Goal: Transaction & Acquisition: Purchase product/service

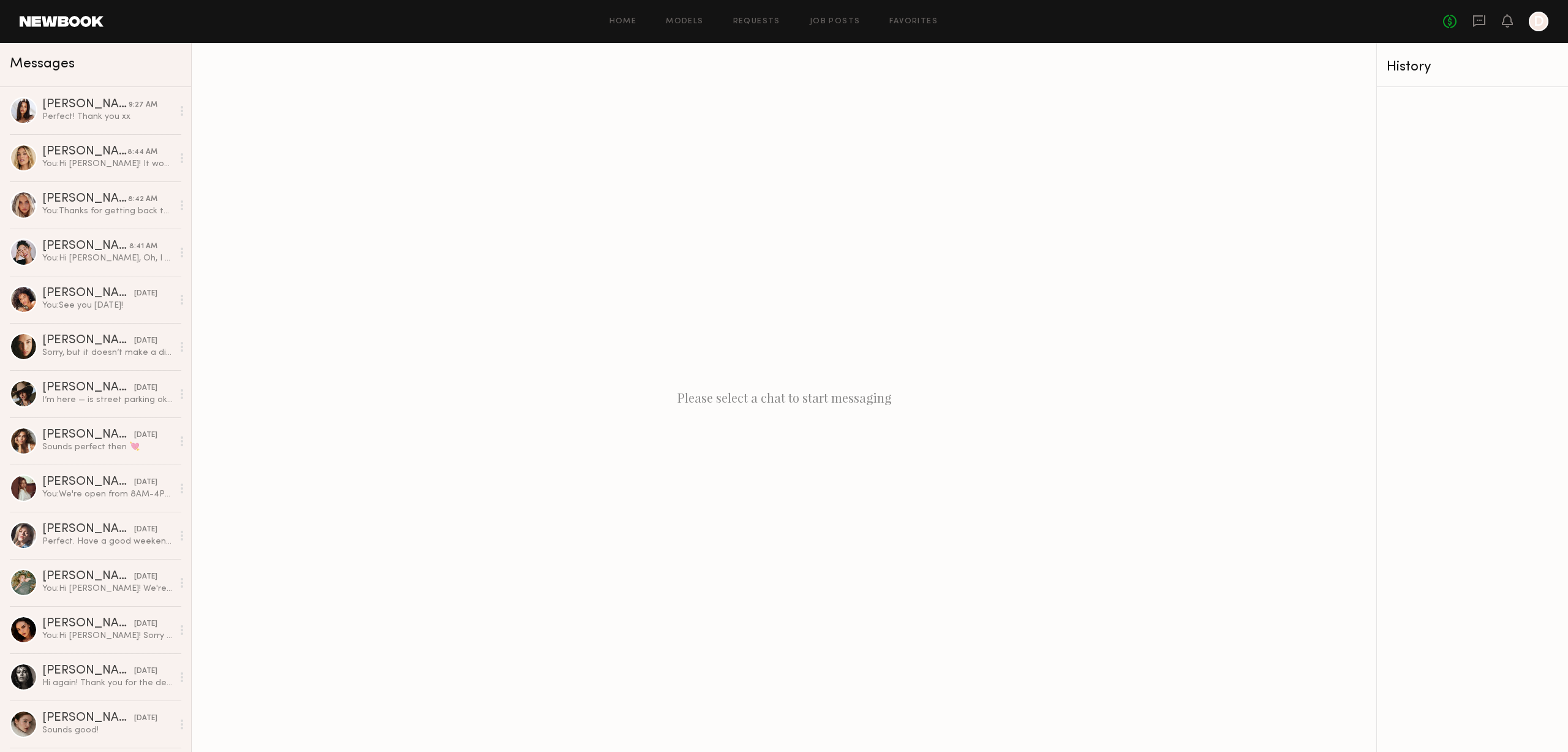
click at [72, 21] on link at bounding box center [62, 22] width 84 height 11
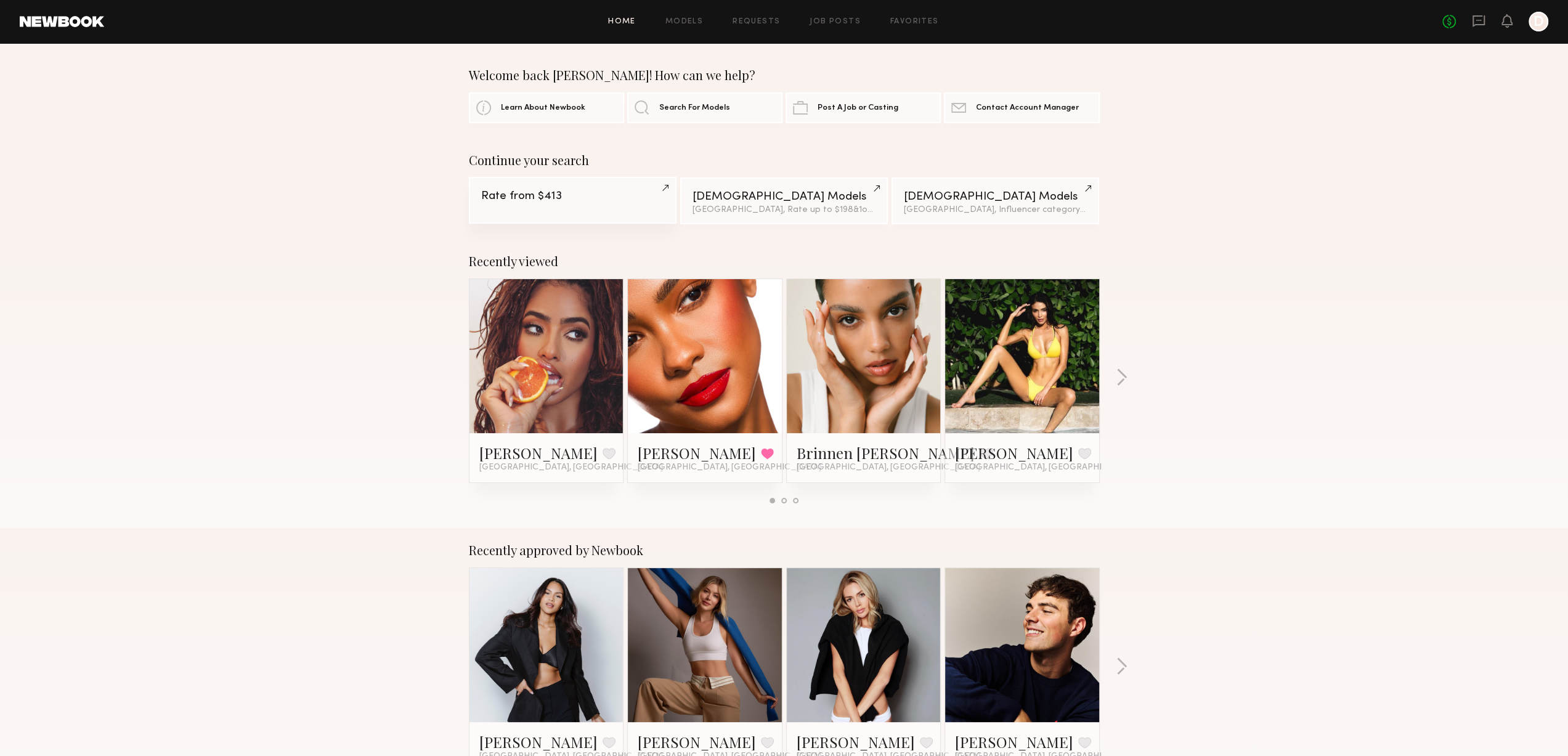
click at [589, 193] on div "Rate from $413" at bounding box center [572, 196] width 183 height 12
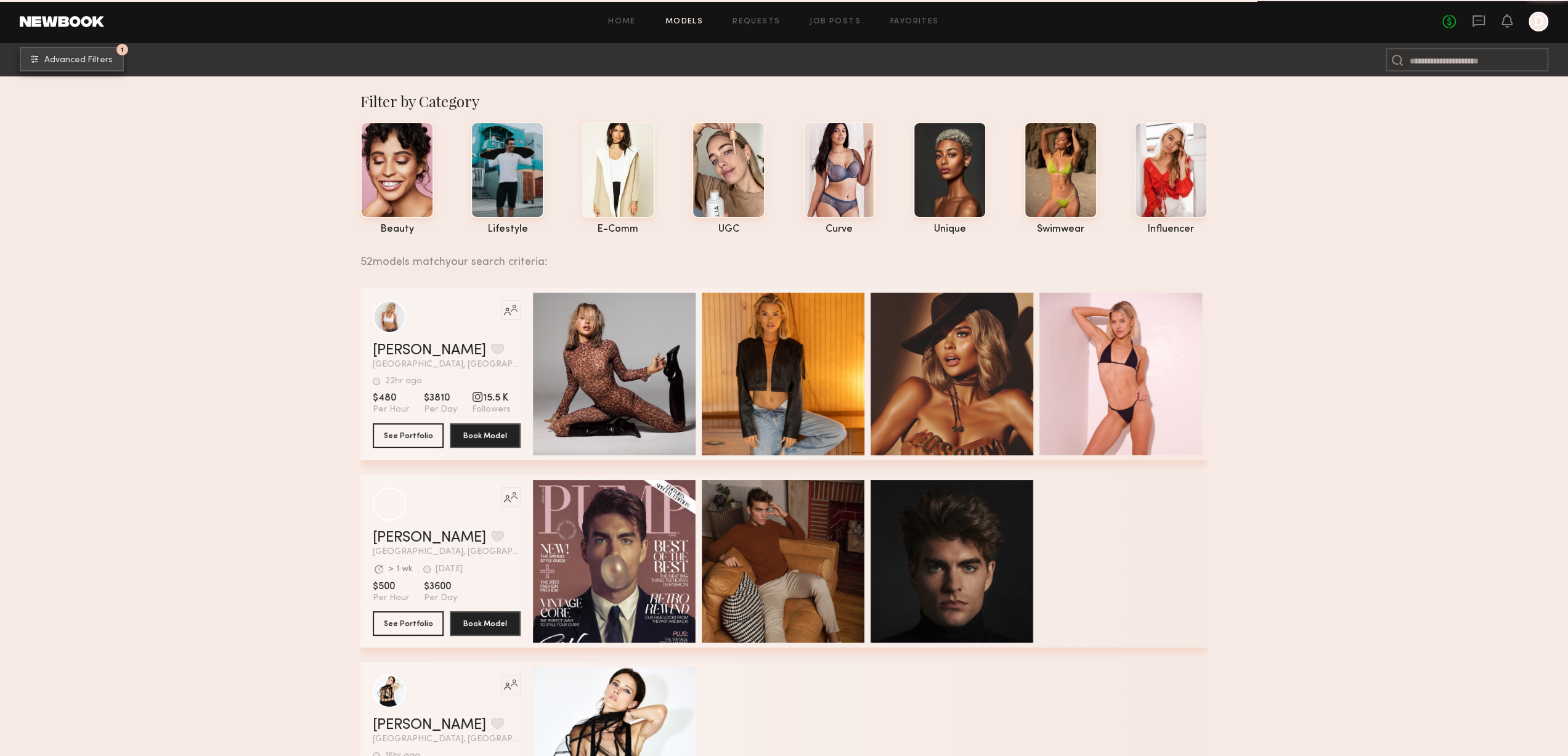
click at [90, 59] on span "Advanced Filters" at bounding box center [78, 61] width 68 height 9
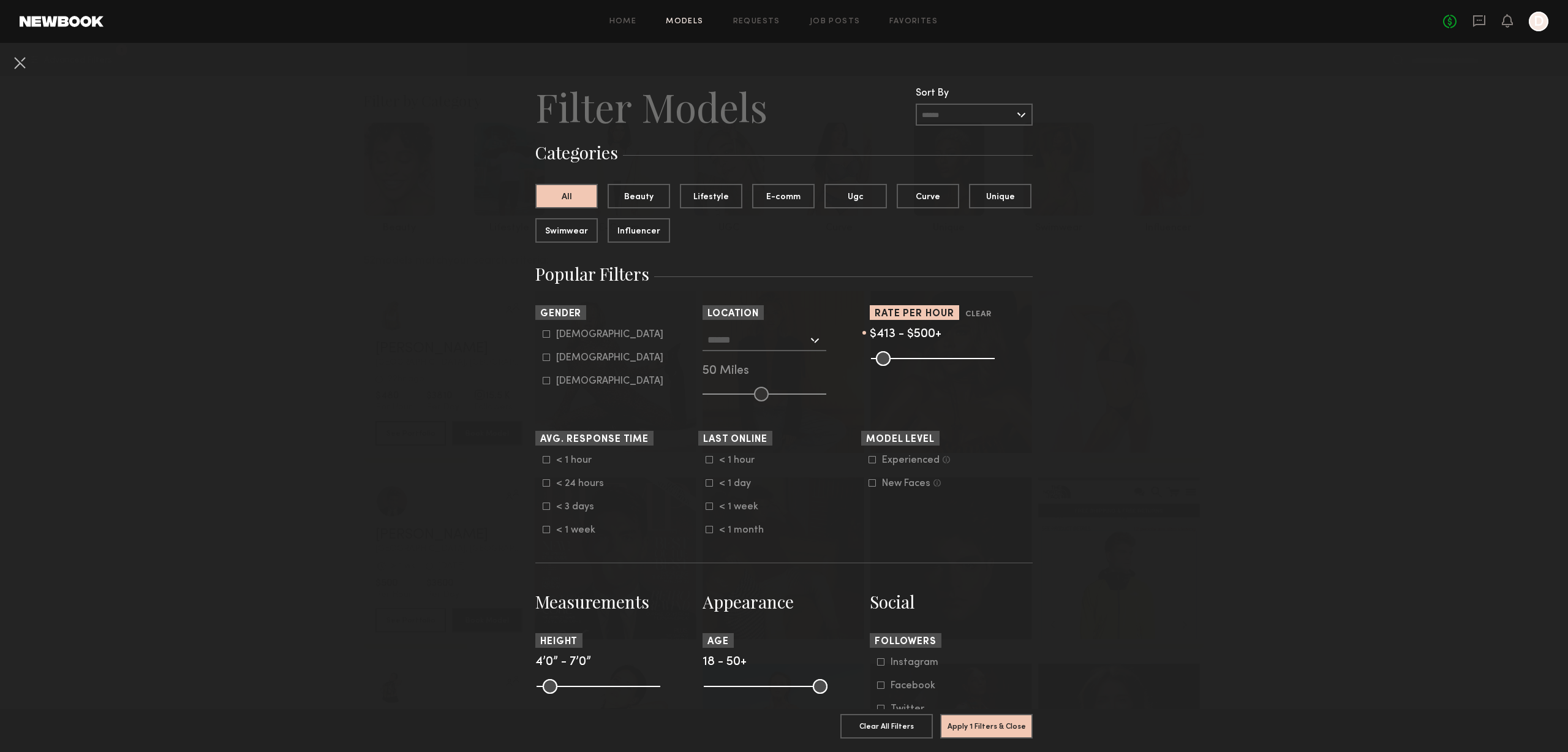
click at [999, 116] on input "text" at bounding box center [974, 114] width 117 height 22
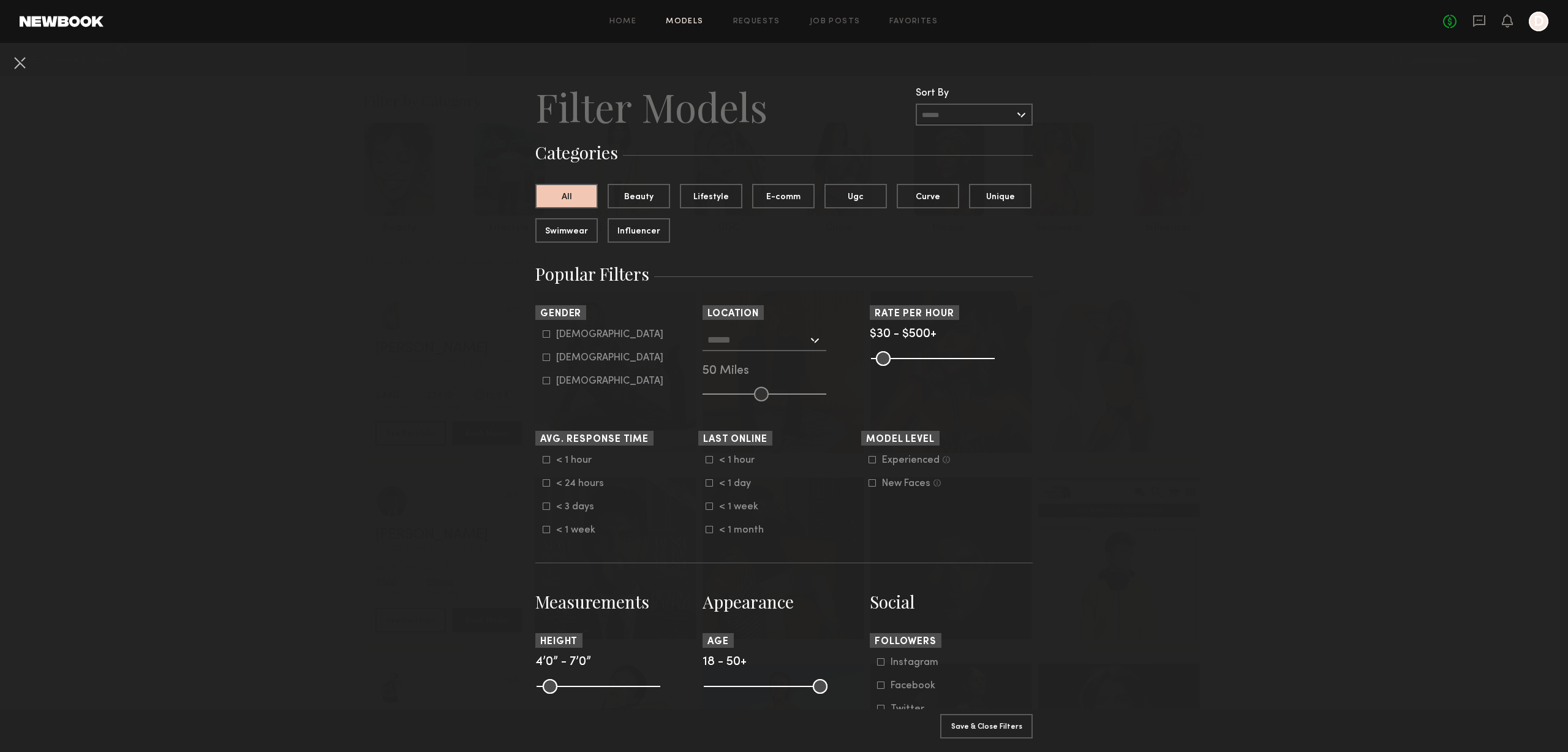
drag, startPoint x: 966, startPoint y: 360, endPoint x: 824, endPoint y: 366, distance: 142.1
type input "**"
click at [871, 366] on input "range" at bounding box center [933, 358] width 124 height 15
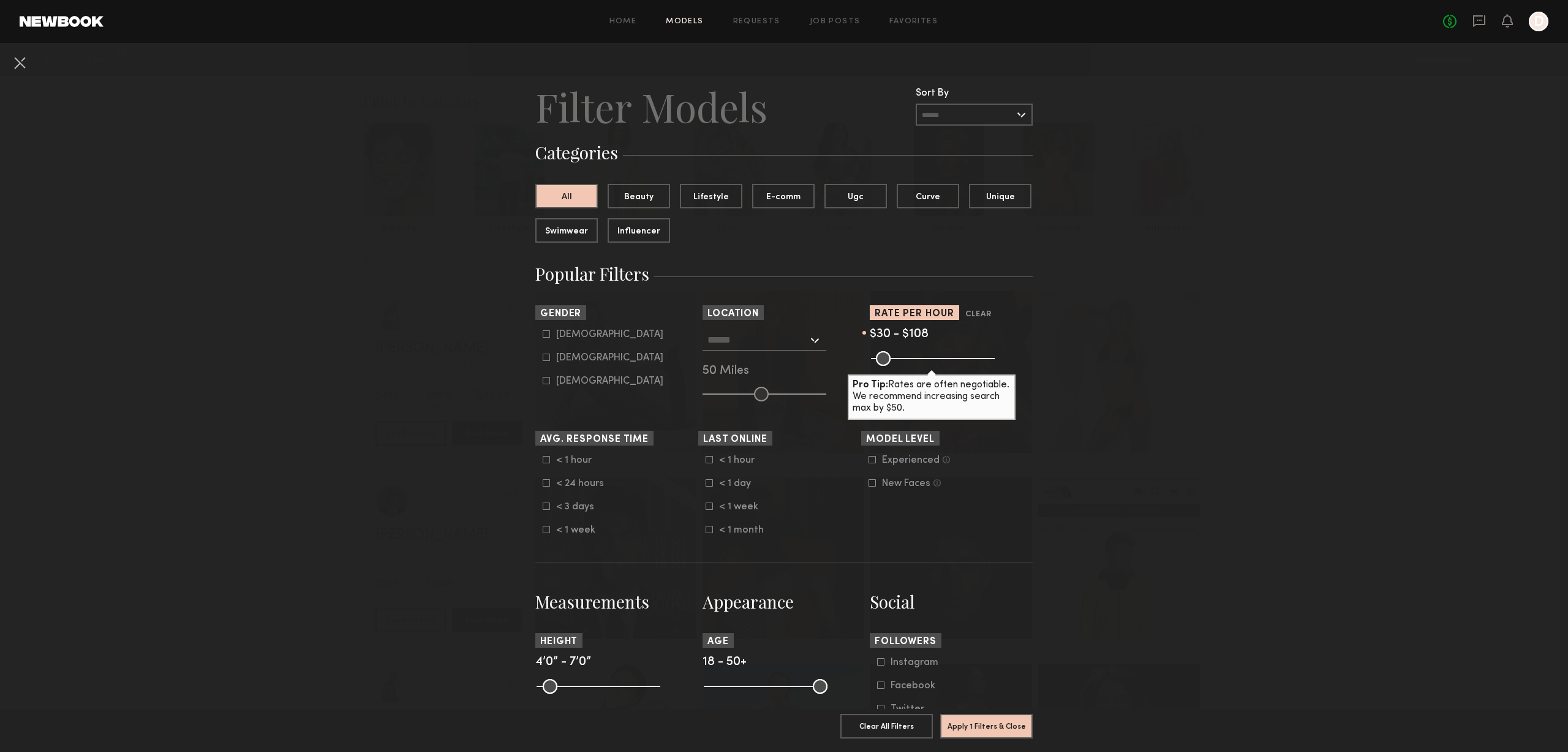
drag, startPoint x: 981, startPoint y: 357, endPoint x: 892, endPoint y: 363, distance: 89.2
type input "***"
click at [892, 363] on input "range" at bounding box center [933, 358] width 124 height 15
click at [961, 717] on button "Apply 1 Filters & Close" at bounding box center [986, 725] width 93 height 24
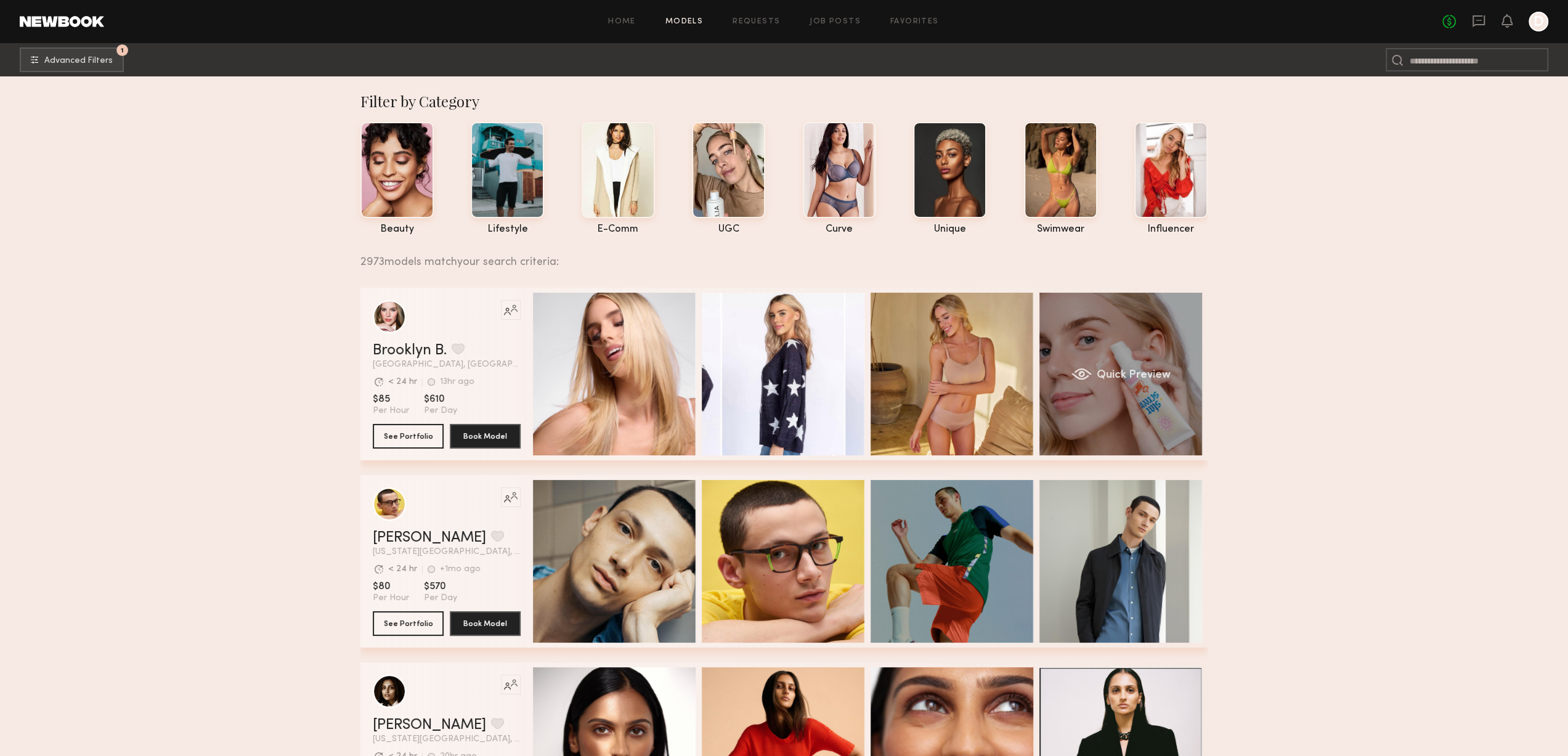
click at [1145, 411] on div "Quick Preview" at bounding box center [1121, 374] width 163 height 163
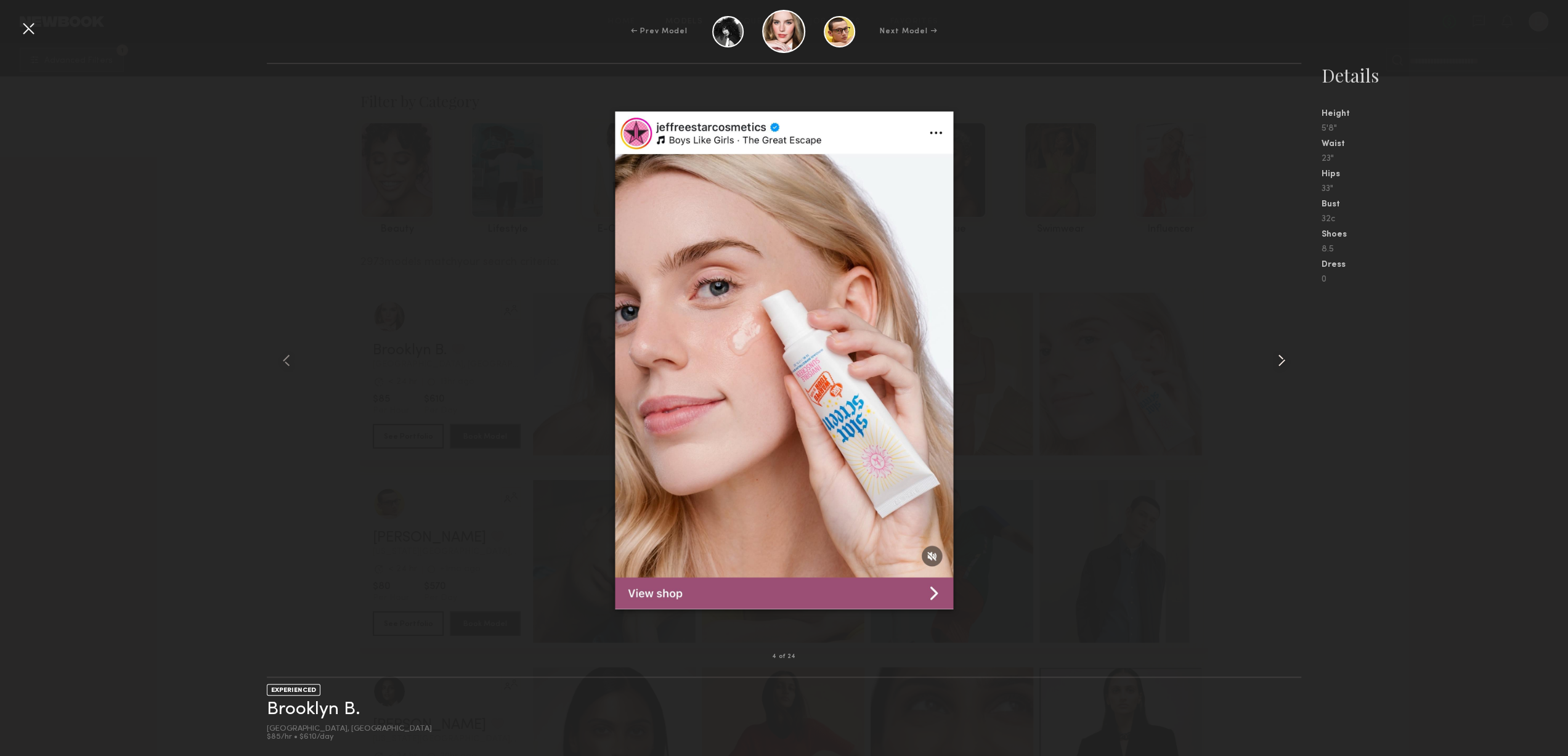
click at [1277, 353] on common-icon at bounding box center [1282, 361] width 20 height 20
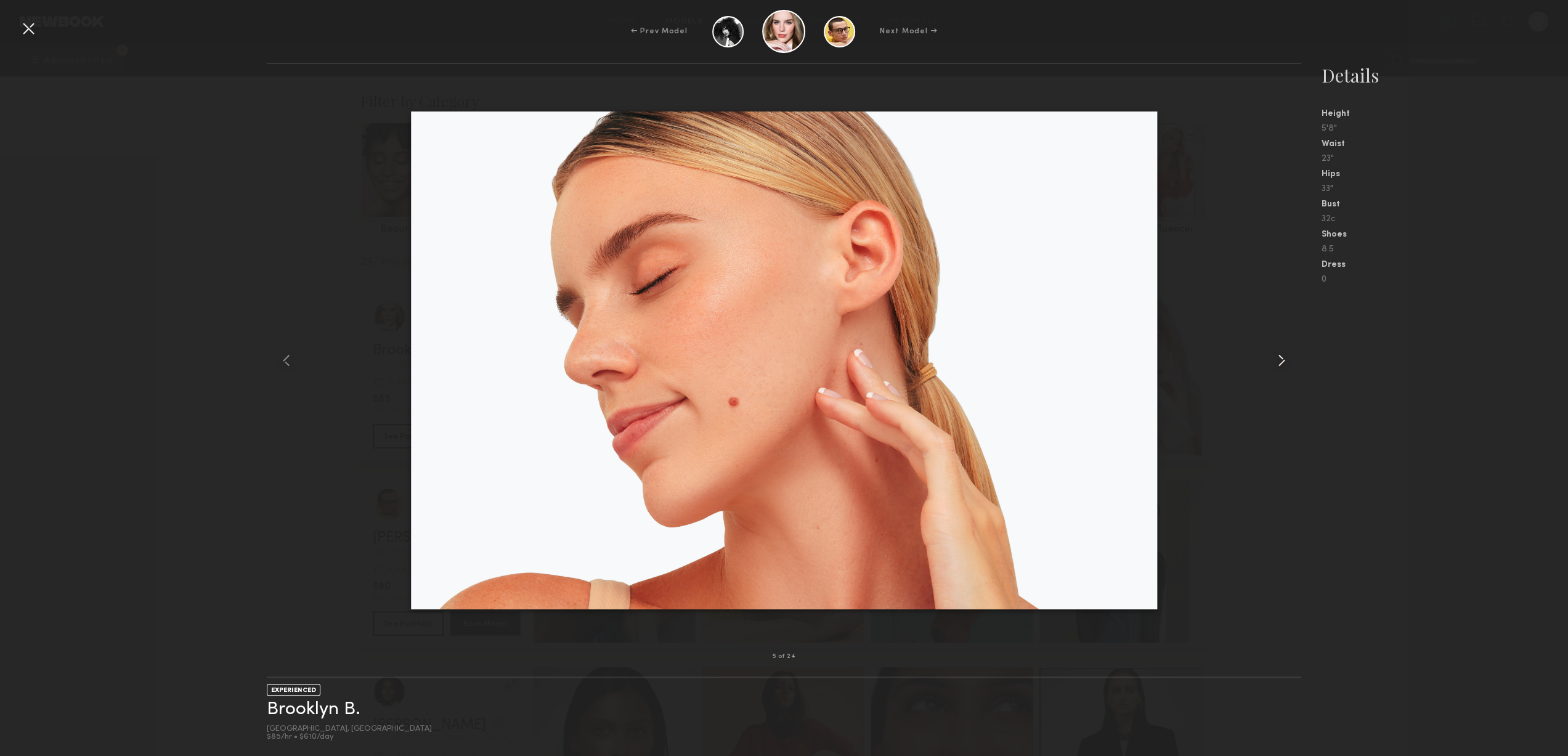
click at [1278, 358] on common-icon at bounding box center [1282, 361] width 20 height 20
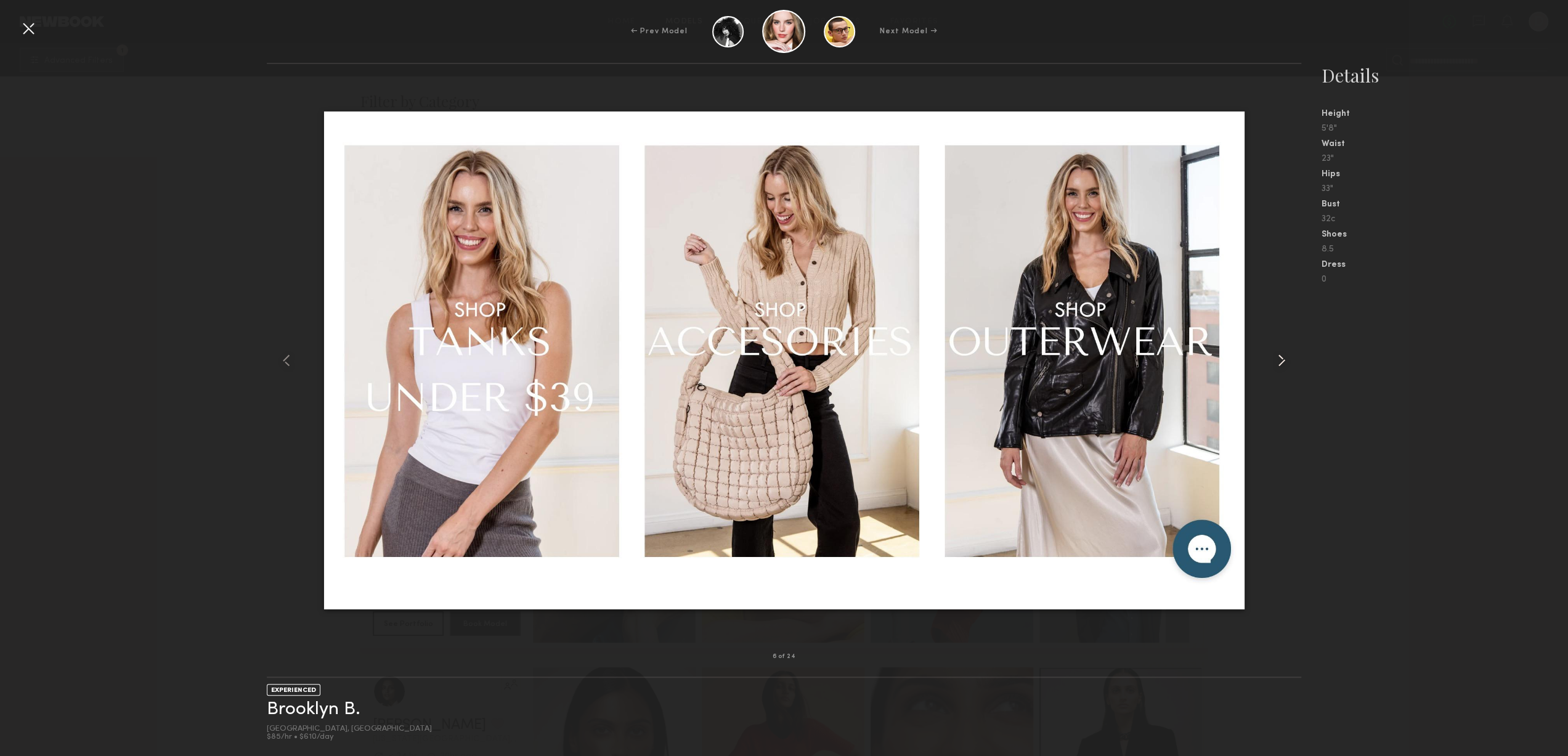
click at [1278, 358] on common-icon at bounding box center [1282, 361] width 20 height 20
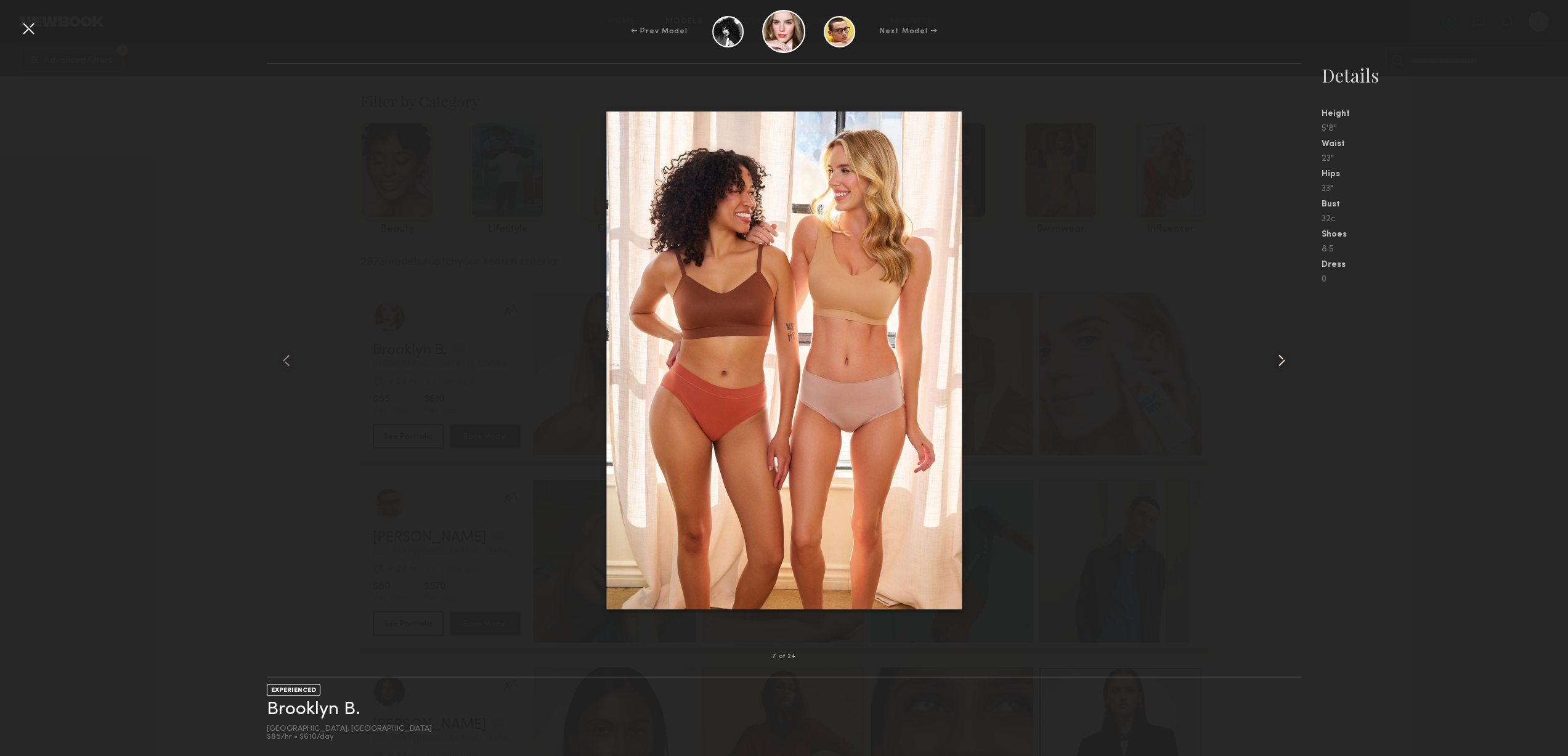
click at [1278, 358] on common-icon at bounding box center [1282, 361] width 20 height 20
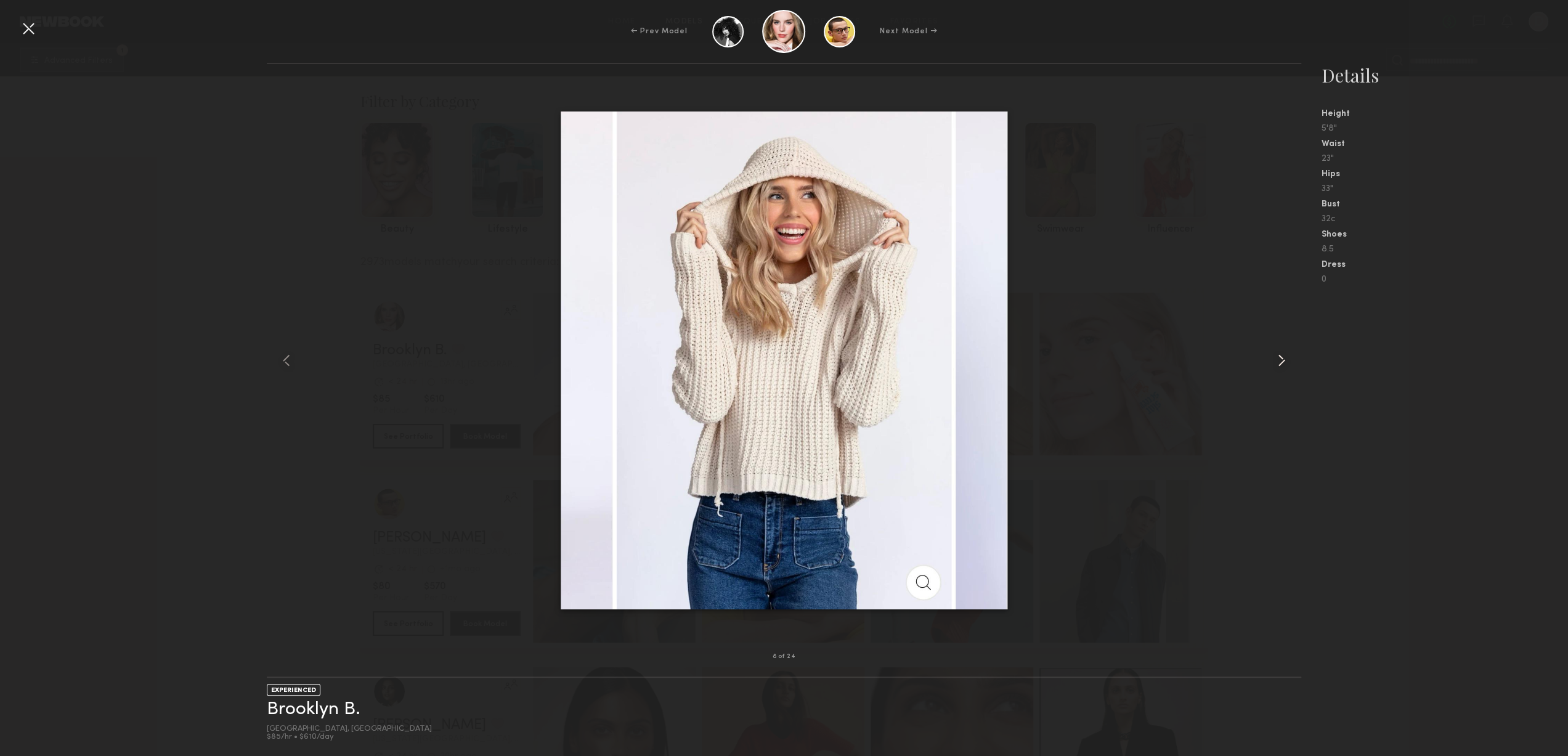
click at [1278, 358] on common-icon at bounding box center [1282, 361] width 20 height 20
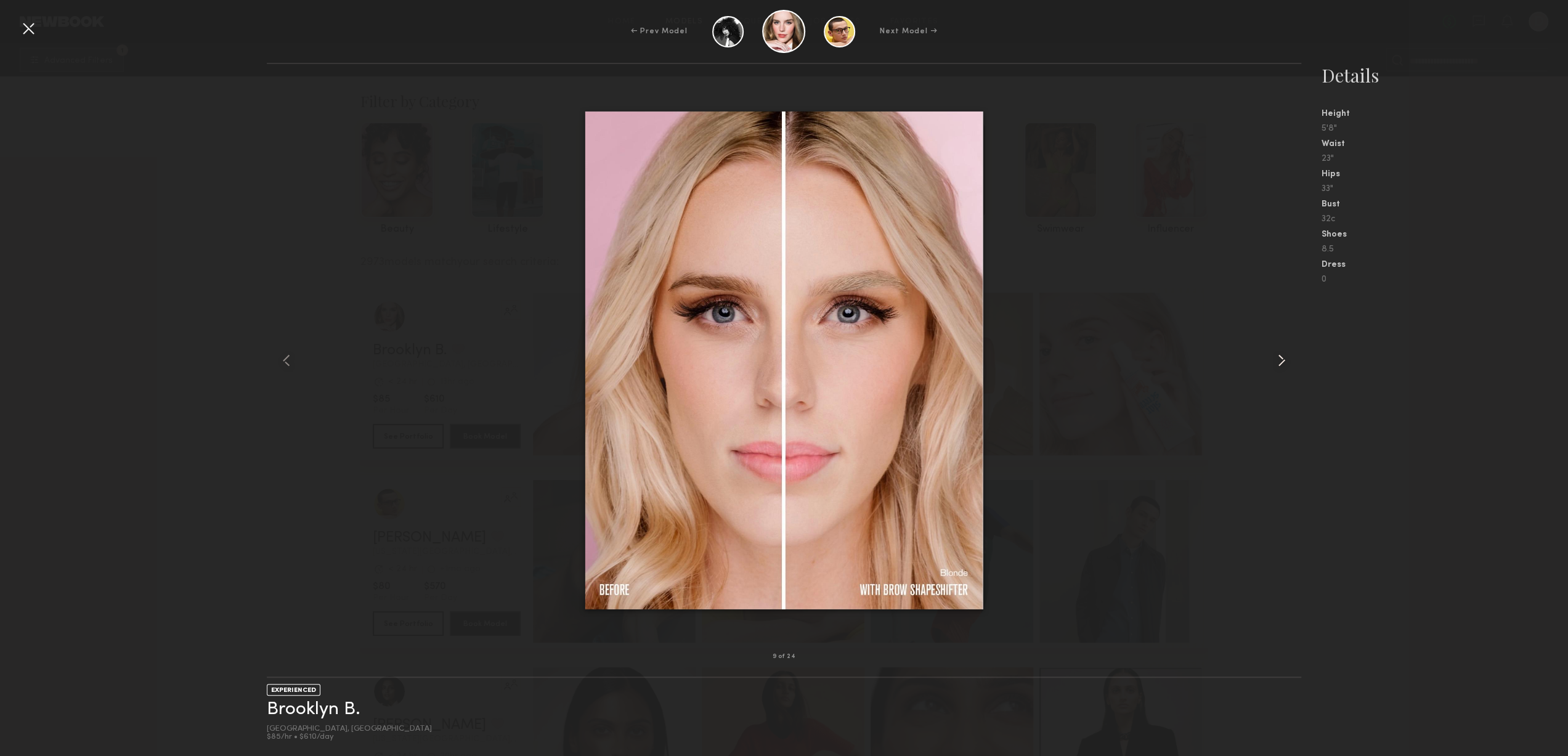
click at [1278, 358] on common-icon at bounding box center [1282, 361] width 20 height 20
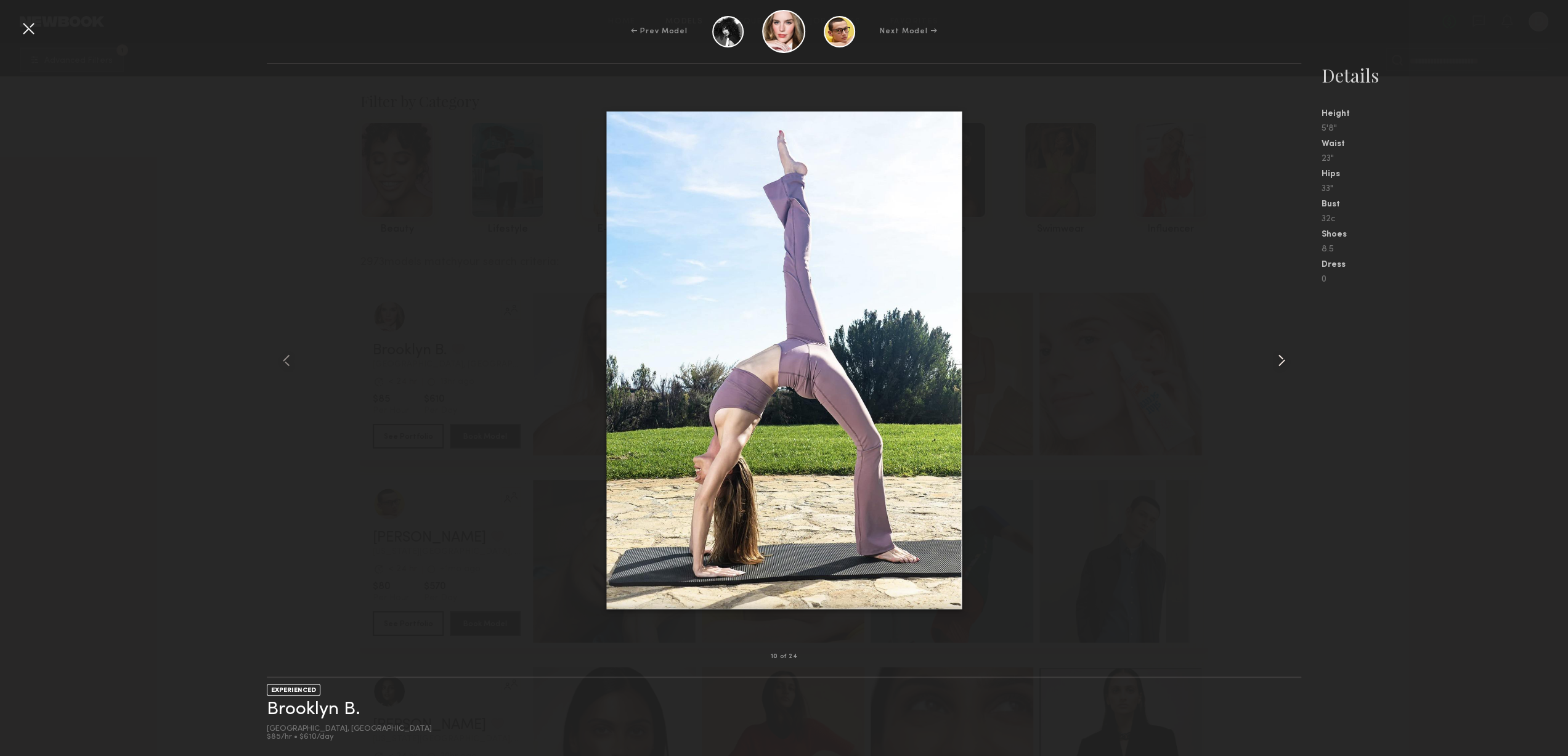
click at [1278, 358] on common-icon at bounding box center [1282, 361] width 20 height 20
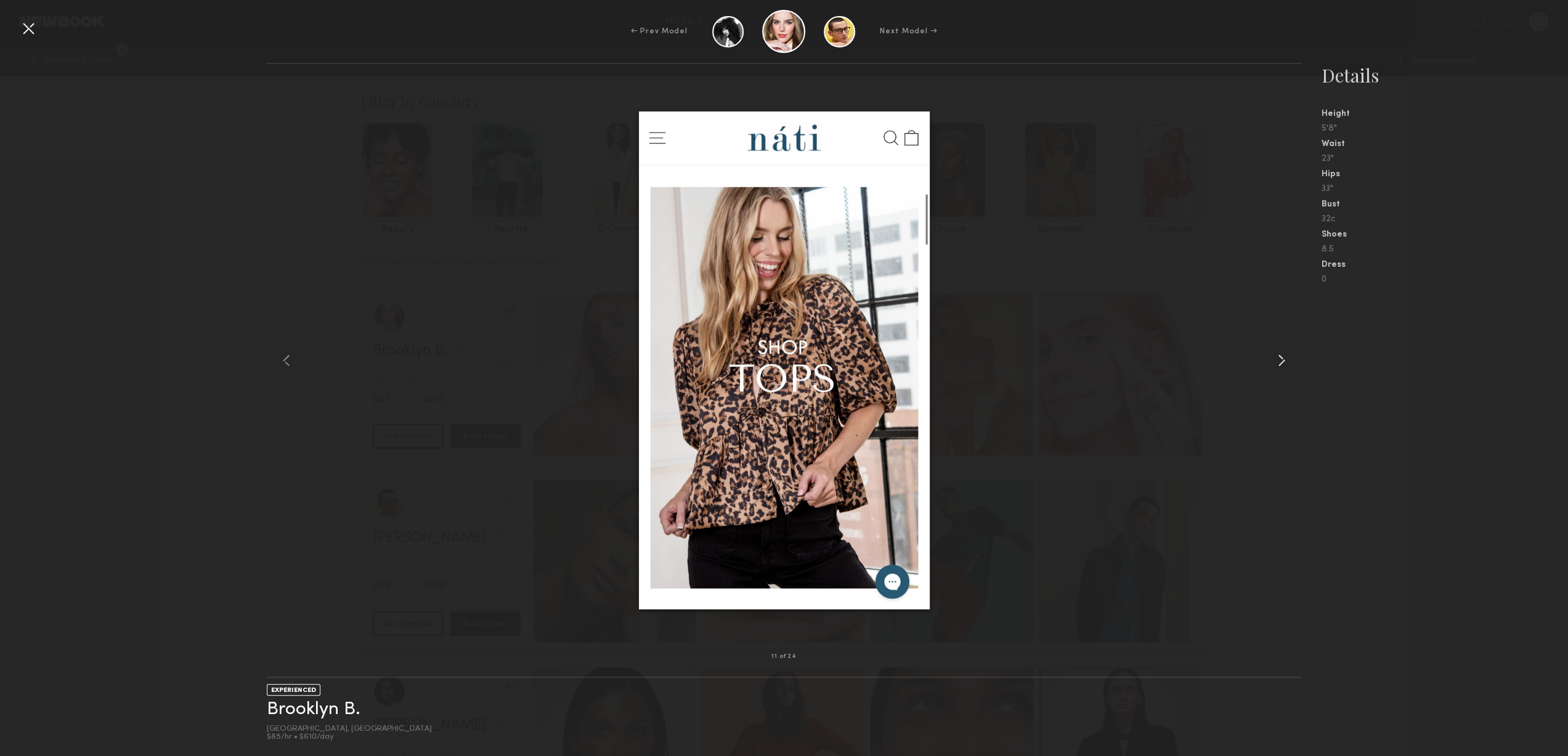
click at [1278, 358] on common-icon at bounding box center [1282, 361] width 20 height 20
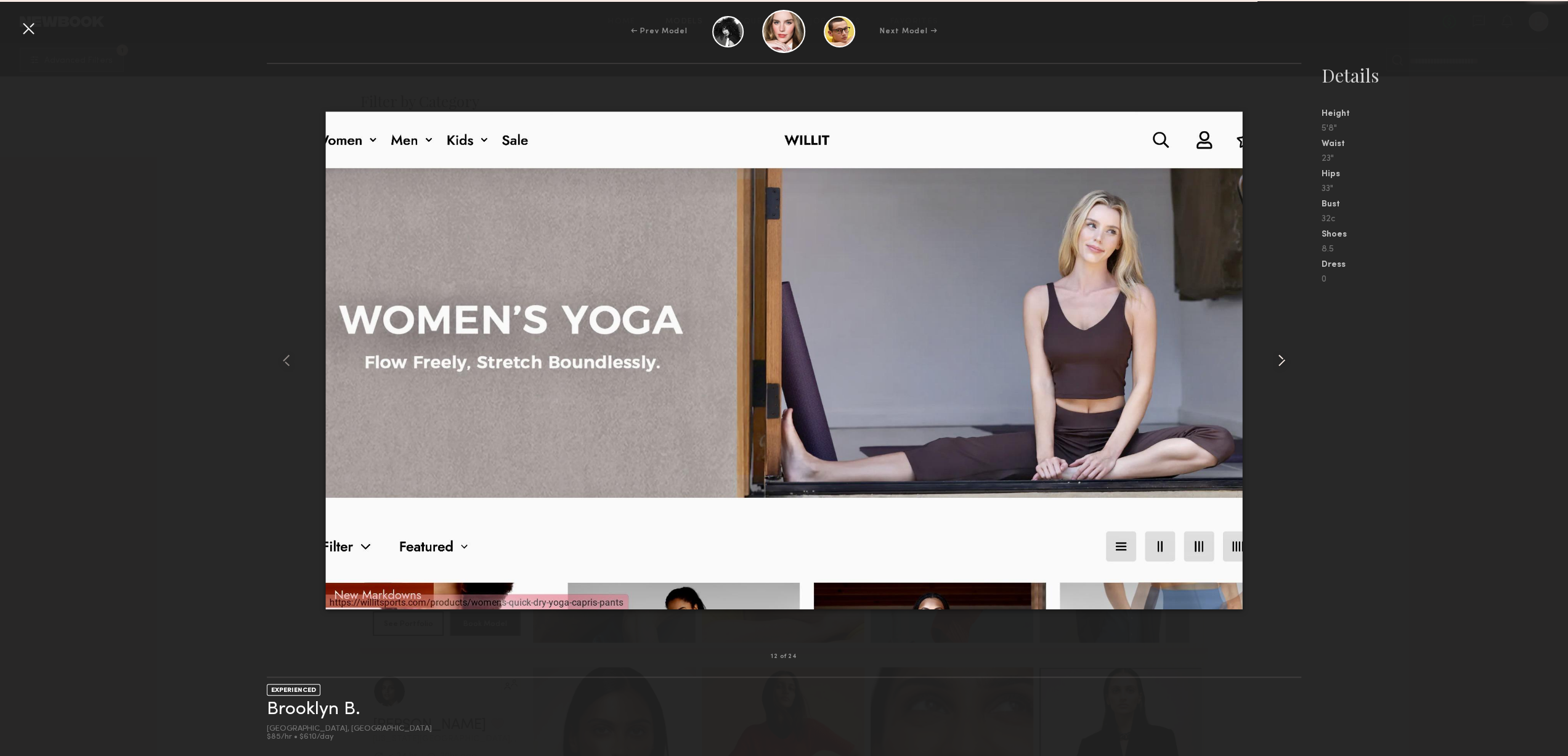
click at [1278, 358] on common-icon at bounding box center [1282, 361] width 20 height 20
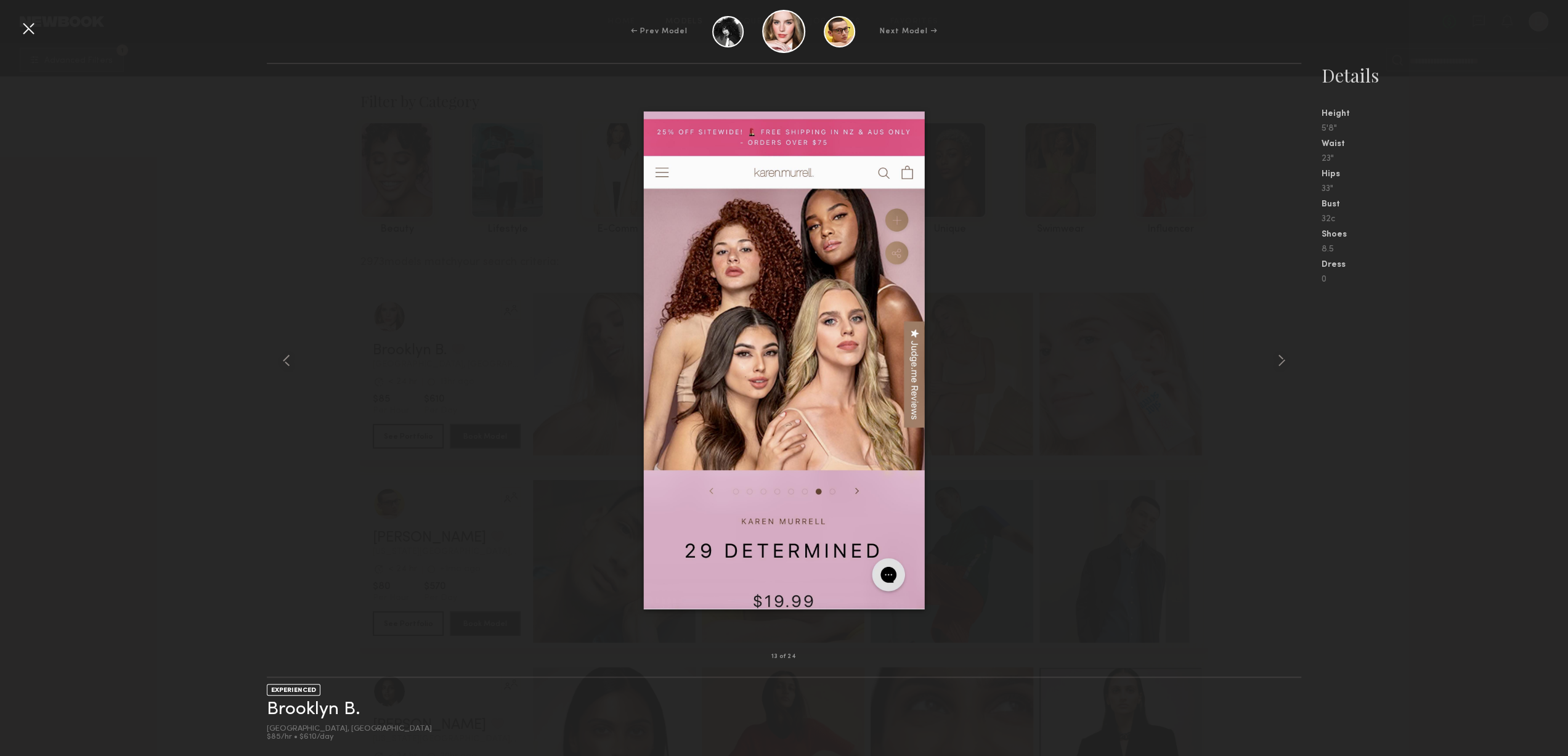
click at [24, 33] on div at bounding box center [29, 29] width 20 height 20
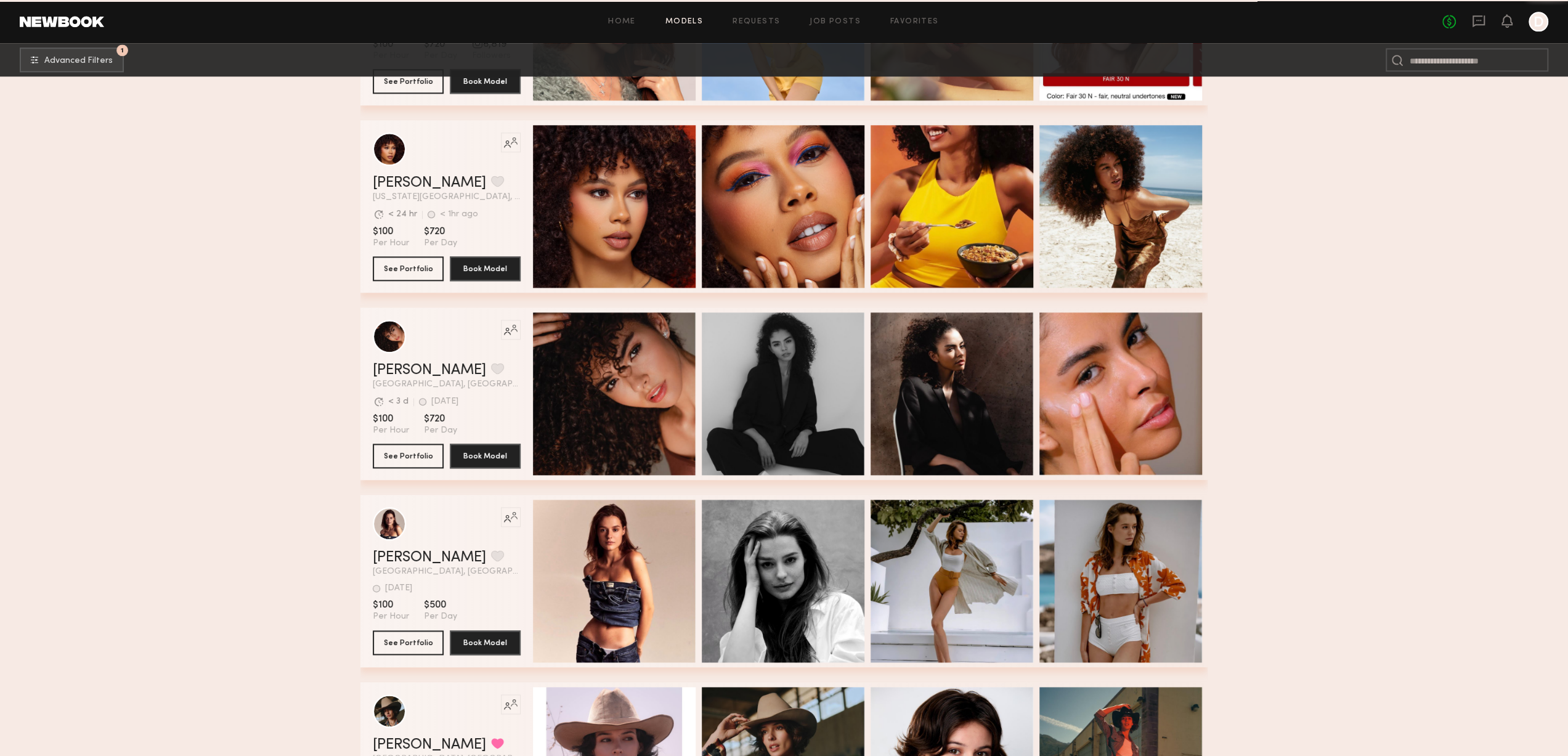
scroll to position [1540, 0]
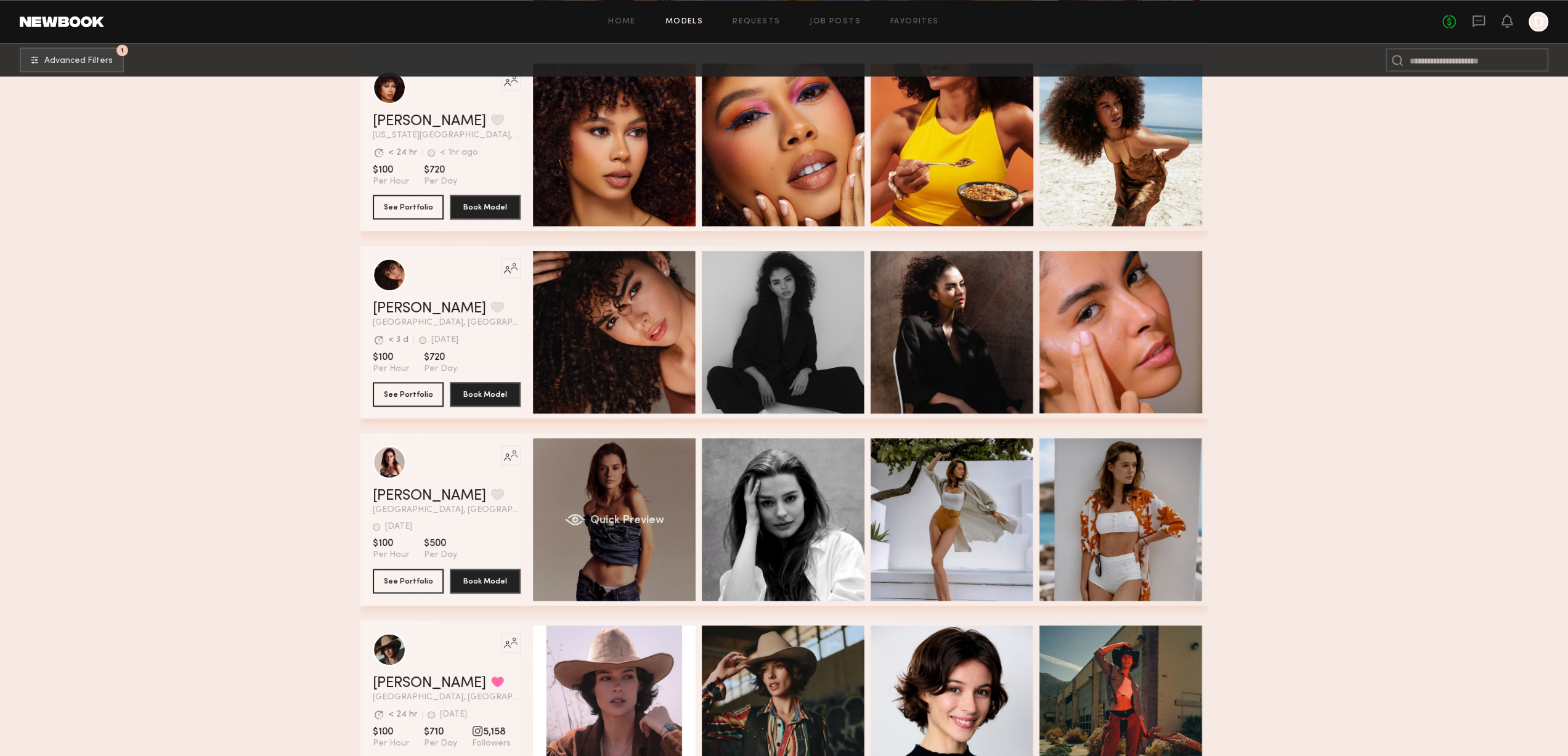
click at [616, 506] on div "Quick Preview" at bounding box center [614, 519] width 163 height 163
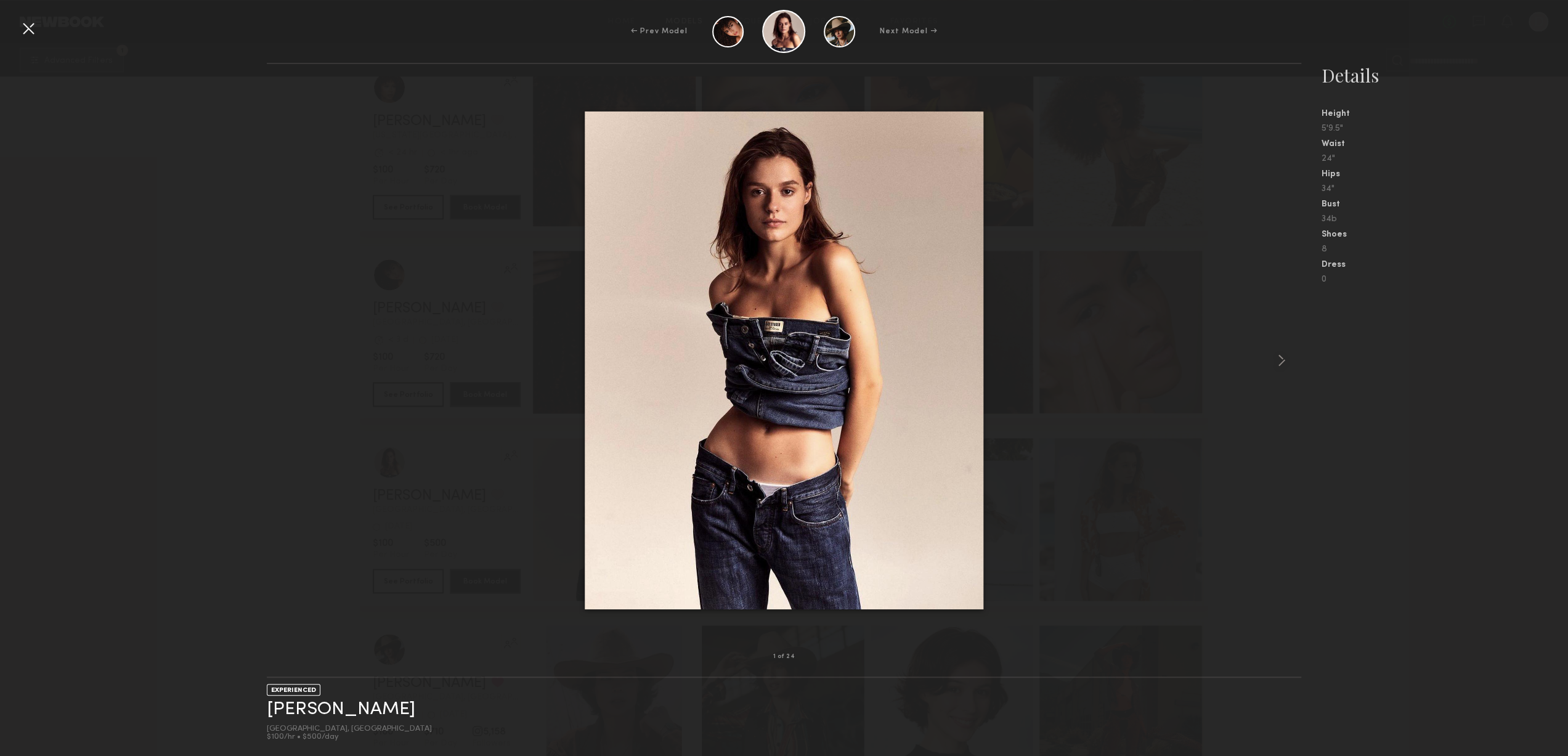
click at [1231, 359] on div at bounding box center [784, 360] width 1035 height 553
click at [1287, 355] on common-icon at bounding box center [1282, 361] width 20 height 20
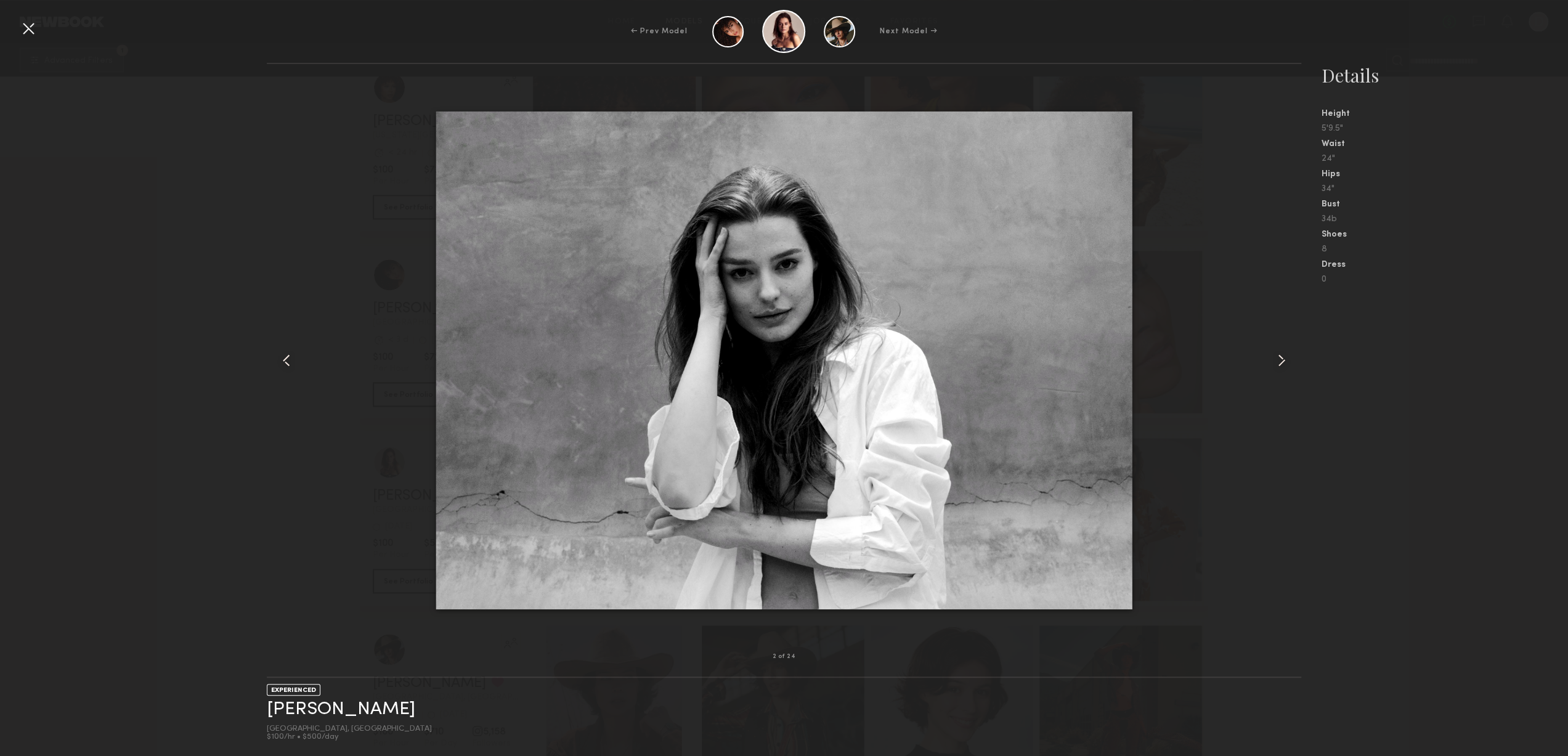
click at [1287, 355] on common-icon at bounding box center [1282, 361] width 20 height 20
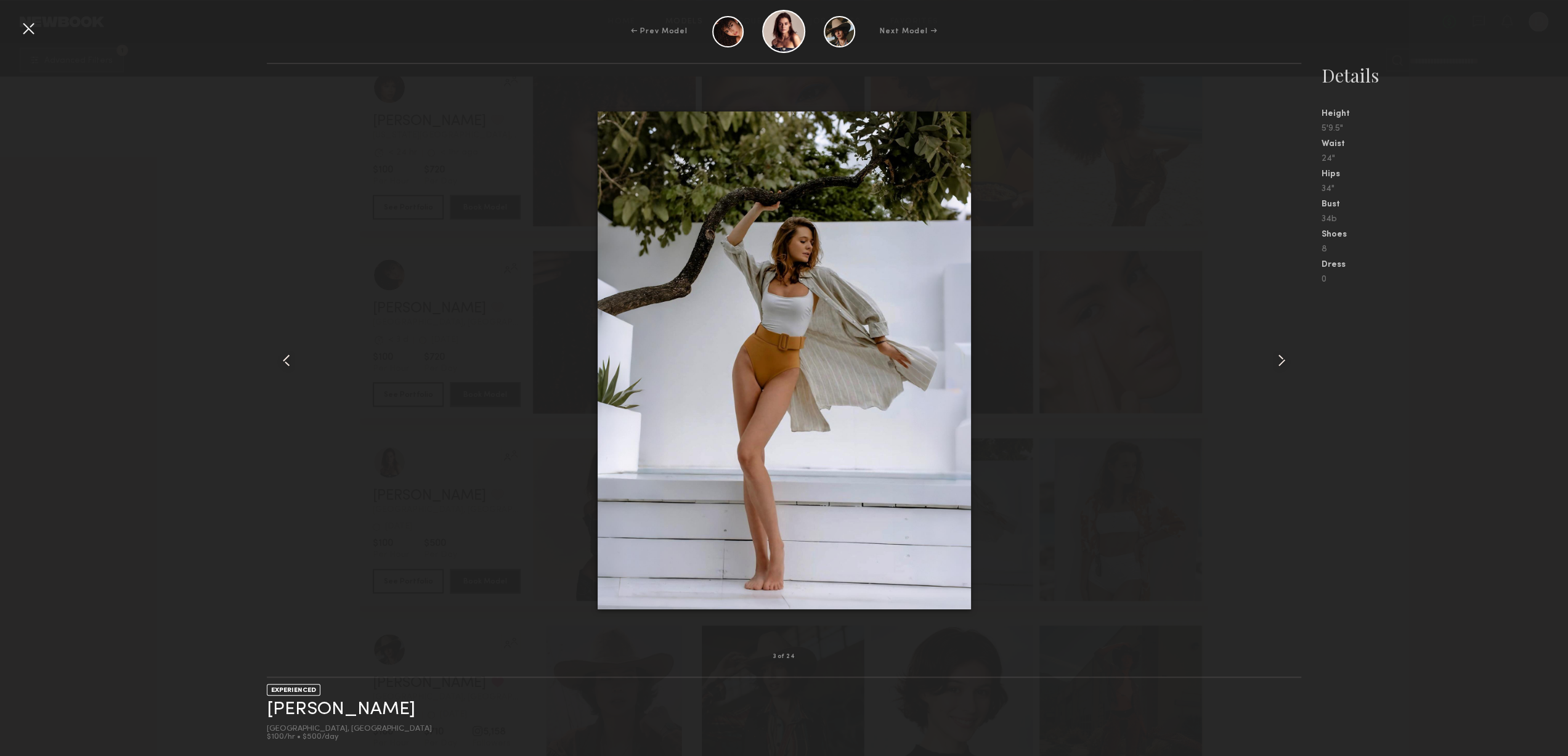
click at [1287, 355] on common-icon at bounding box center [1282, 361] width 20 height 20
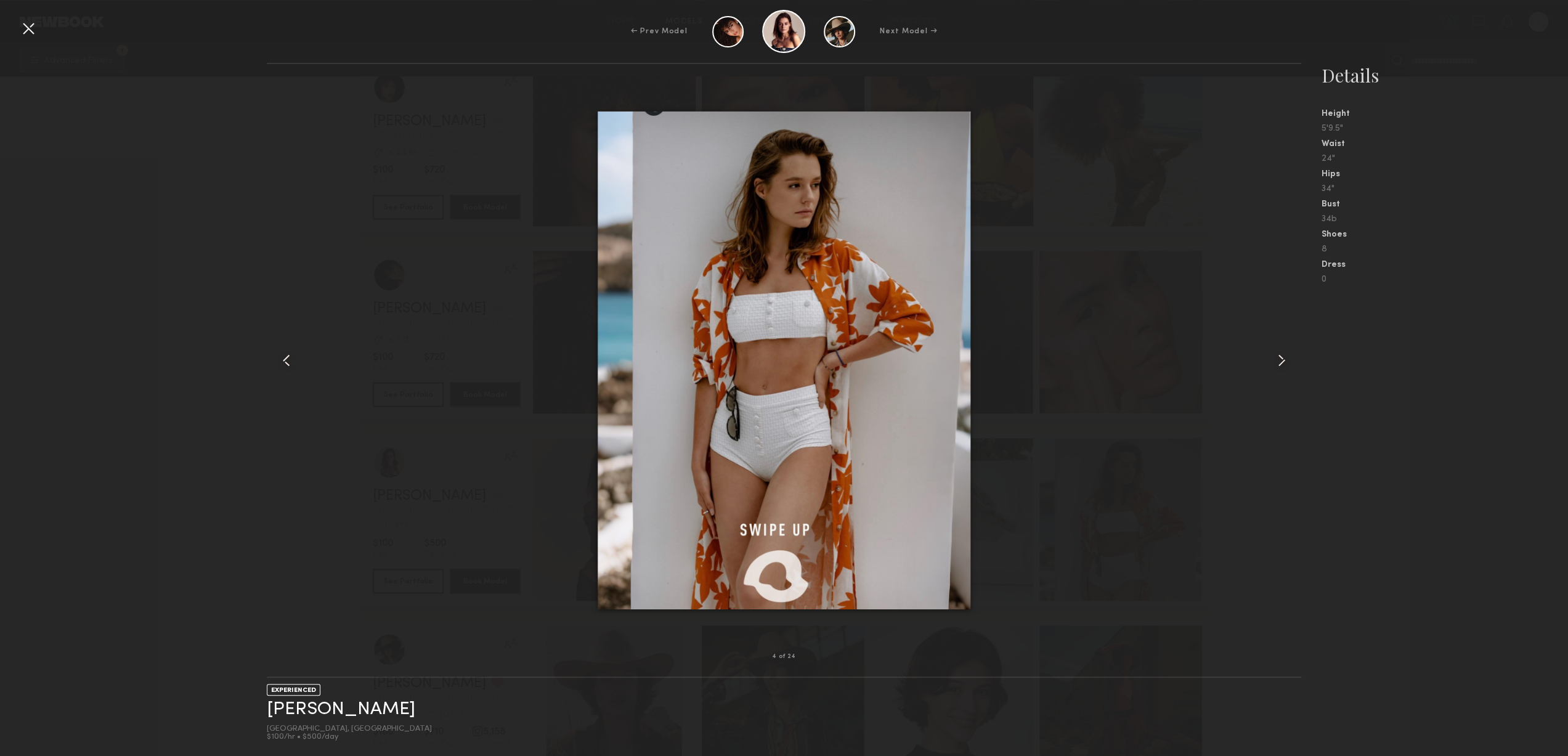
click at [1287, 355] on common-icon at bounding box center [1282, 361] width 20 height 20
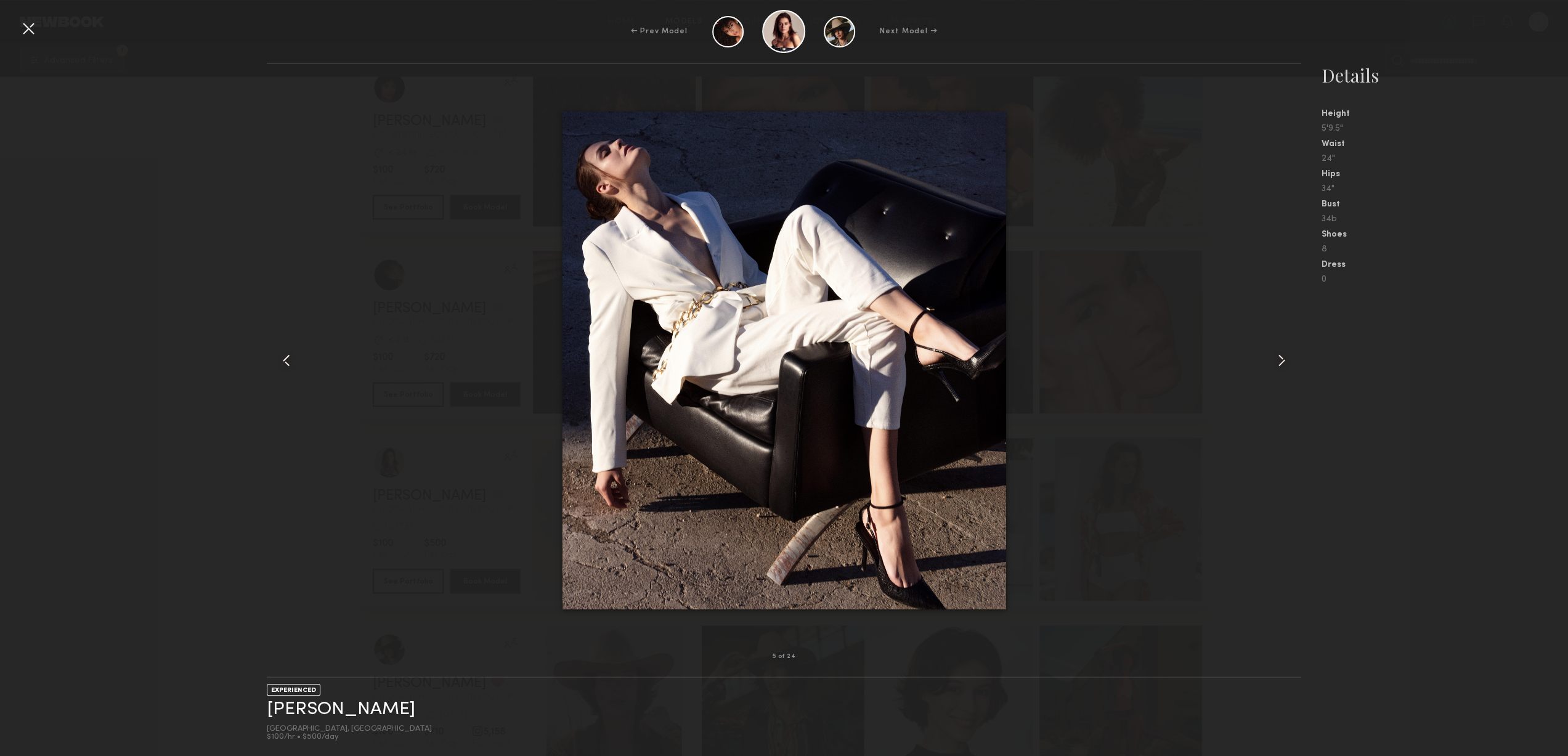
click at [31, 24] on div at bounding box center [29, 29] width 20 height 20
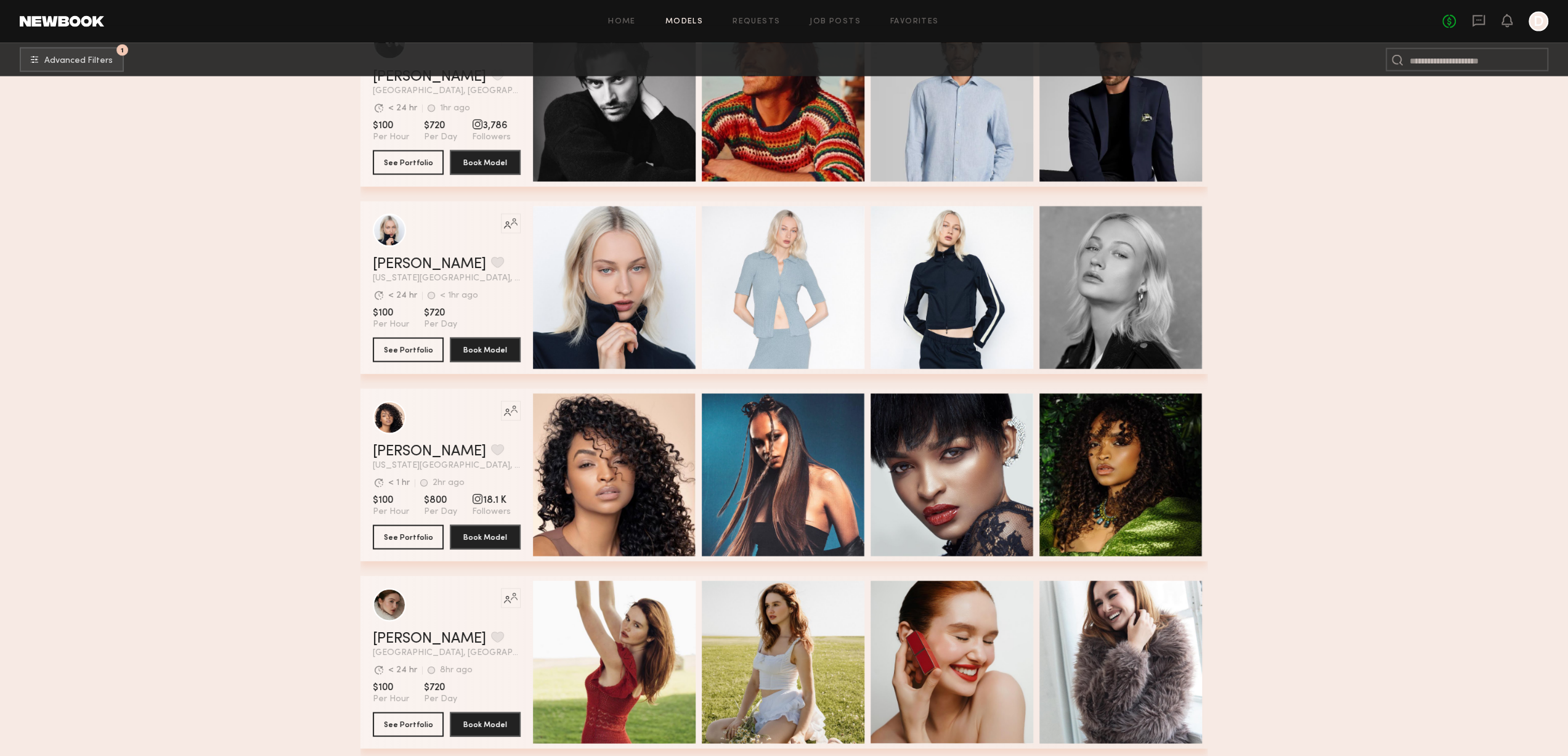
scroll to position [3142, 0]
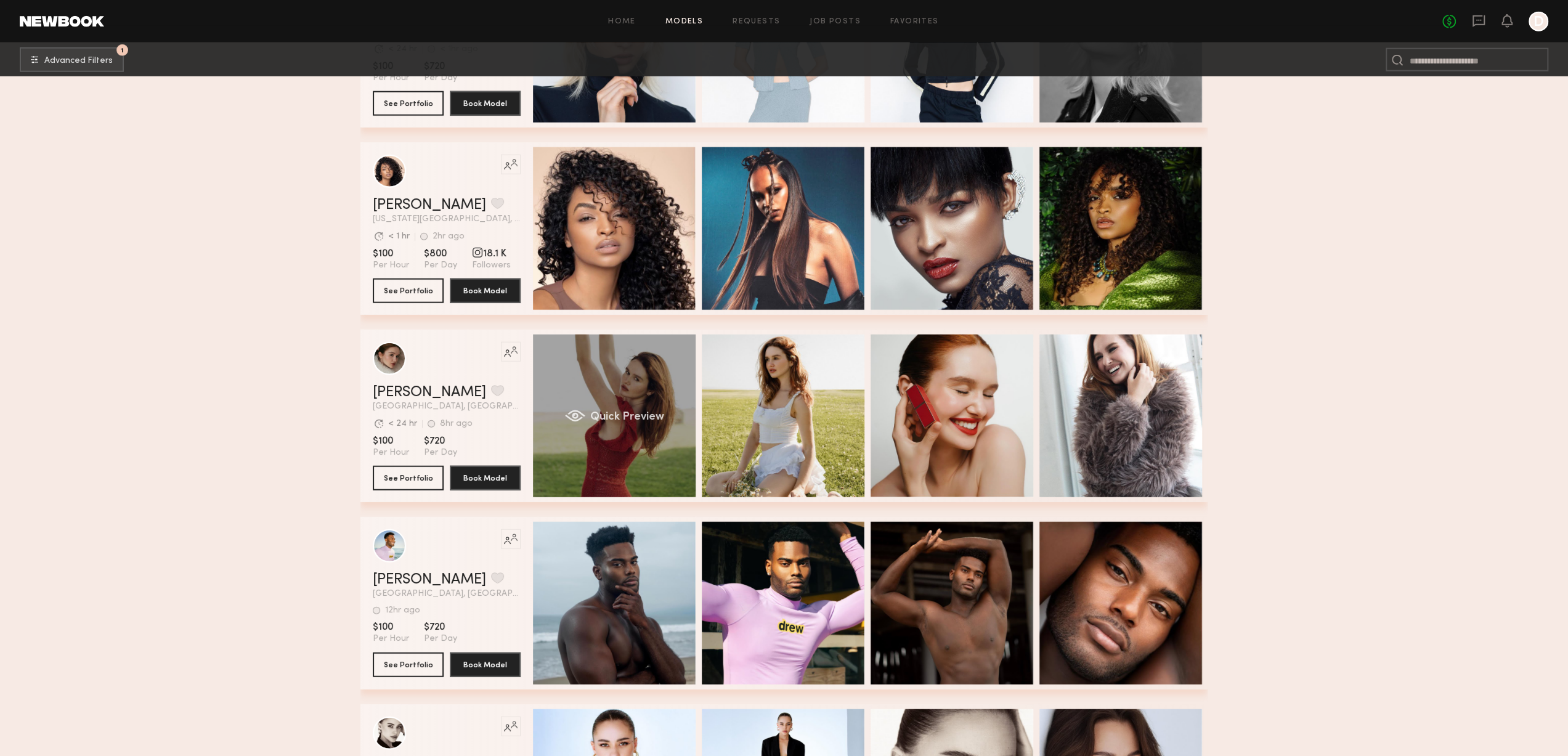
click at [602, 406] on div "Quick Preview" at bounding box center [614, 416] width 163 height 163
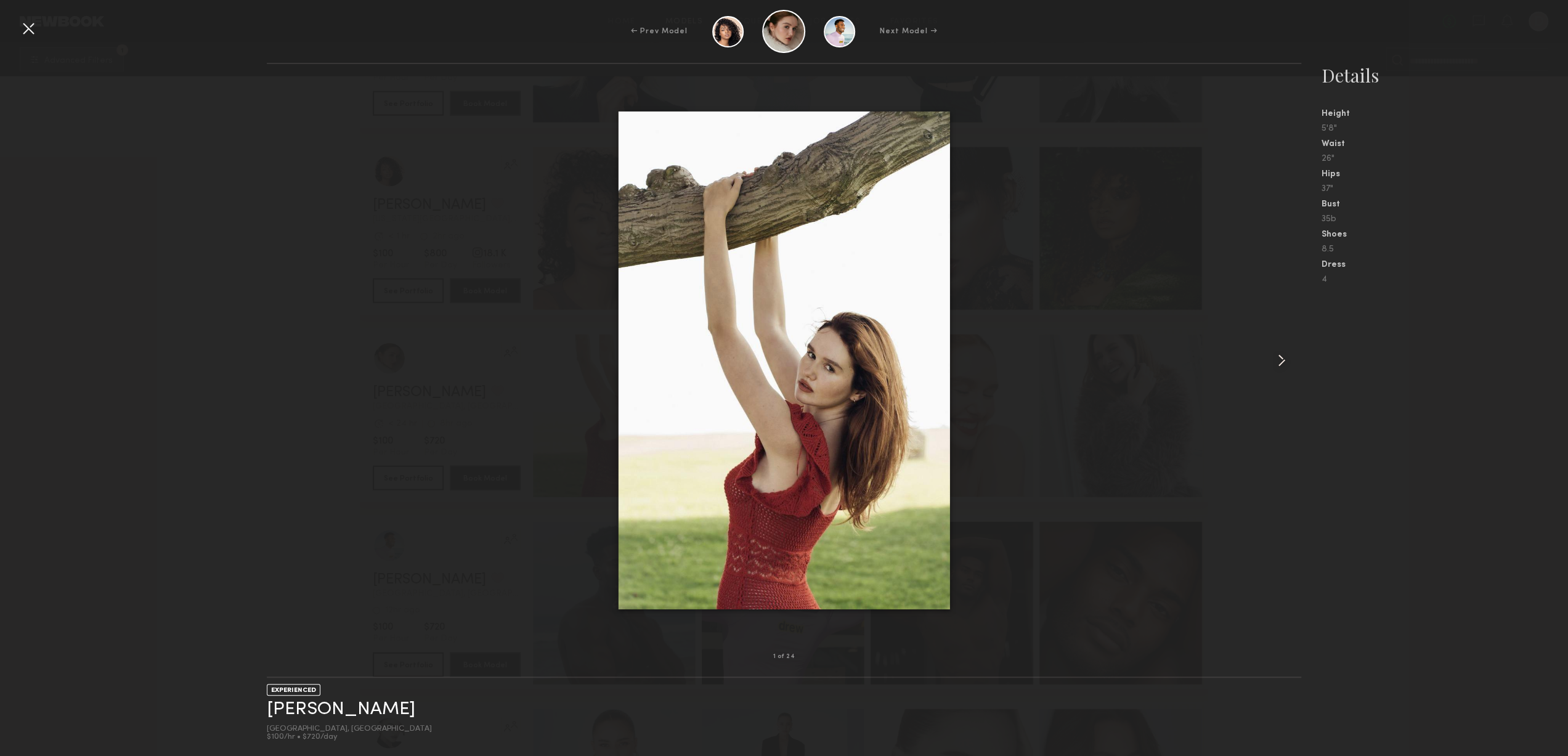
click at [1290, 372] on div at bounding box center [1281, 360] width 41 height 553
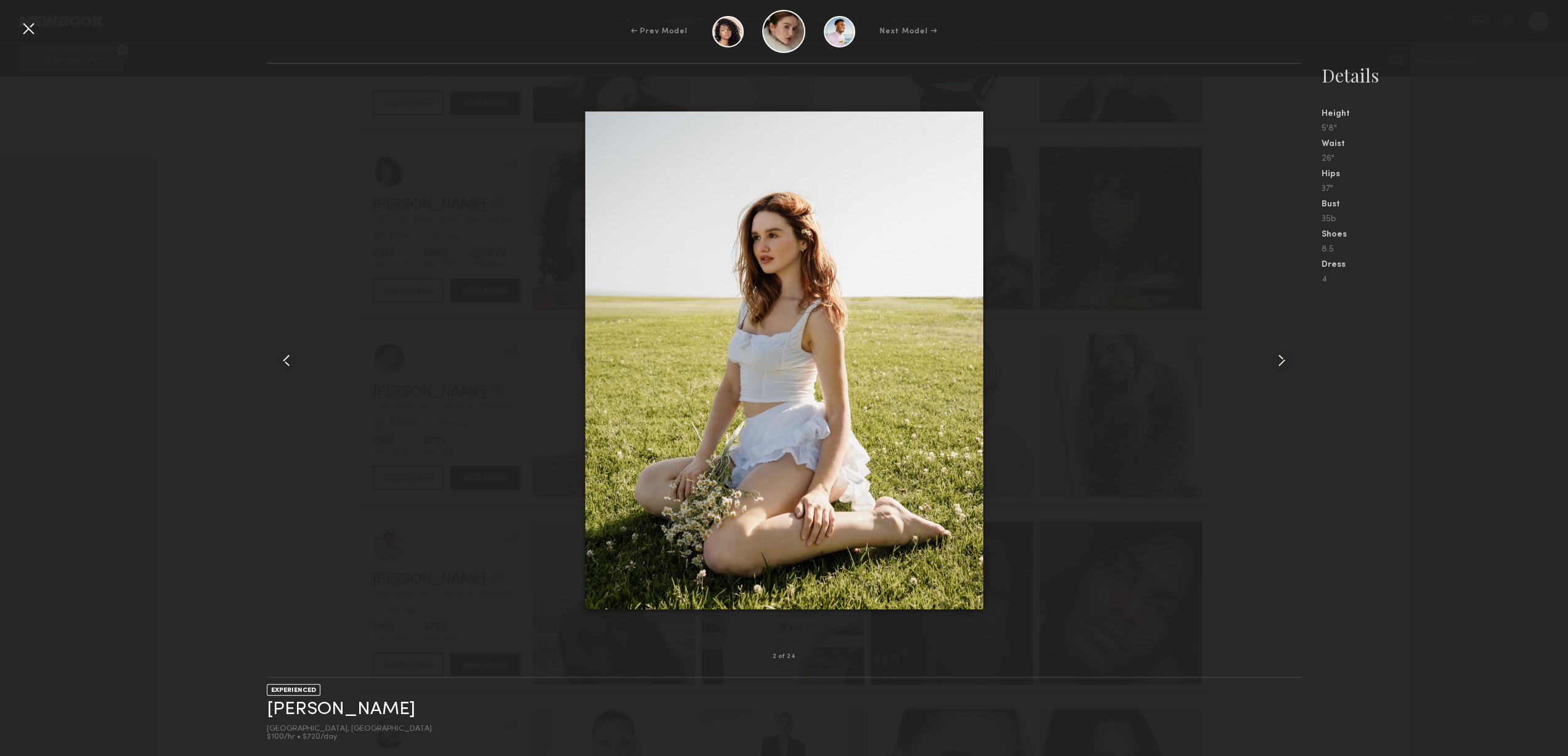
click at [1290, 372] on div at bounding box center [1281, 360] width 41 height 553
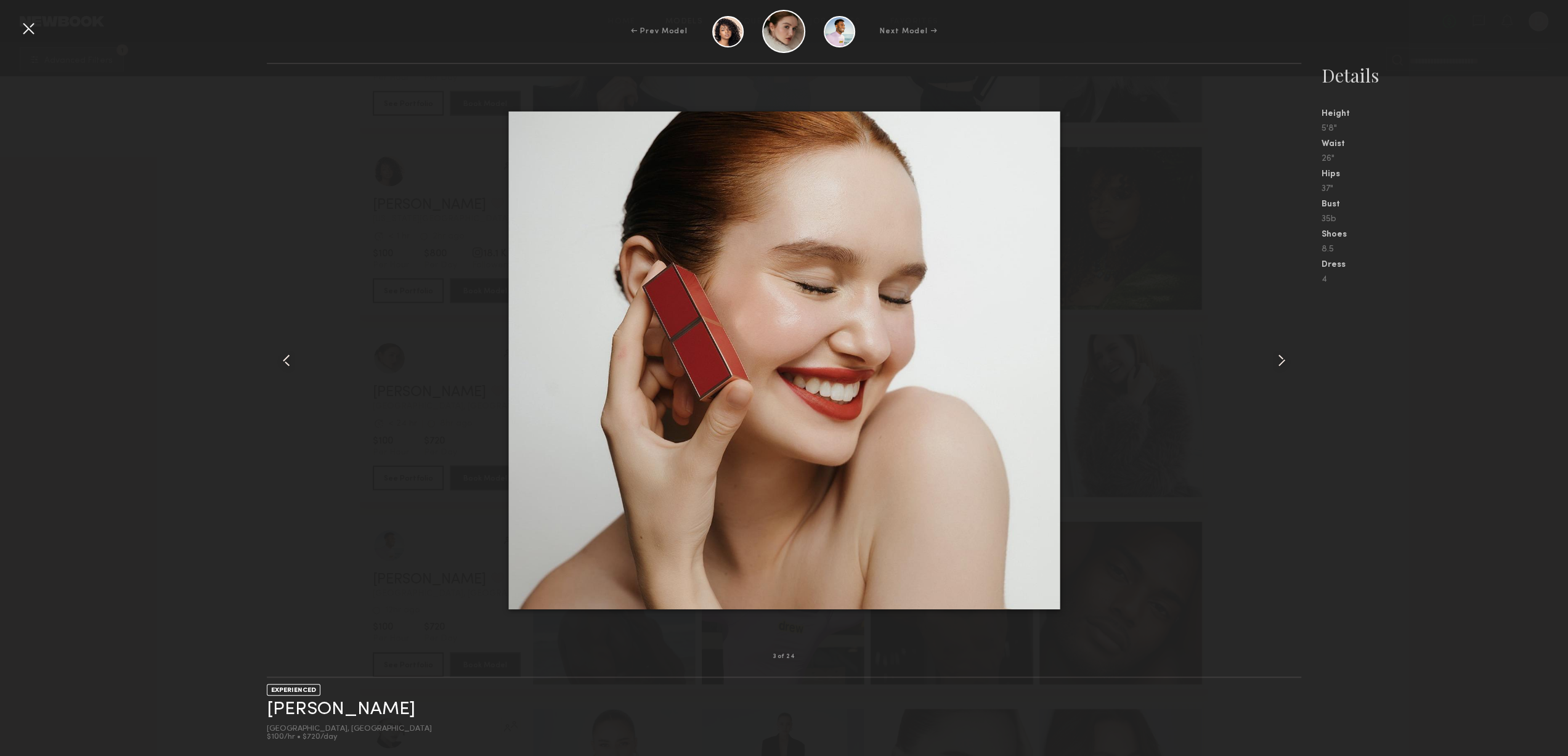
click at [1290, 372] on div at bounding box center [1281, 360] width 41 height 553
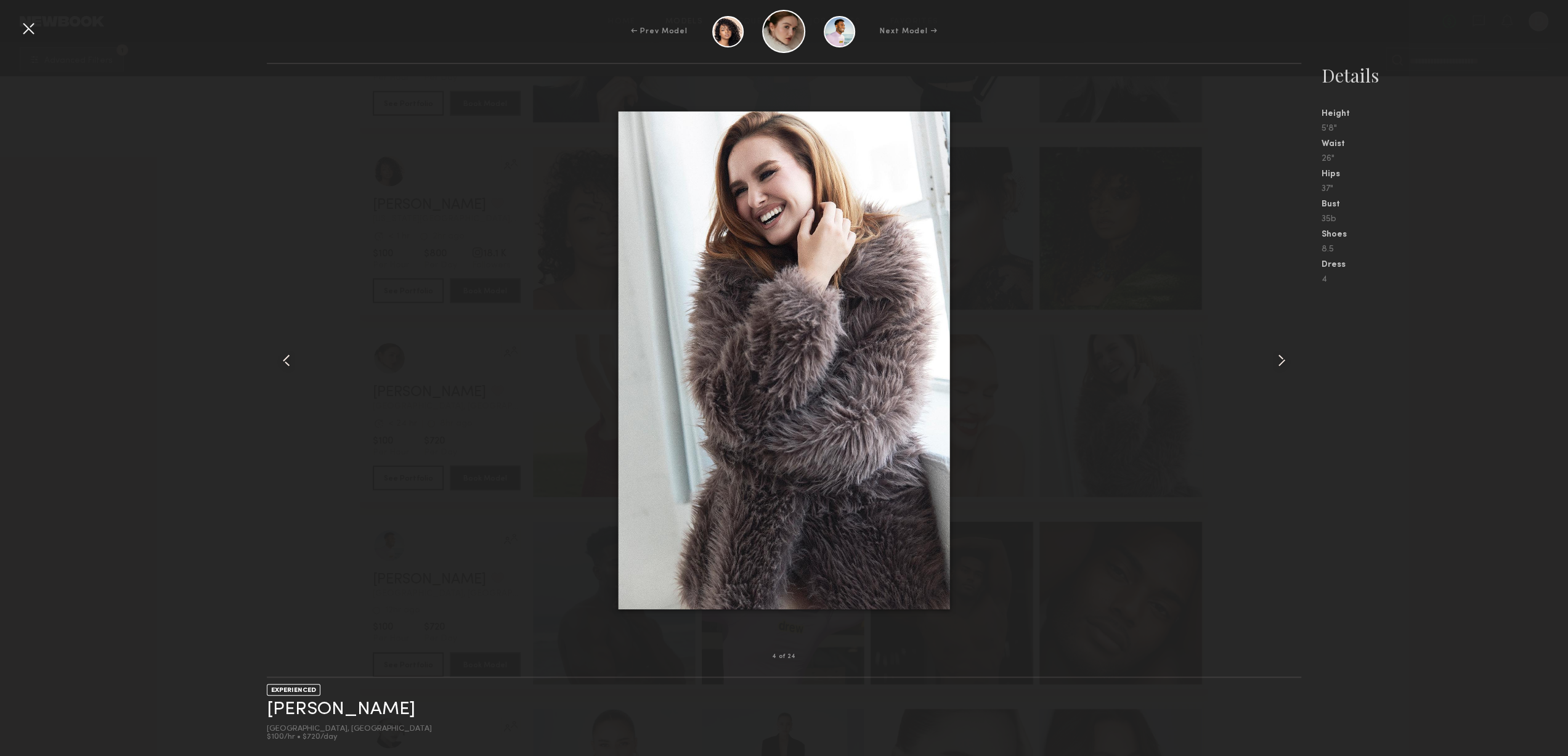
click at [1290, 372] on div at bounding box center [1281, 360] width 41 height 553
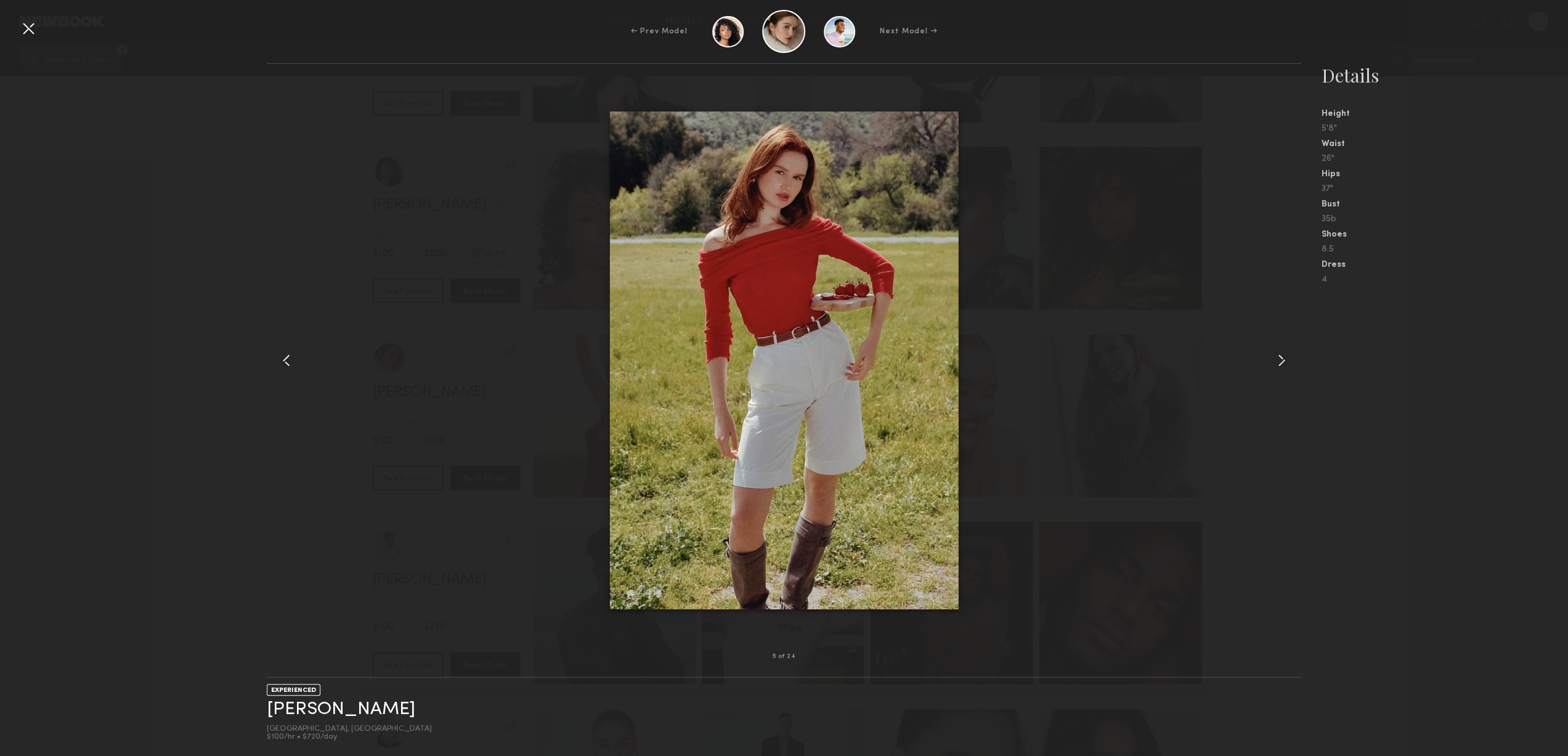
click at [1290, 372] on div at bounding box center [1281, 360] width 41 height 553
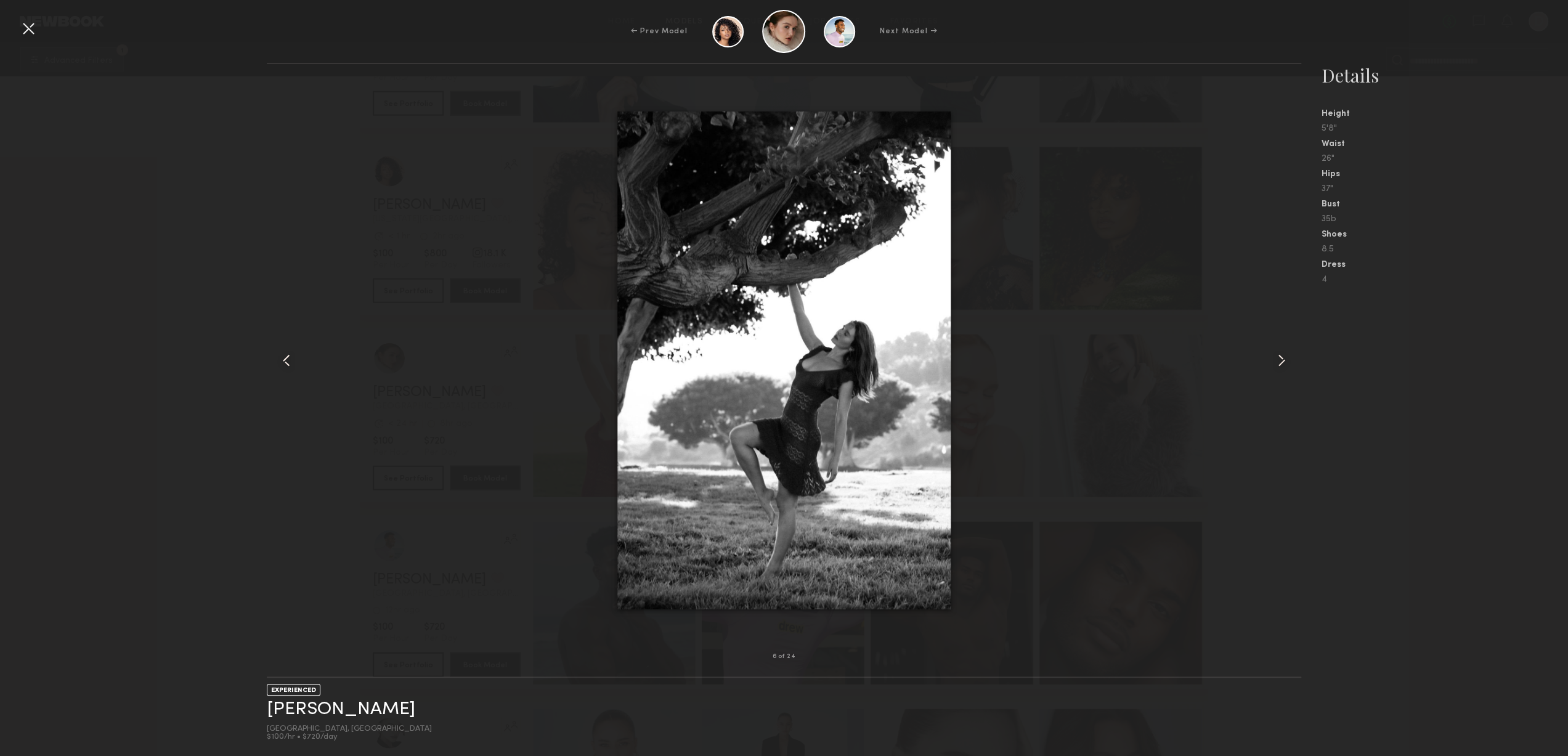
click at [1290, 372] on div at bounding box center [1281, 360] width 41 height 553
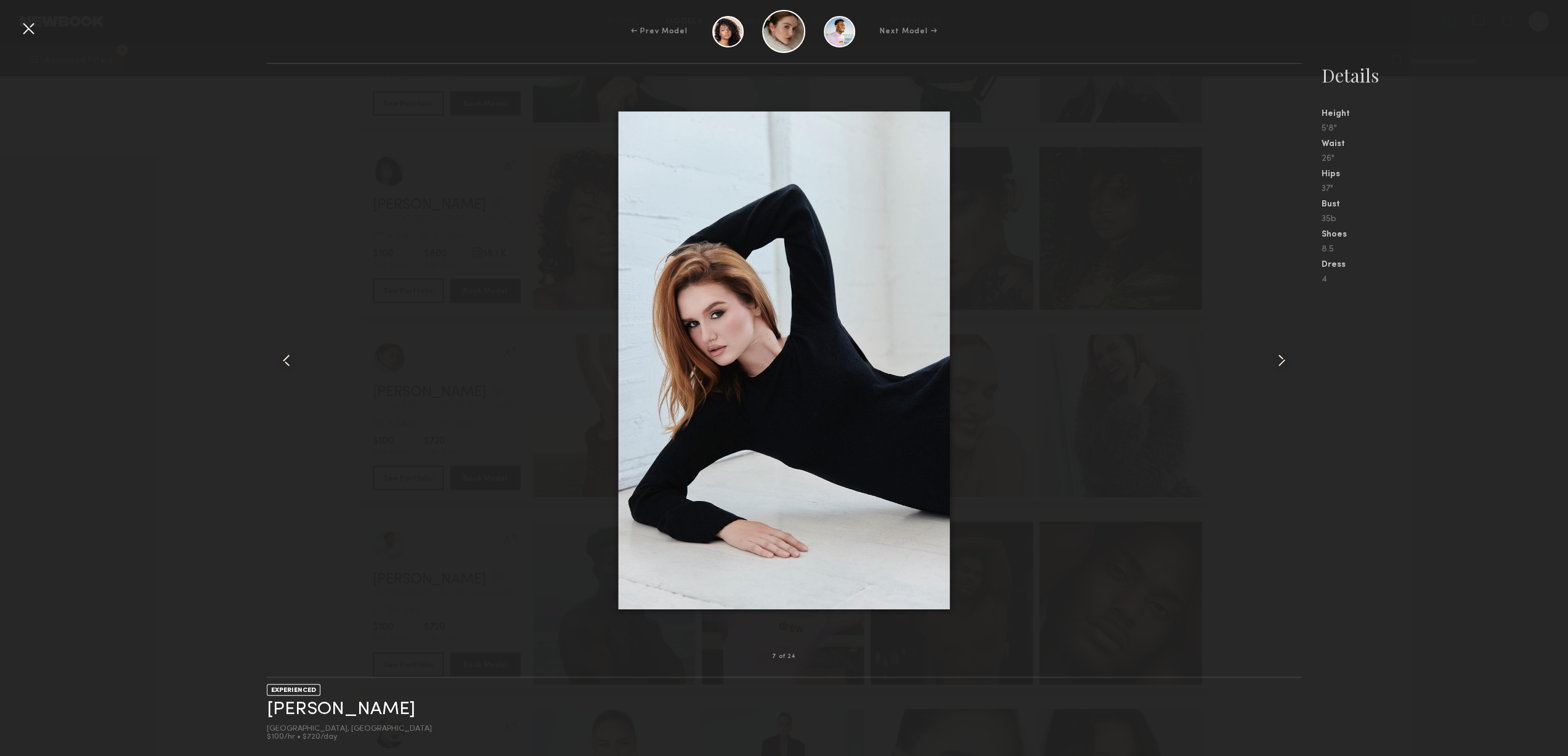
click at [1290, 372] on div at bounding box center [1281, 360] width 41 height 553
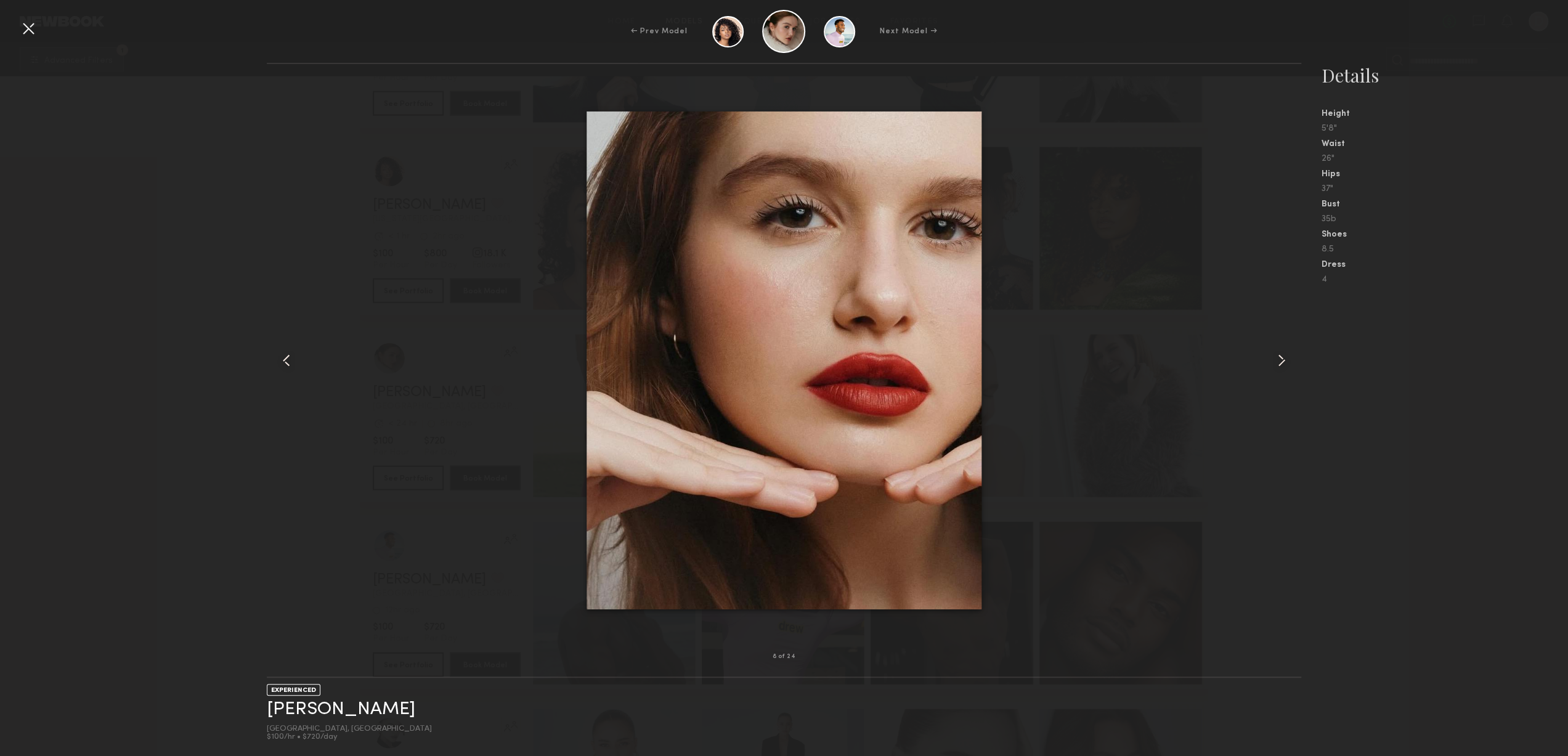
click at [1290, 372] on div at bounding box center [1281, 360] width 41 height 553
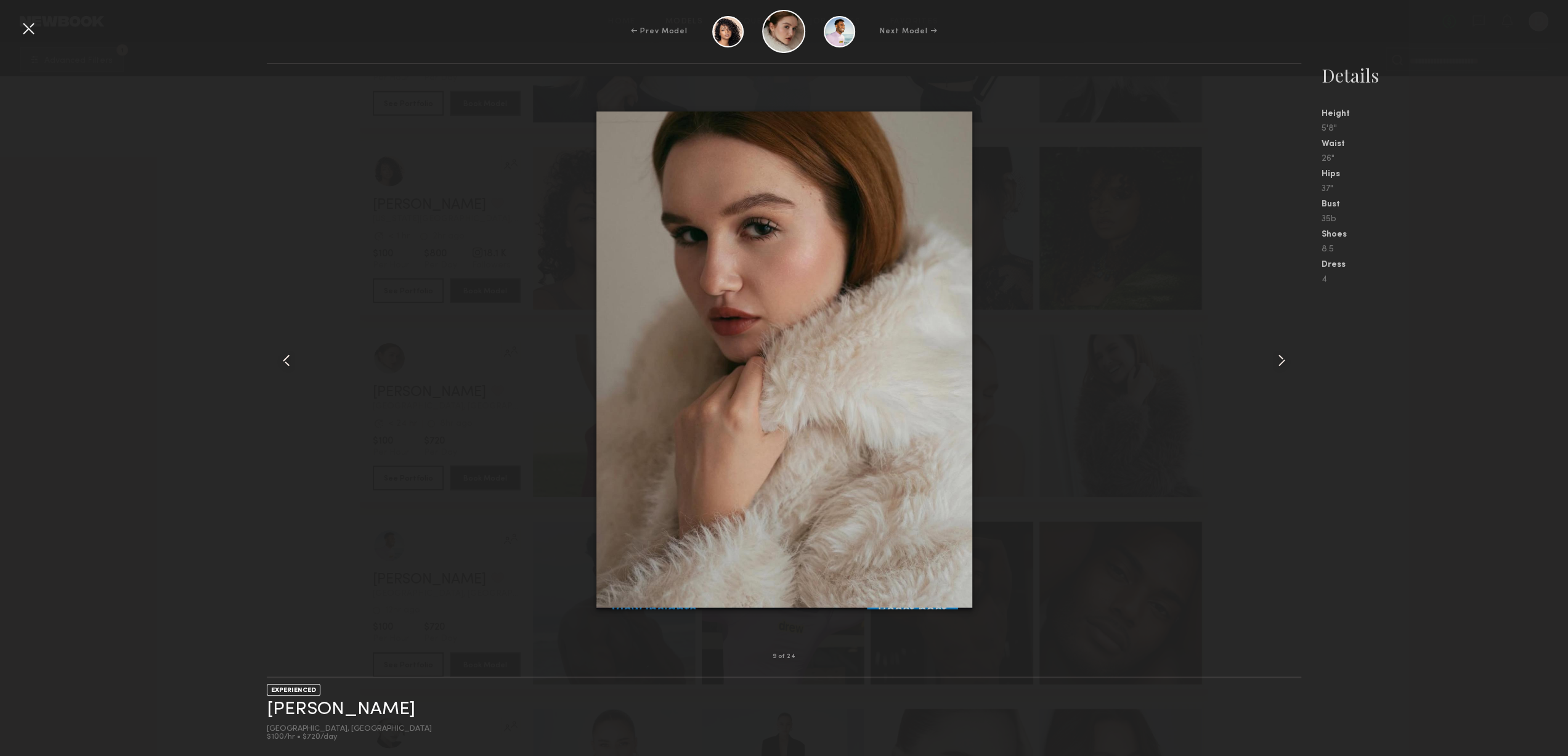
click at [1290, 372] on div at bounding box center [1281, 360] width 41 height 553
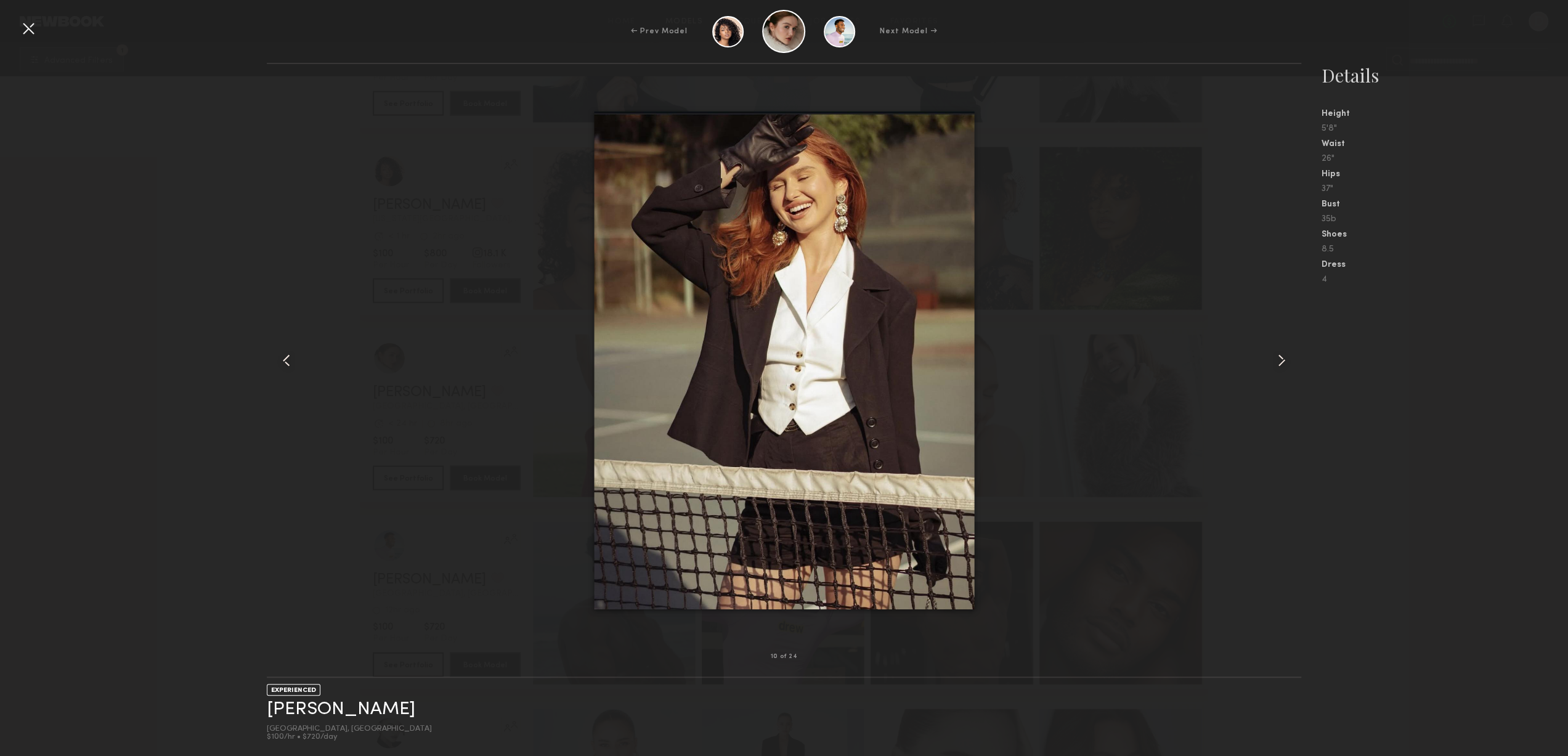
click at [38, 24] on div at bounding box center [29, 29] width 20 height 20
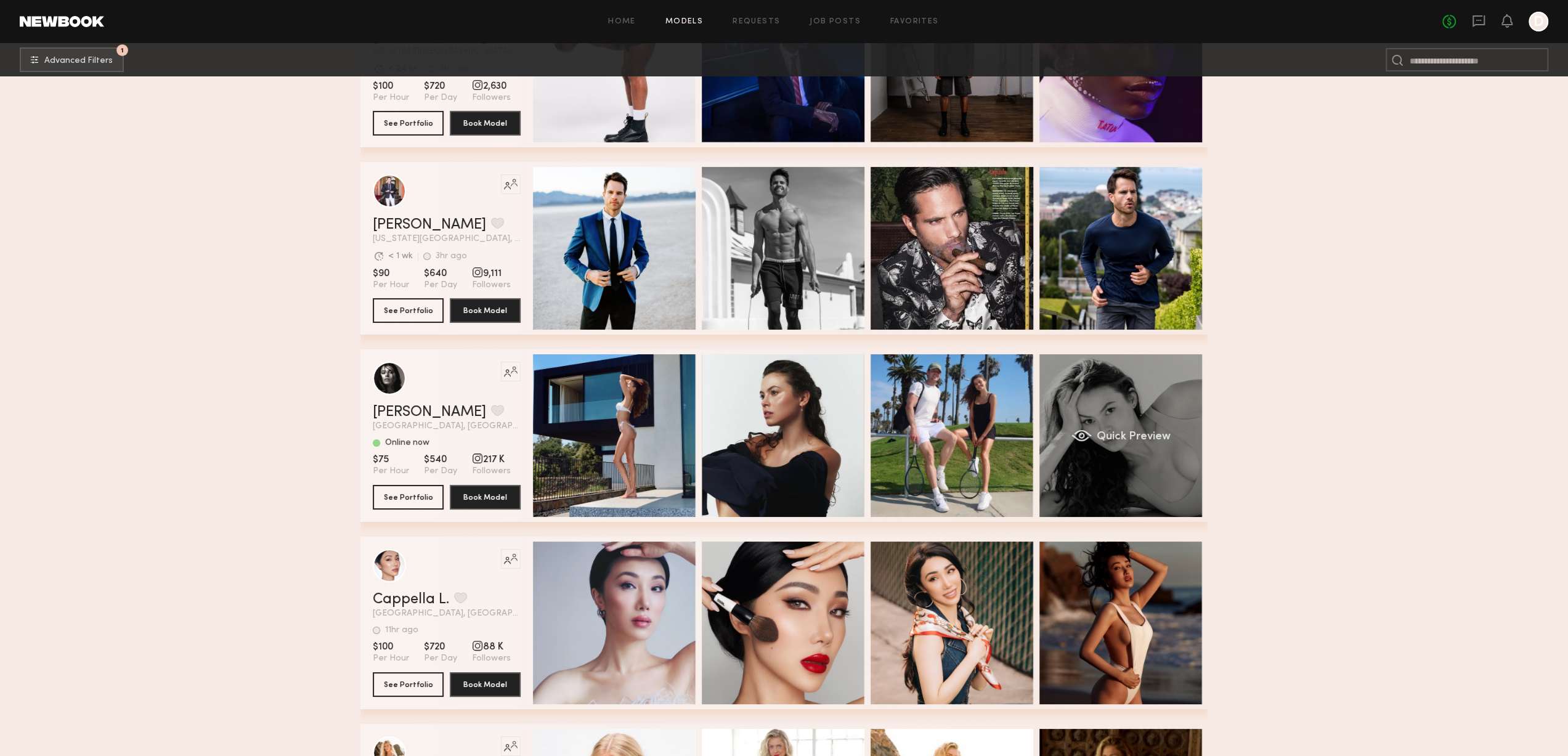
scroll to position [9363, 0]
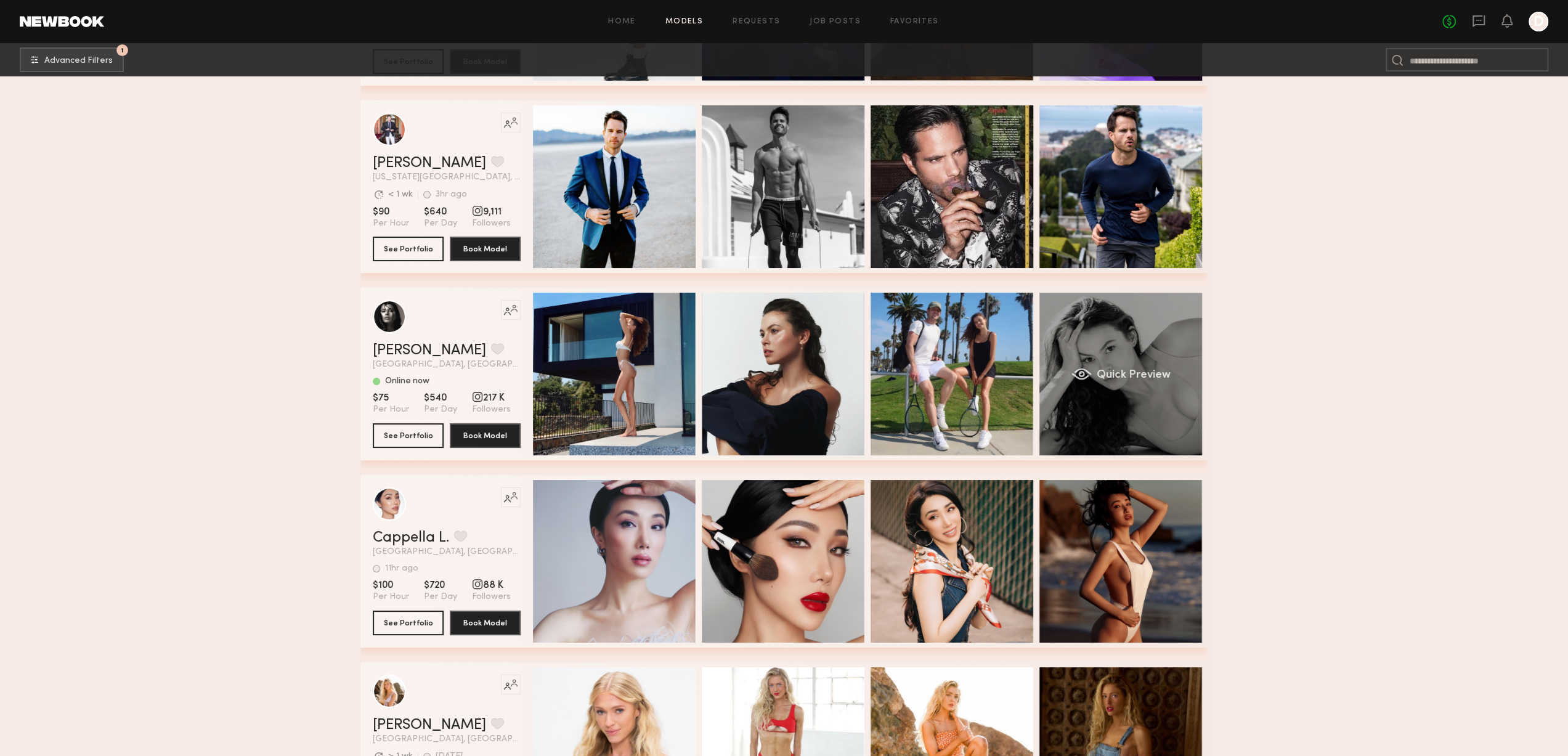
click at [1153, 394] on div "Quick Preview" at bounding box center [1121, 374] width 163 height 163
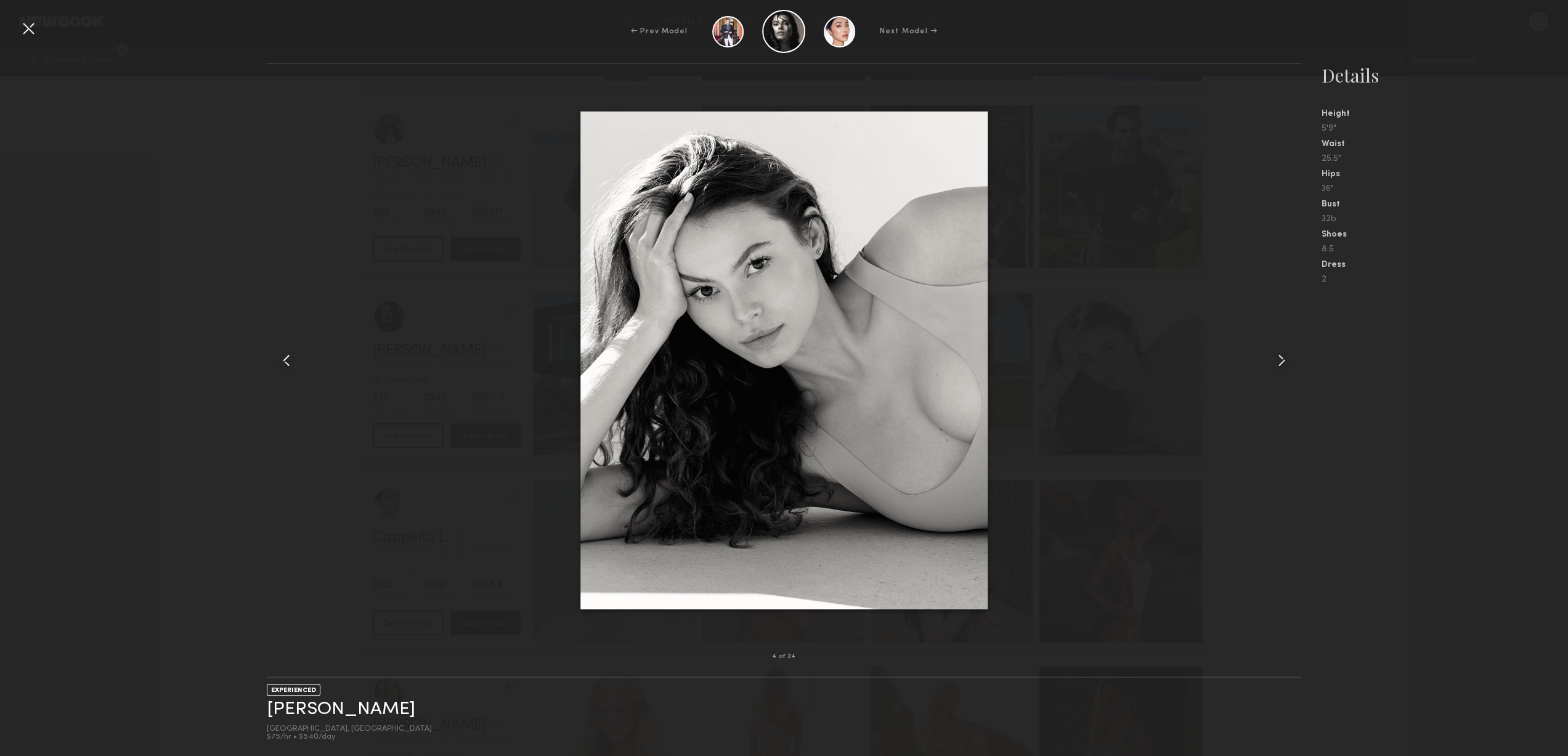
click at [1265, 356] on div at bounding box center [1281, 360] width 41 height 553
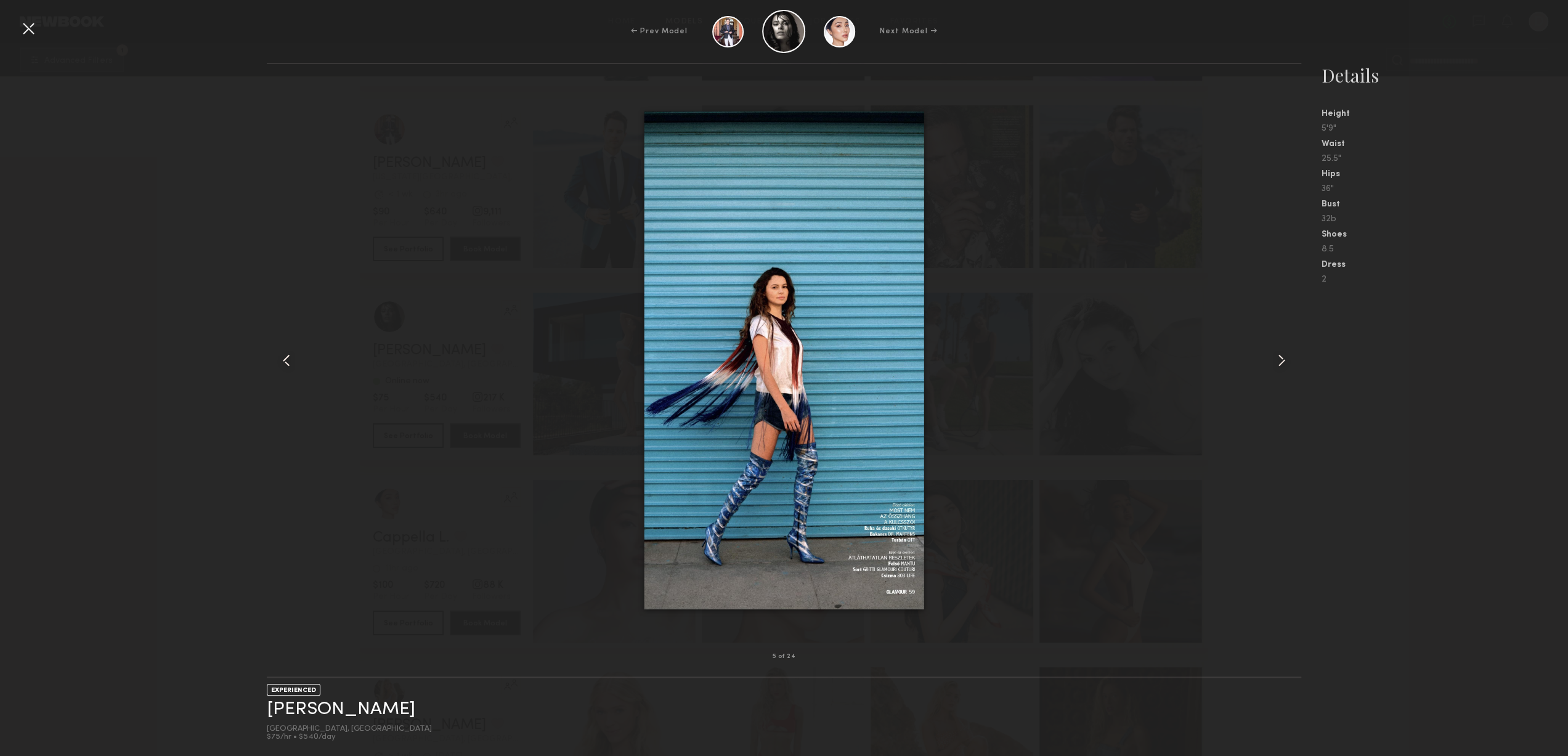
click at [1265, 356] on div at bounding box center [1281, 360] width 41 height 553
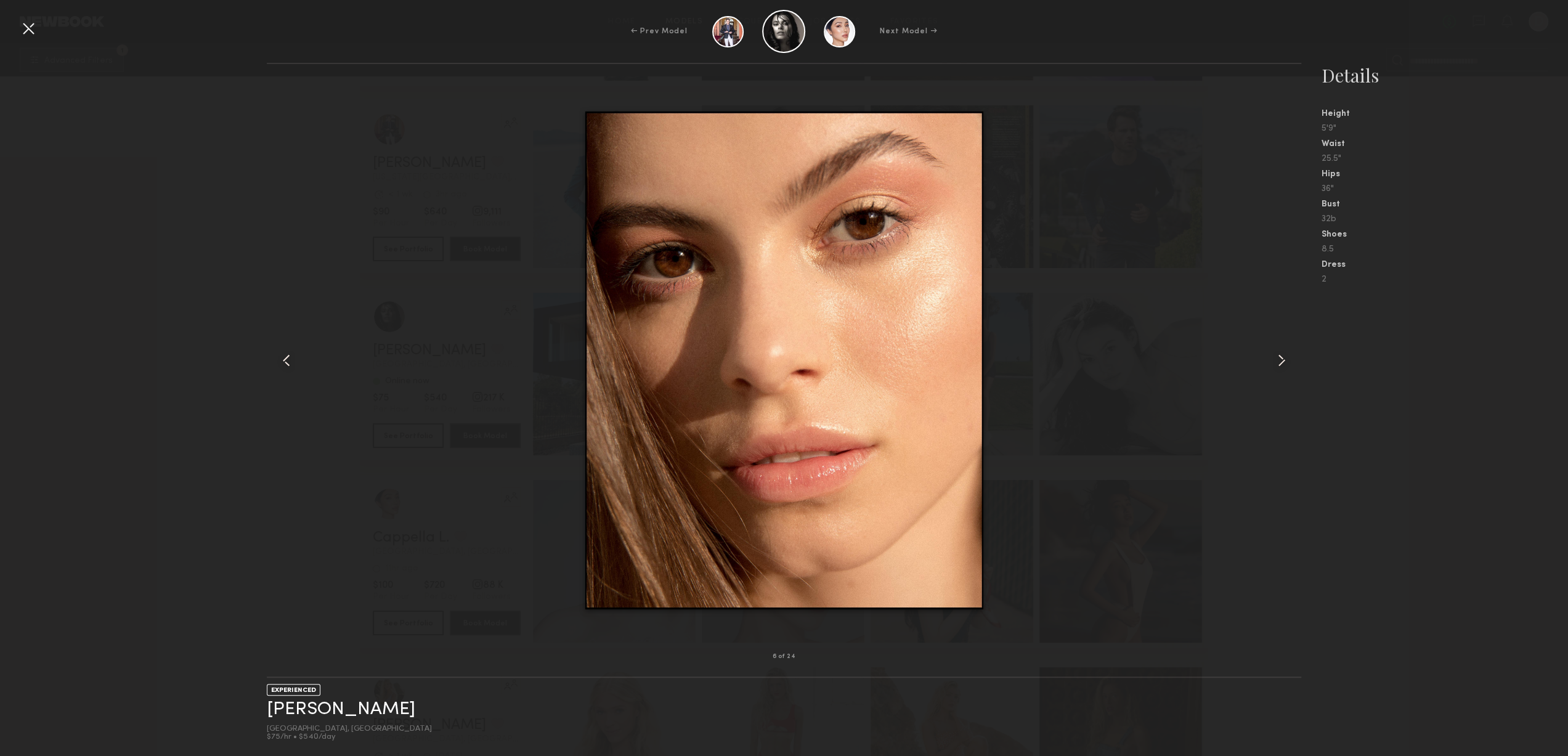
click at [1265, 356] on div at bounding box center [1281, 360] width 41 height 553
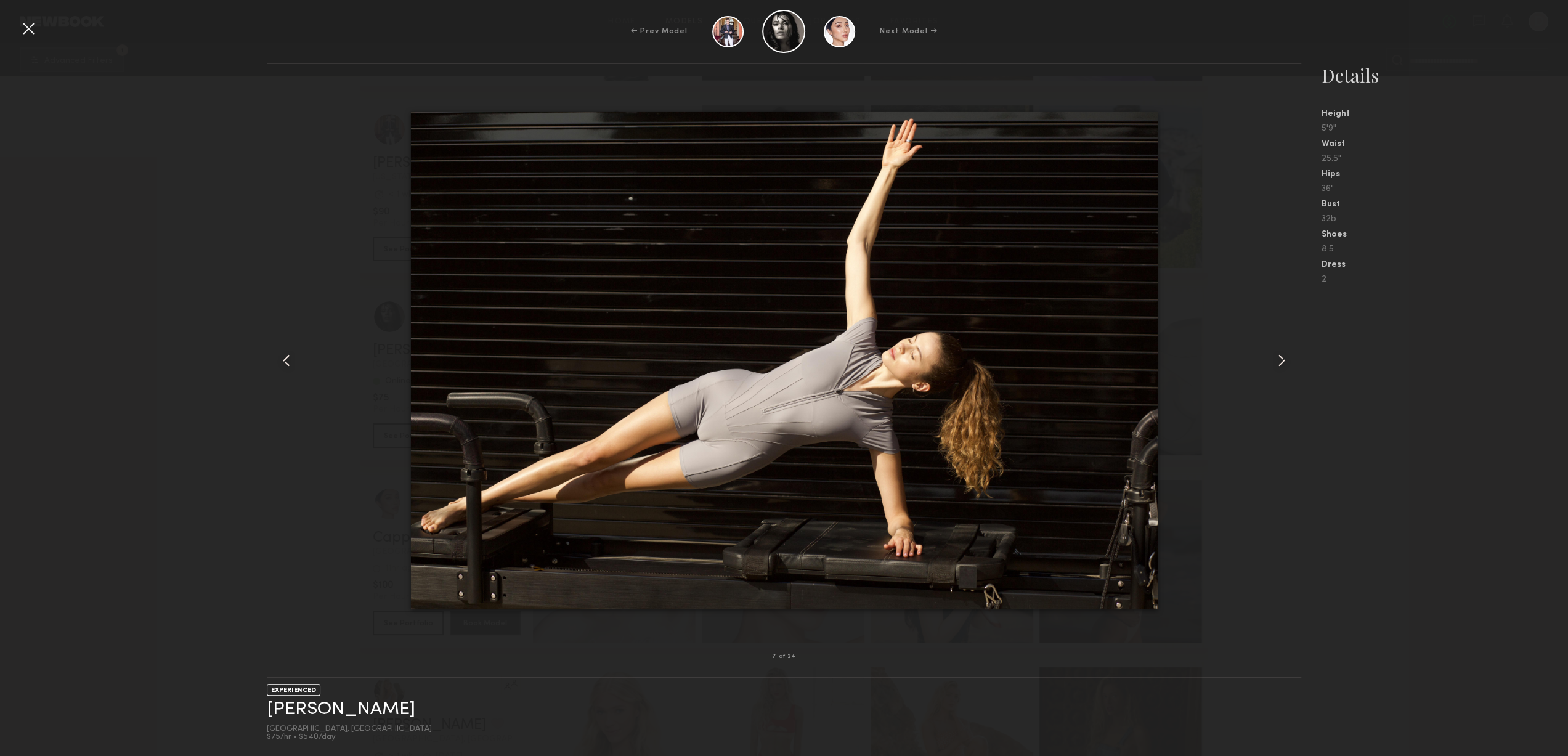
click at [1265, 356] on div at bounding box center [1281, 360] width 41 height 553
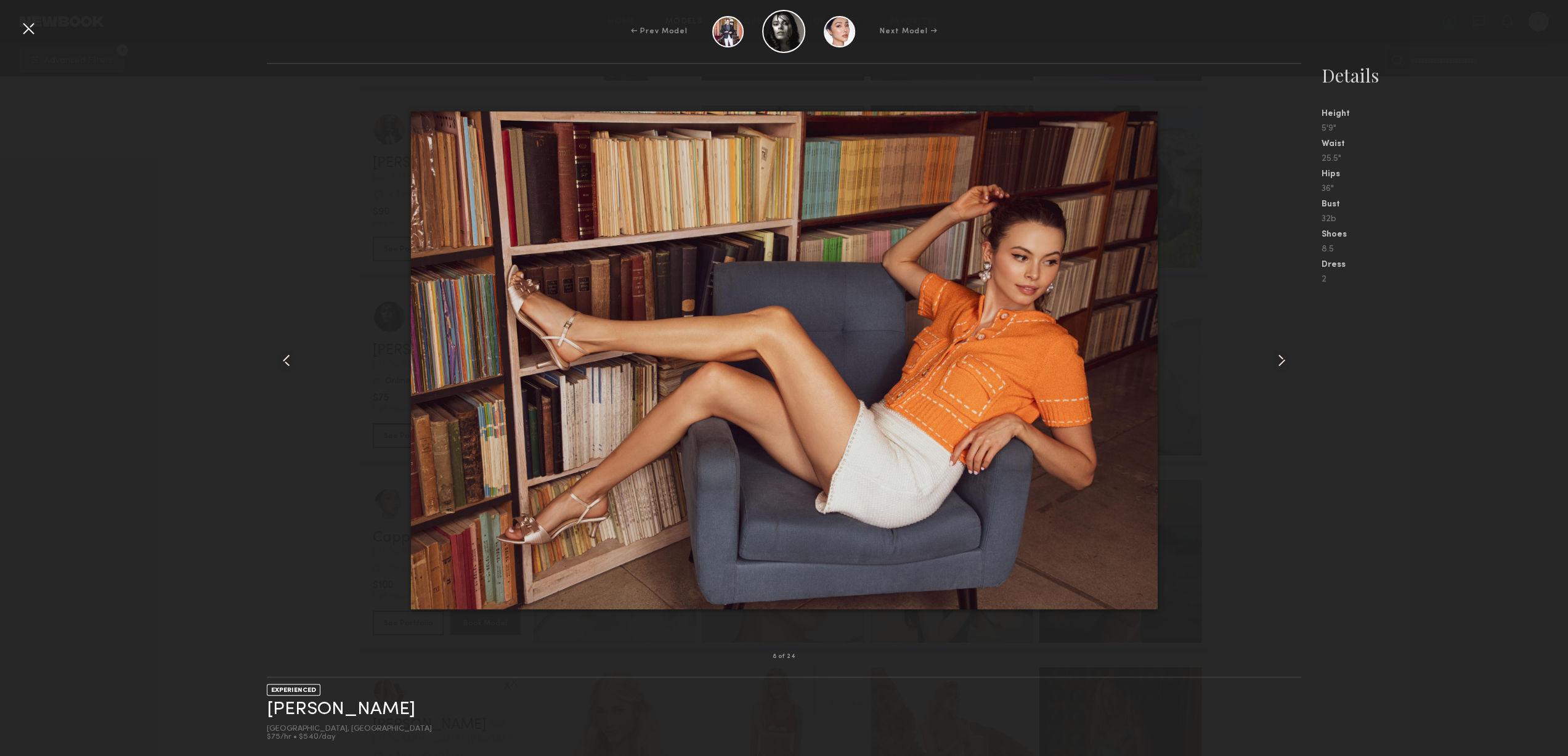
click at [1265, 356] on div at bounding box center [1281, 360] width 41 height 553
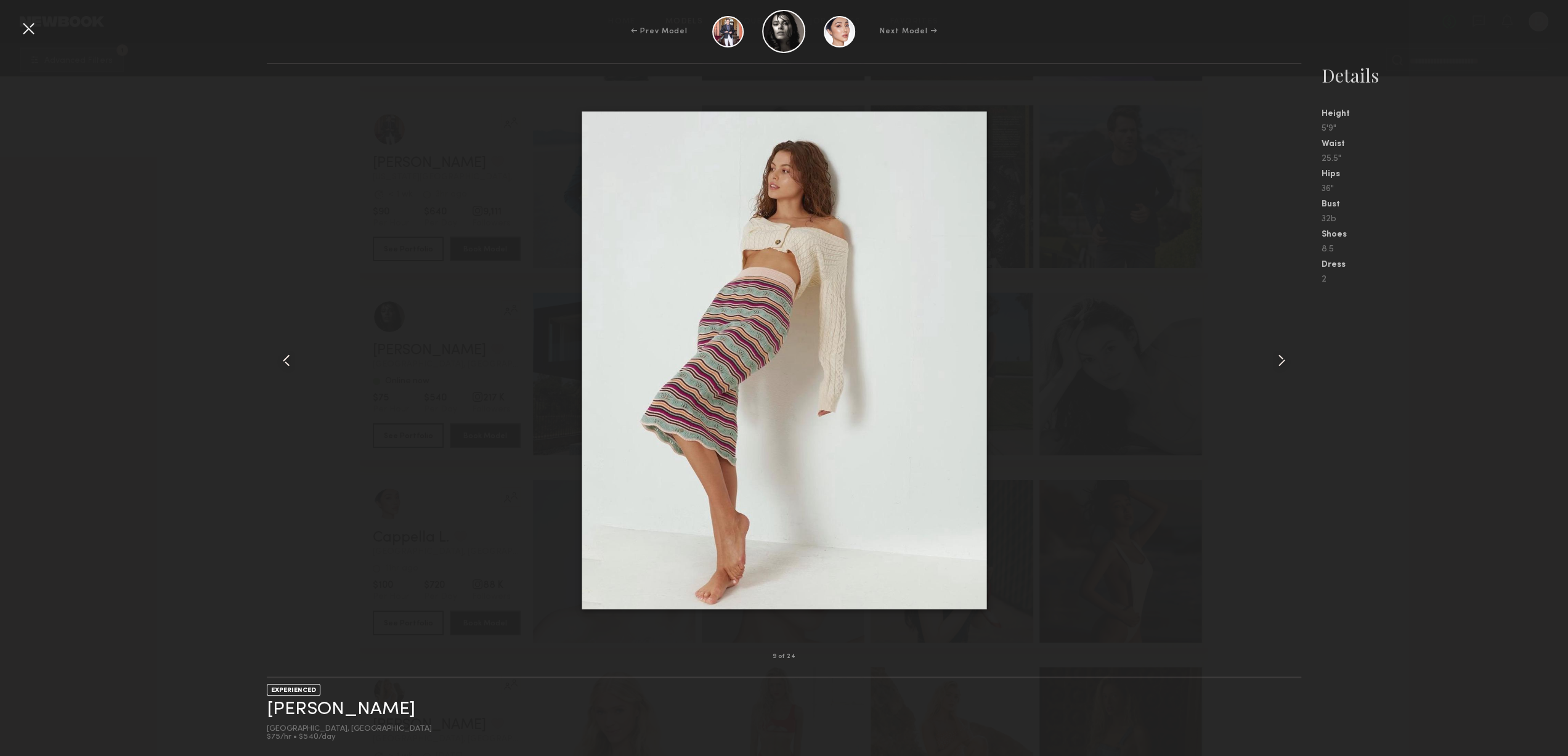
click at [1265, 356] on div at bounding box center [1281, 360] width 41 height 553
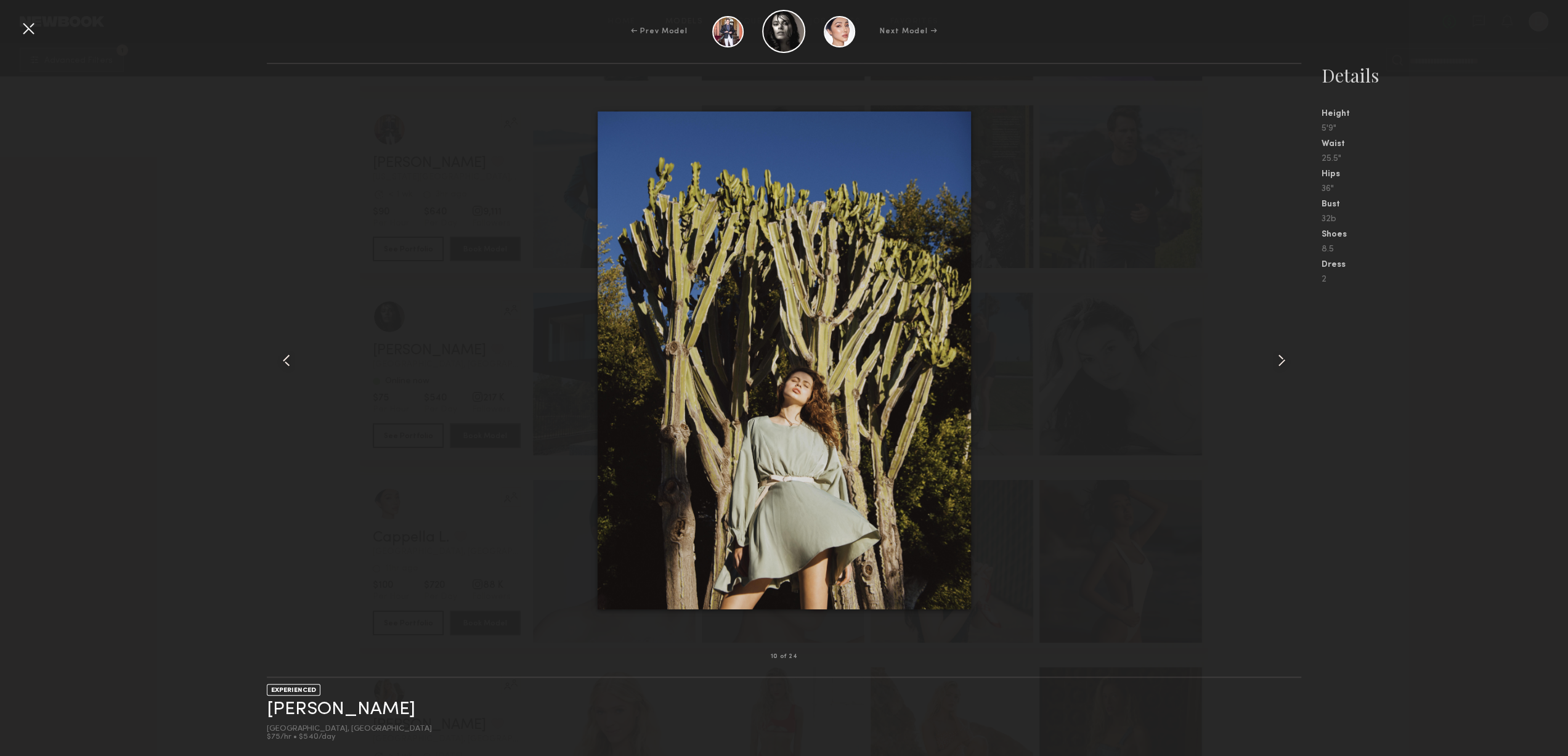
click at [1265, 356] on div at bounding box center [1281, 360] width 41 height 553
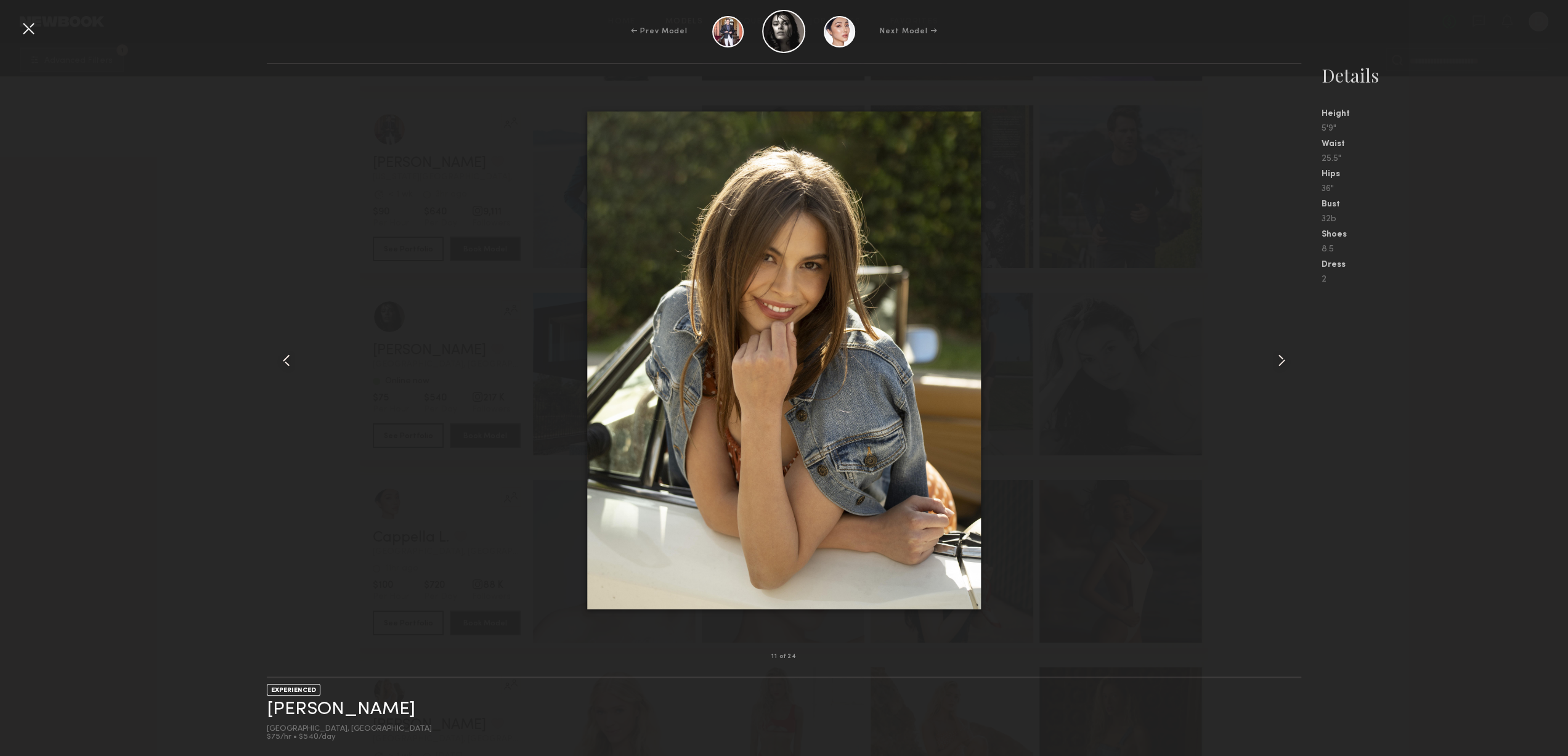
click at [1265, 356] on div at bounding box center [1281, 360] width 41 height 553
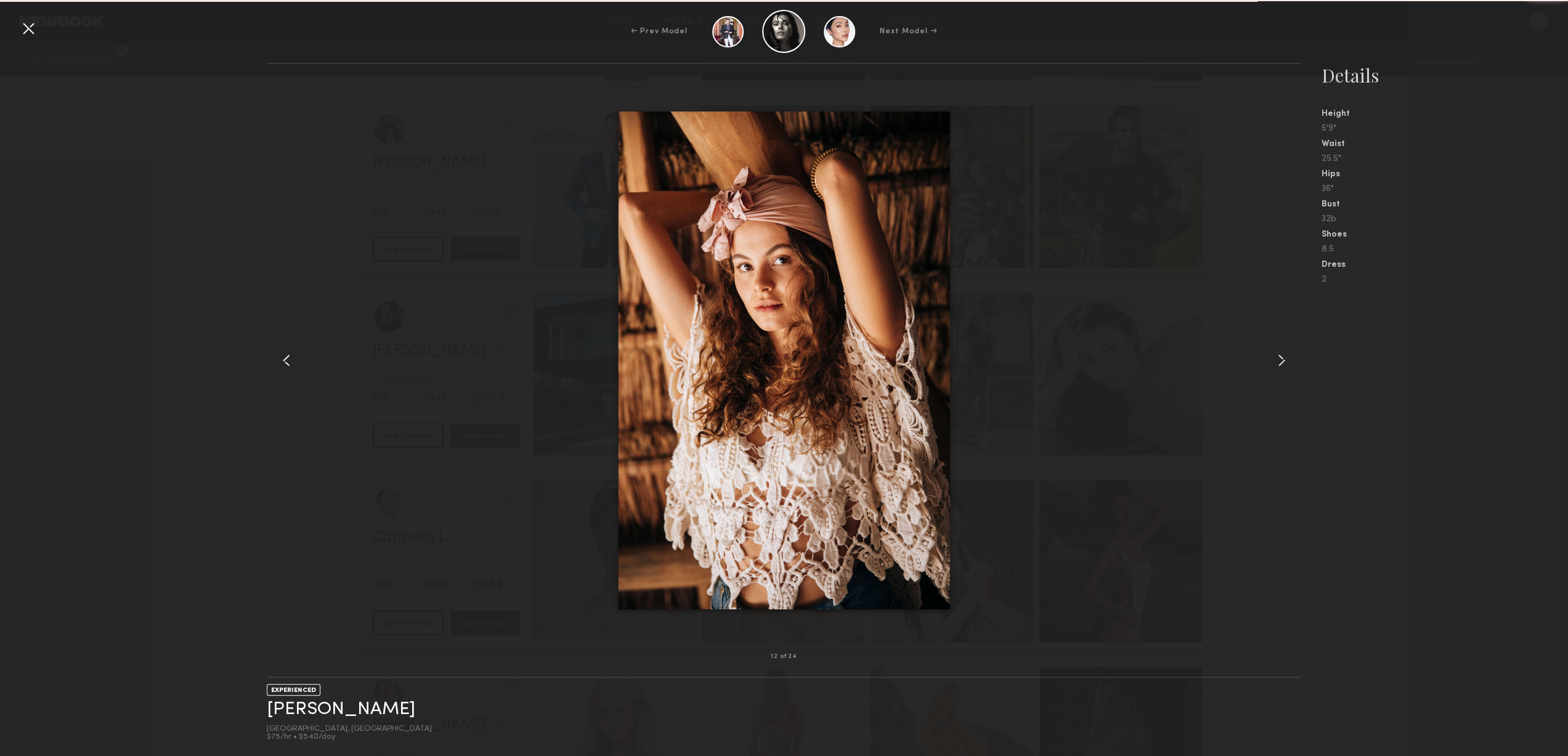
click at [1265, 356] on div at bounding box center [1281, 360] width 41 height 553
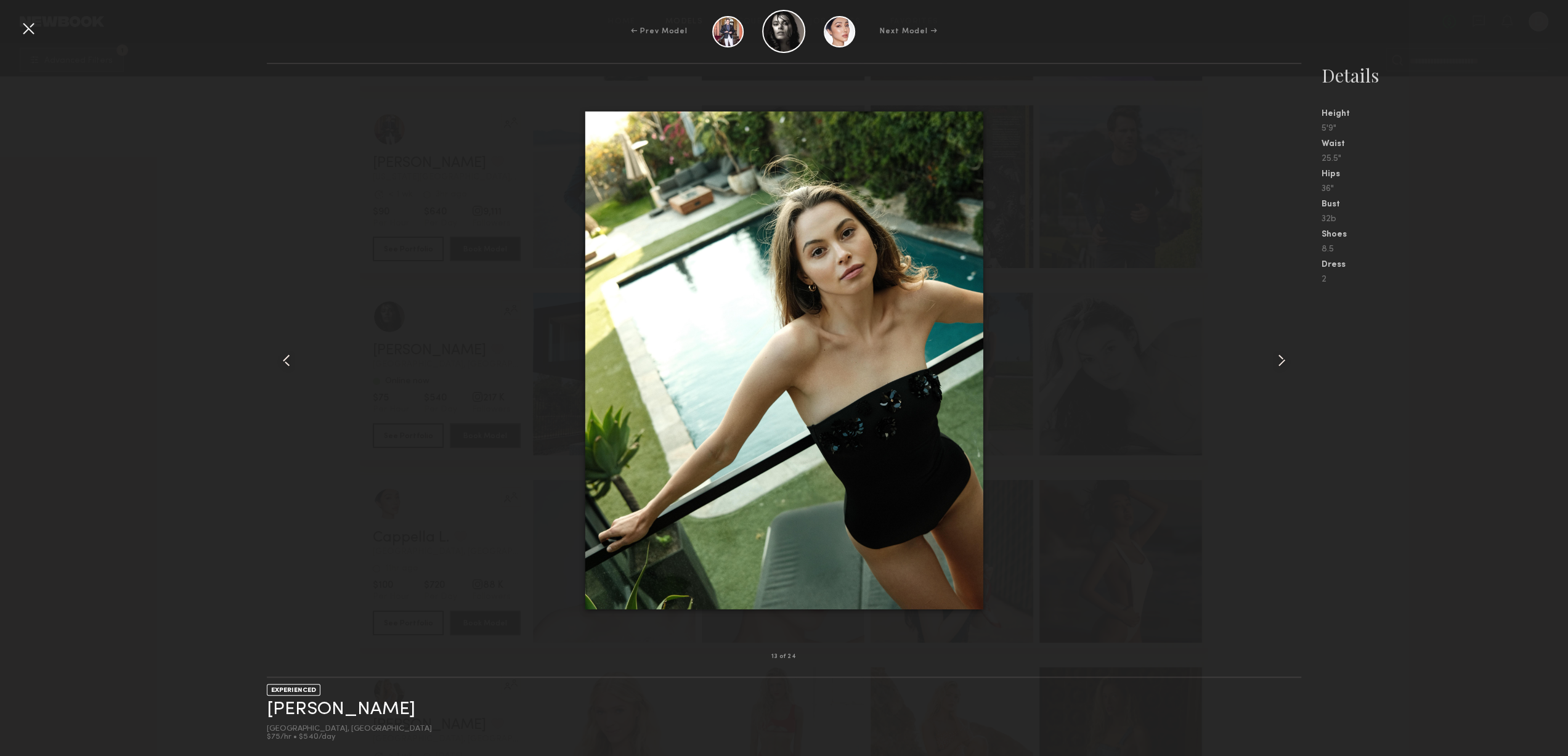
click at [1265, 356] on div at bounding box center [1281, 360] width 41 height 553
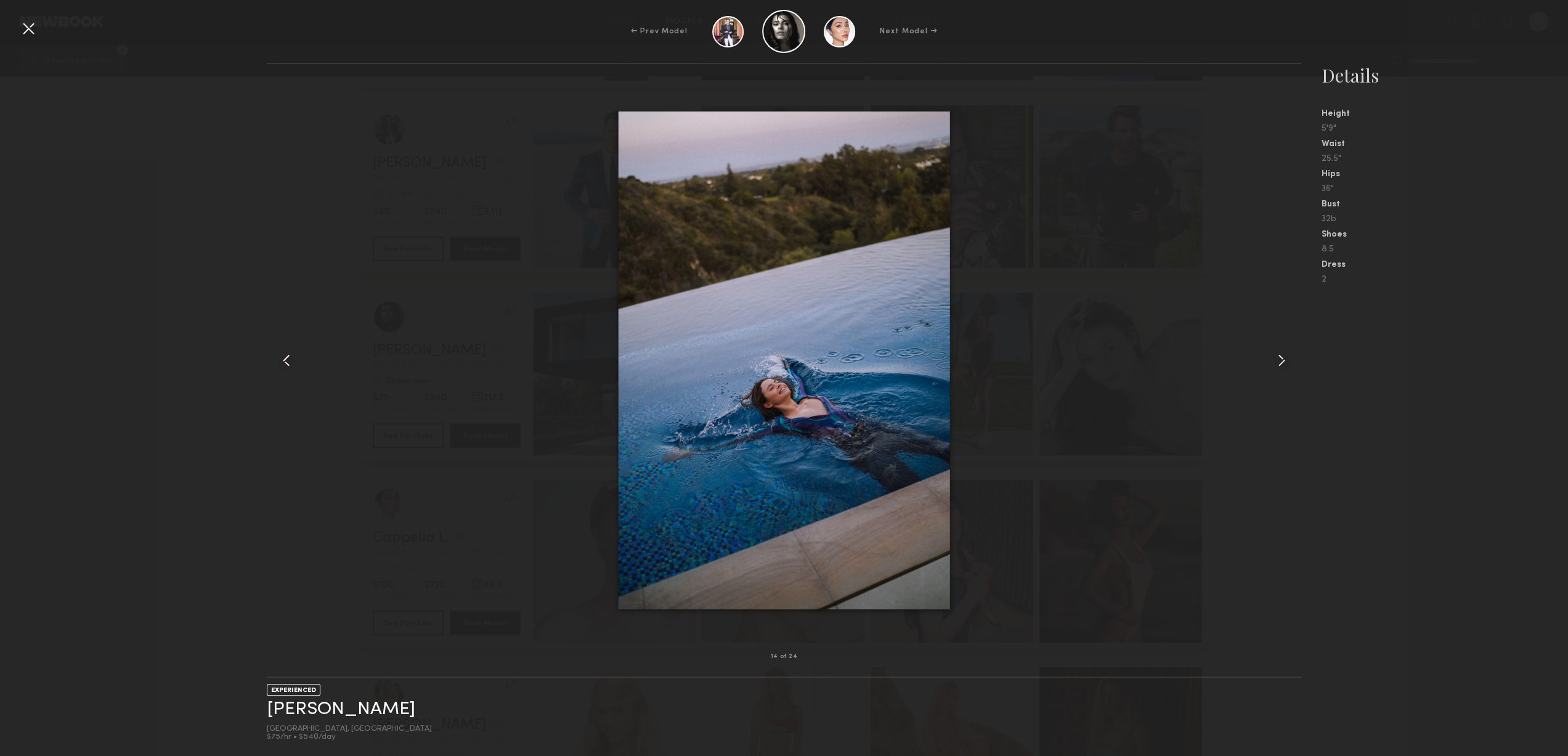
click at [19, 28] on div at bounding box center [29, 29] width 20 height 20
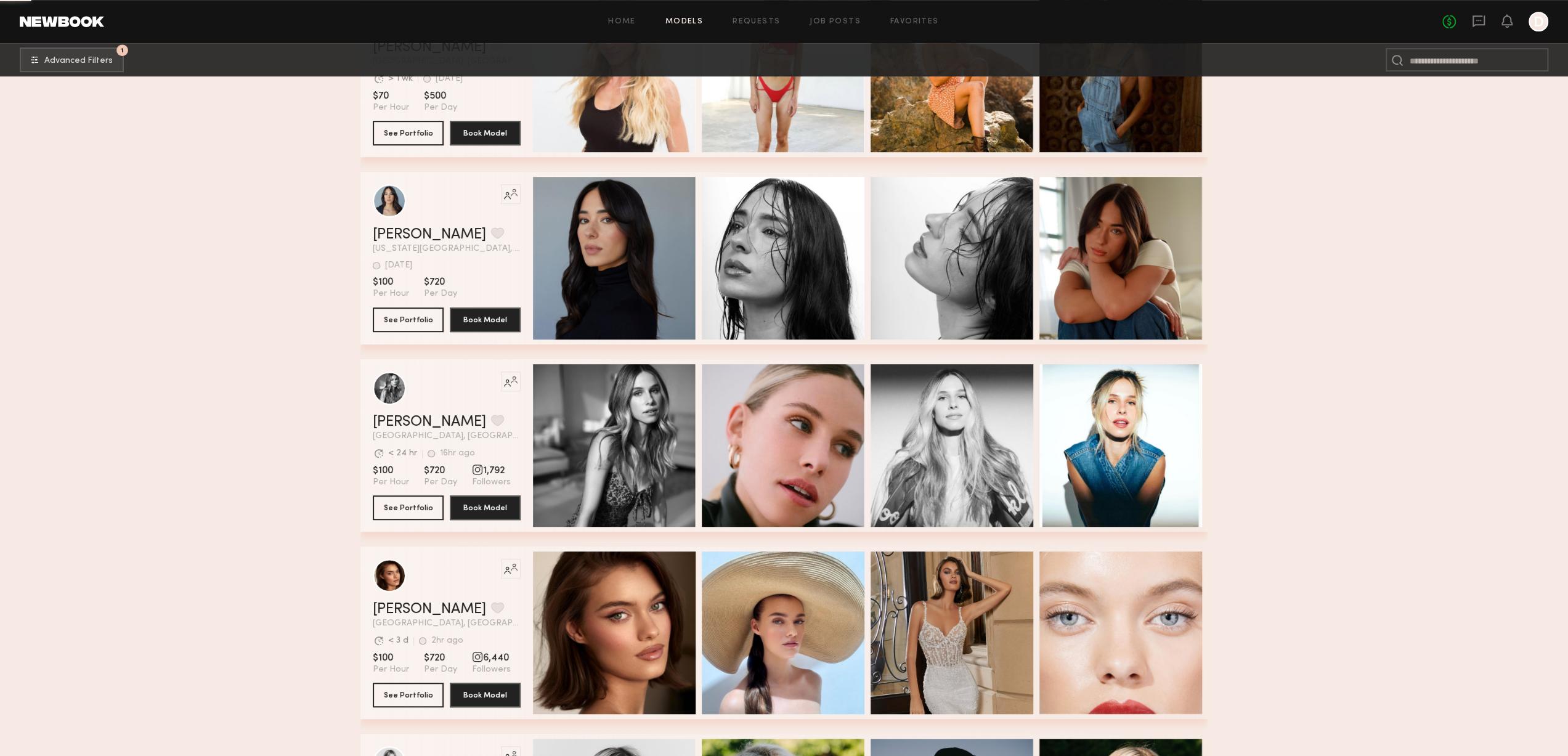
scroll to position [10164, 0]
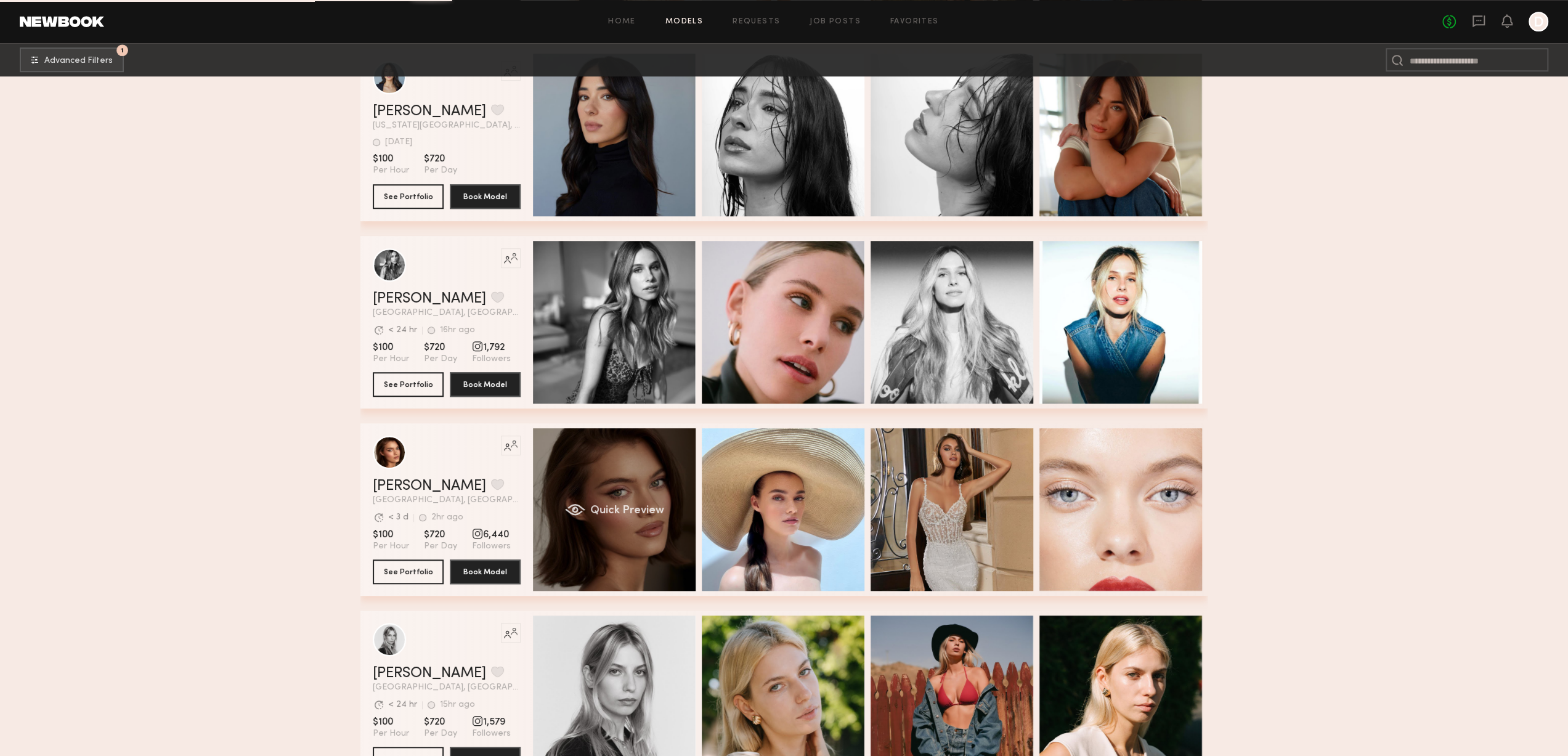
click at [604, 486] on div "Quick Preview" at bounding box center [614, 510] width 163 height 163
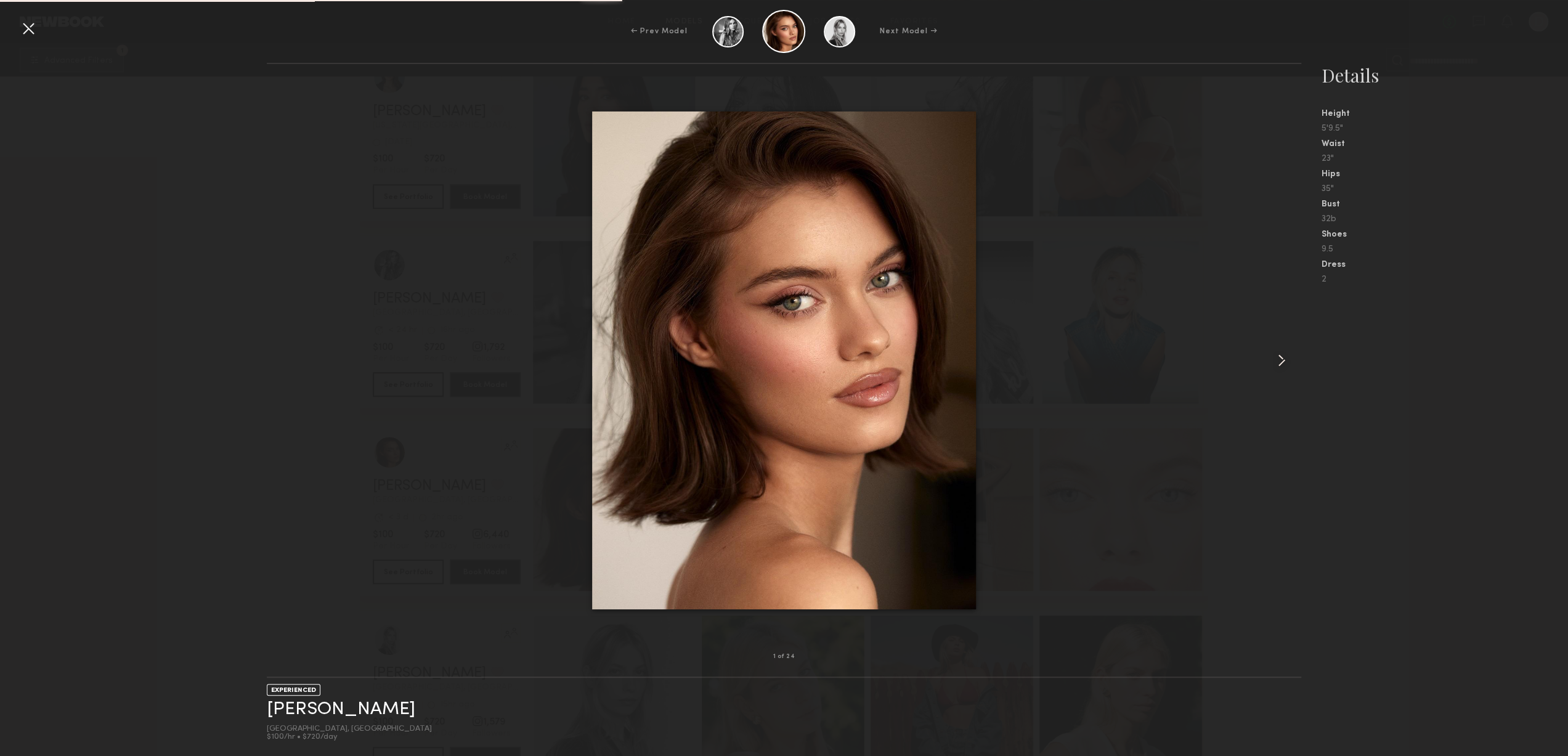
click at [1307, 352] on nb-gallery-model-stats "Details Height 5'9.5" Waist 23" Hips 35" Bust 32b Shoes 9.5 Dress 2" at bounding box center [1435, 409] width 267 height 693
click at [1272, 360] on common-icon at bounding box center [1282, 361] width 20 height 20
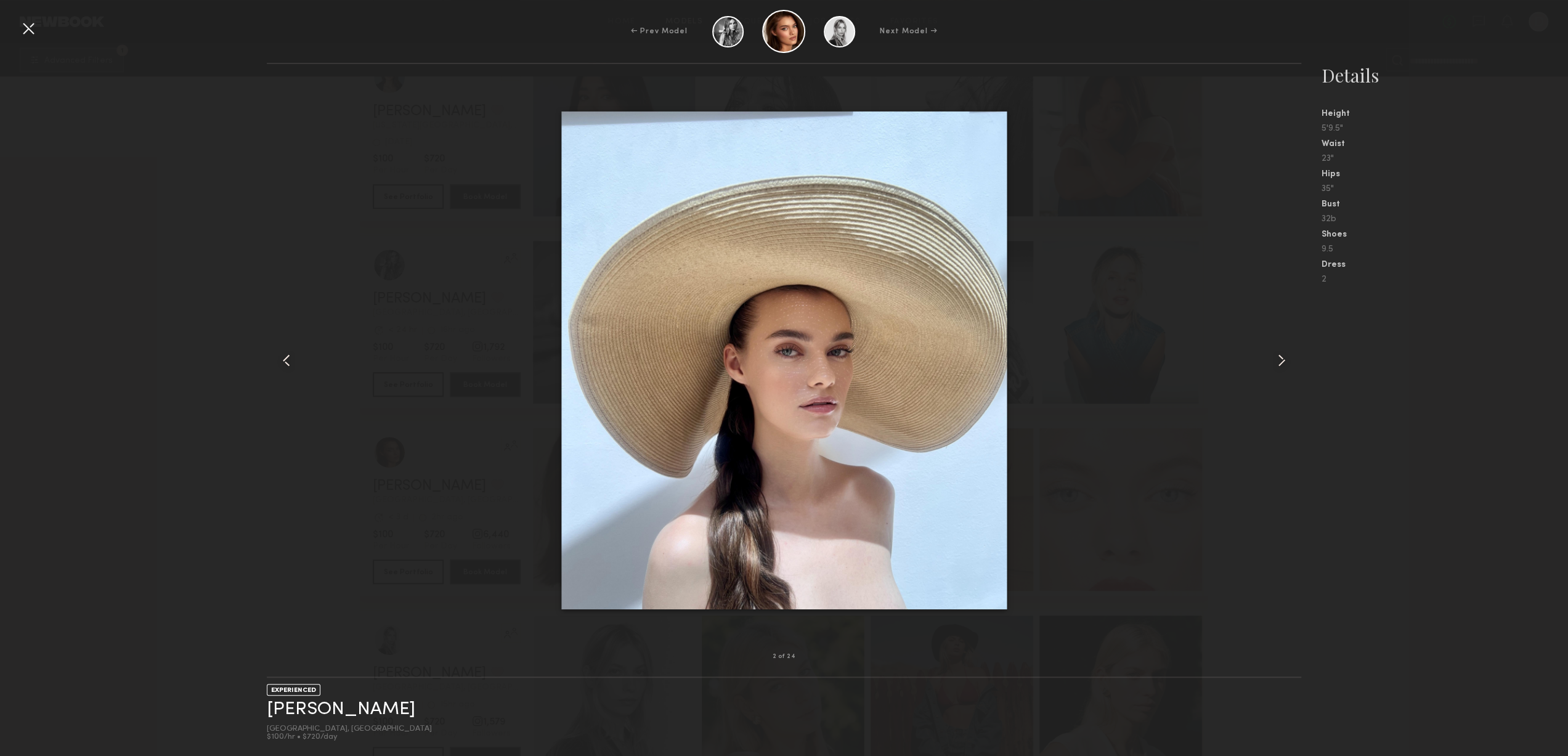
click at [1272, 360] on common-icon at bounding box center [1282, 361] width 20 height 20
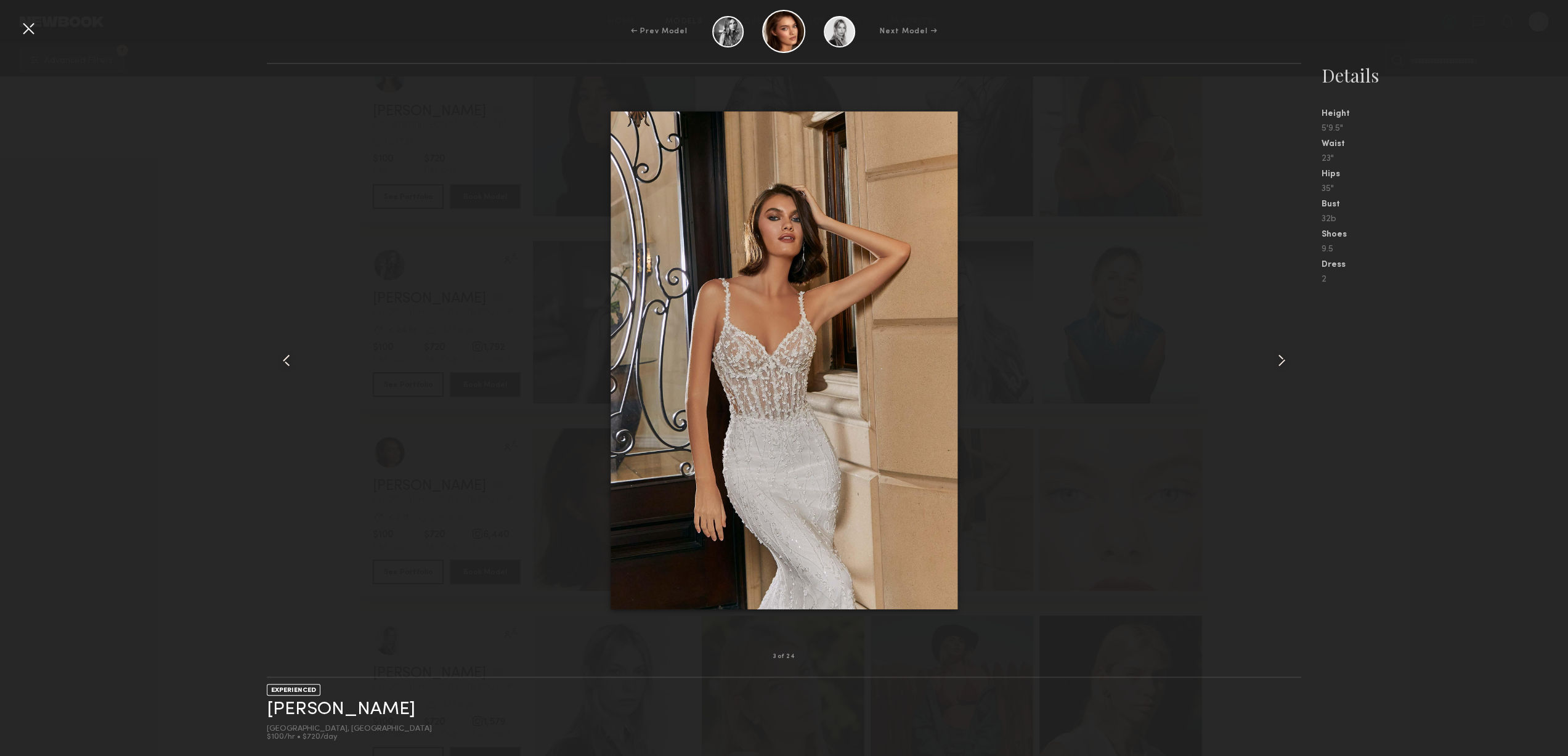
click at [1272, 360] on common-icon at bounding box center [1282, 361] width 20 height 20
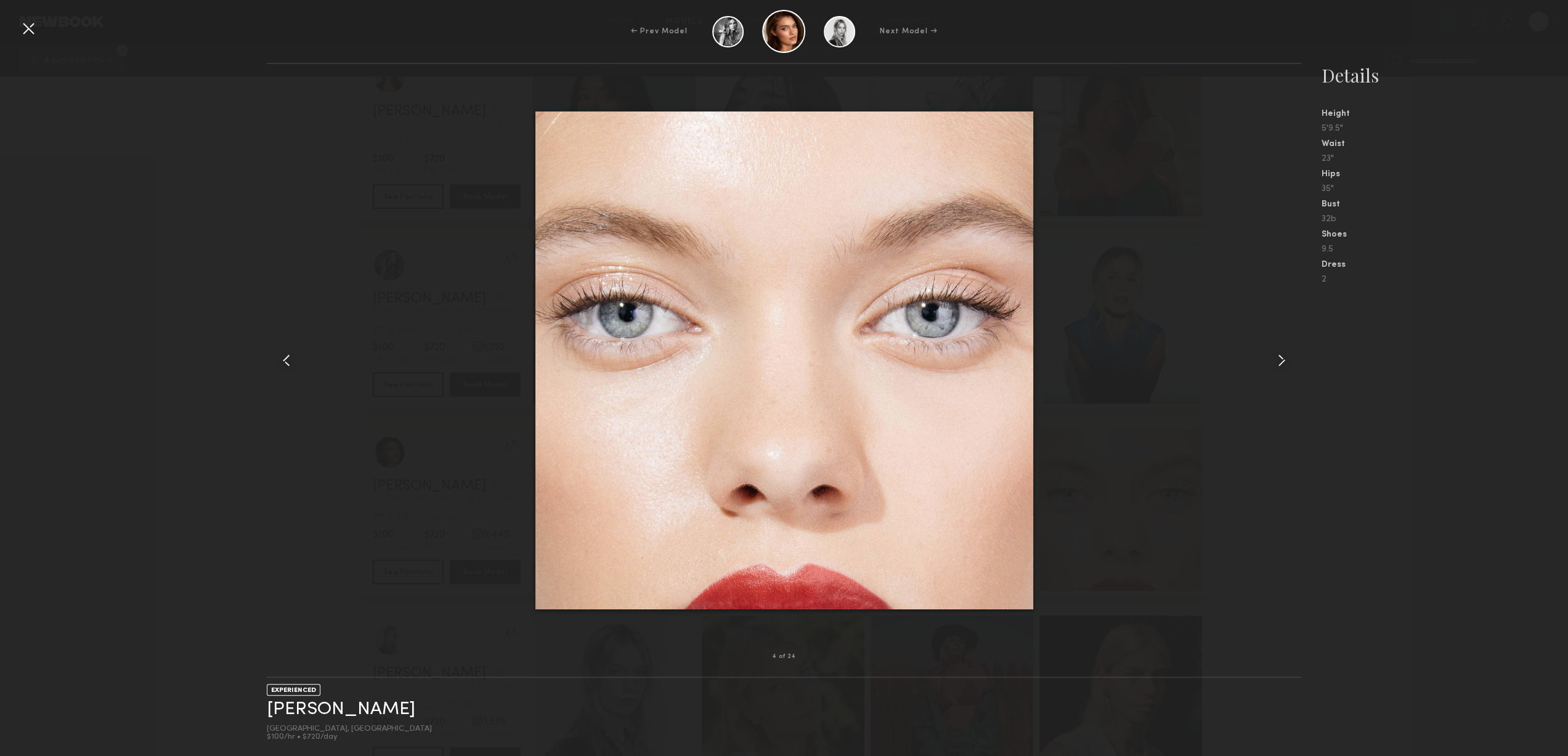
click at [1272, 360] on common-icon at bounding box center [1282, 361] width 20 height 20
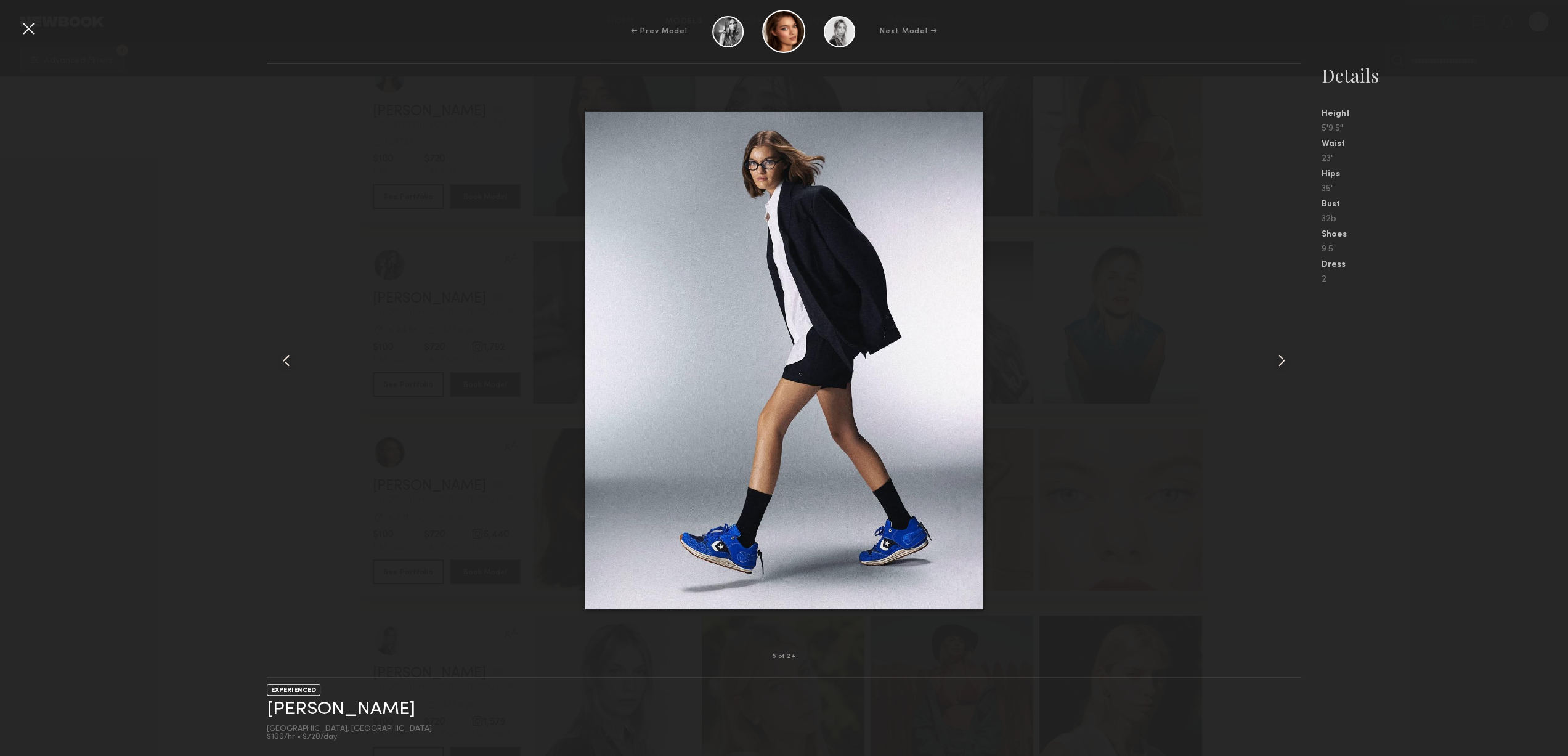
click at [1272, 360] on common-icon at bounding box center [1282, 361] width 20 height 20
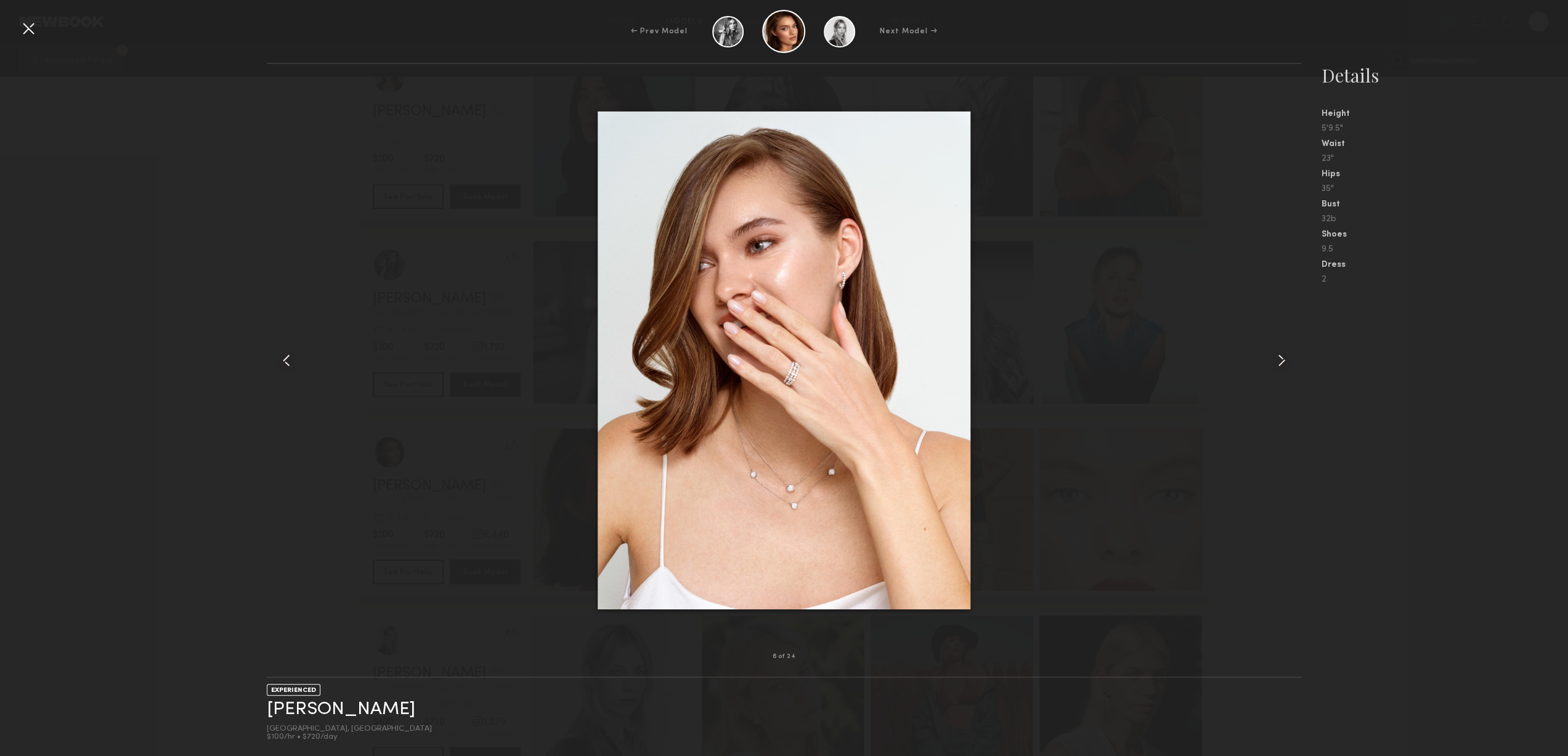
click at [1272, 360] on common-icon at bounding box center [1282, 361] width 20 height 20
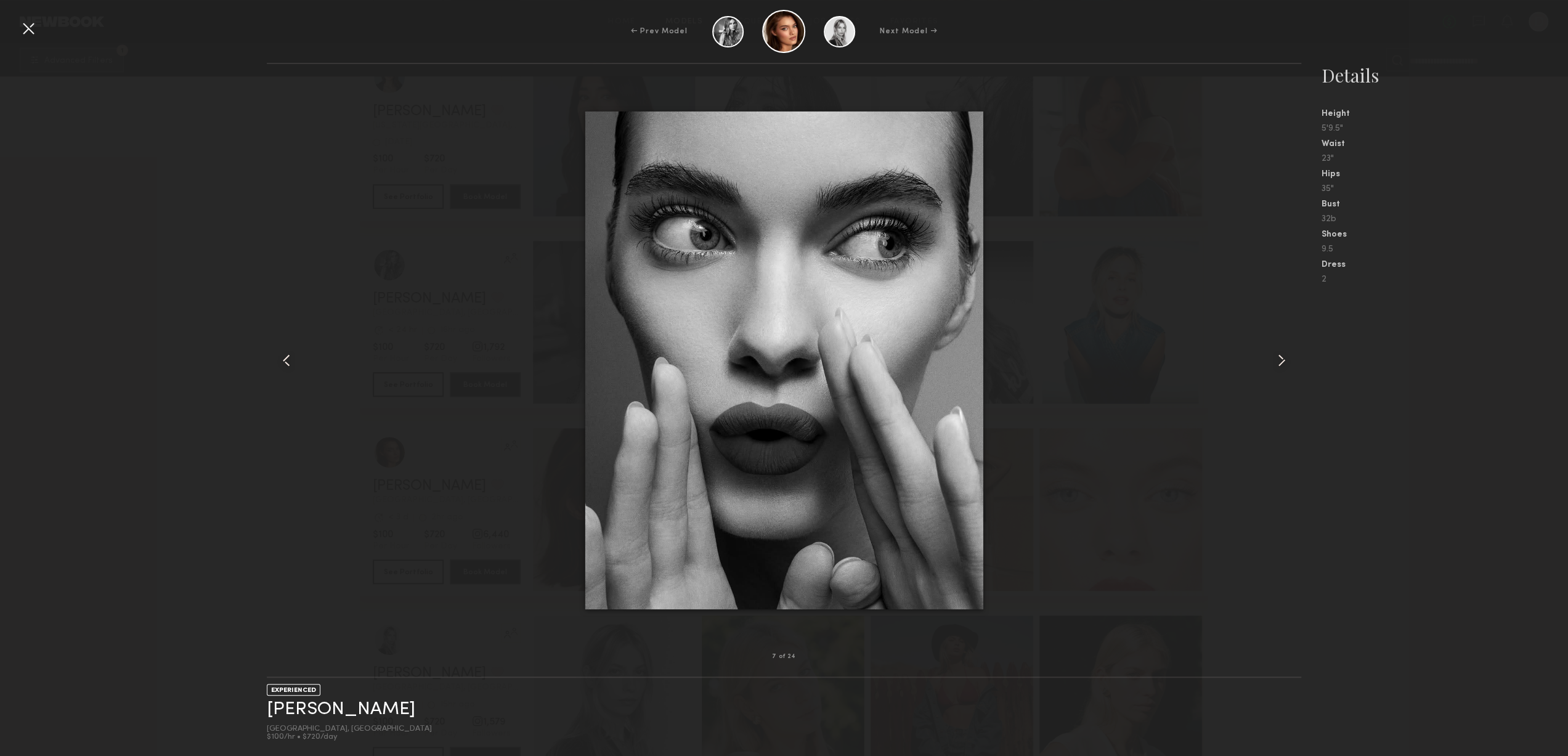
click at [1272, 360] on common-icon at bounding box center [1282, 361] width 20 height 20
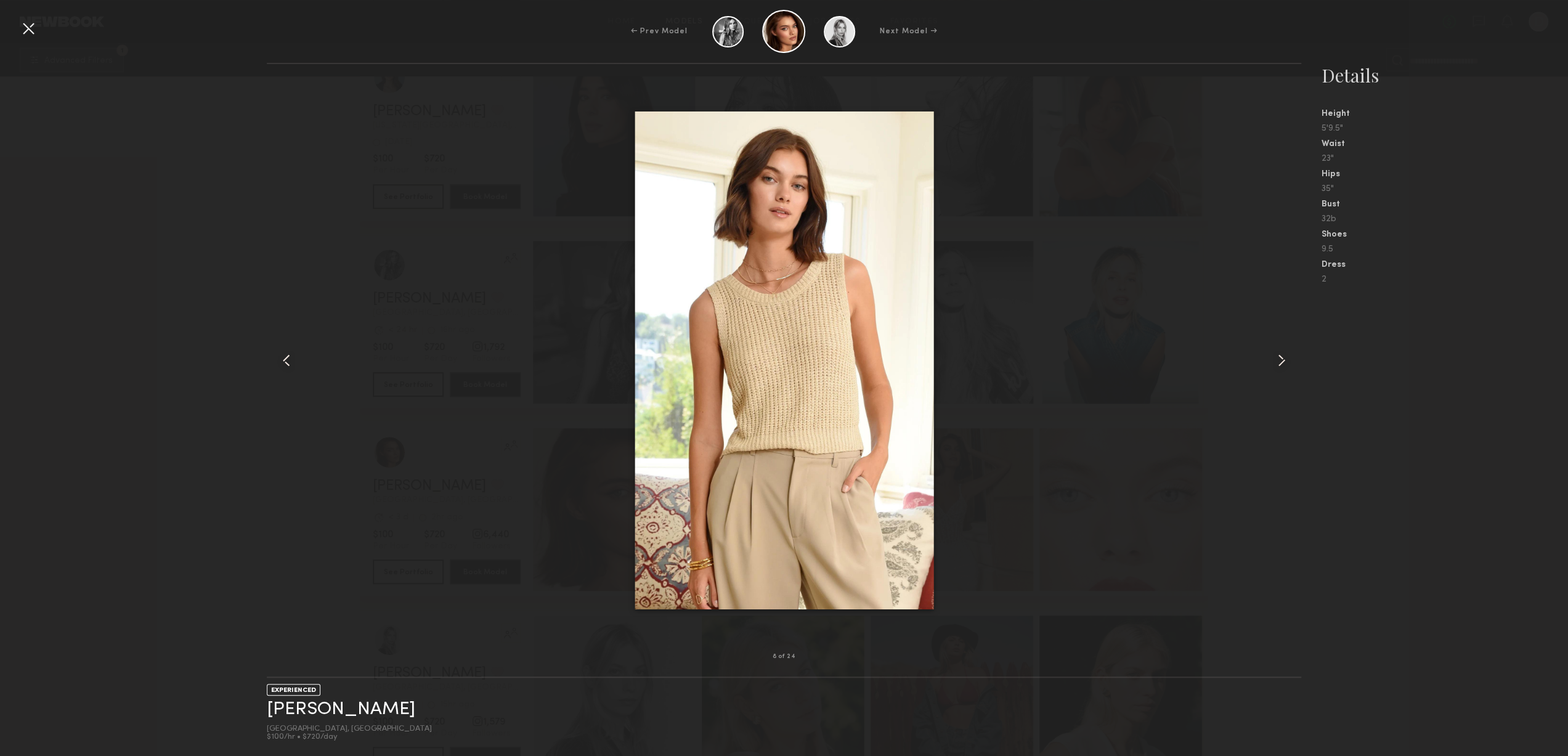
click at [1272, 360] on common-icon at bounding box center [1282, 361] width 20 height 20
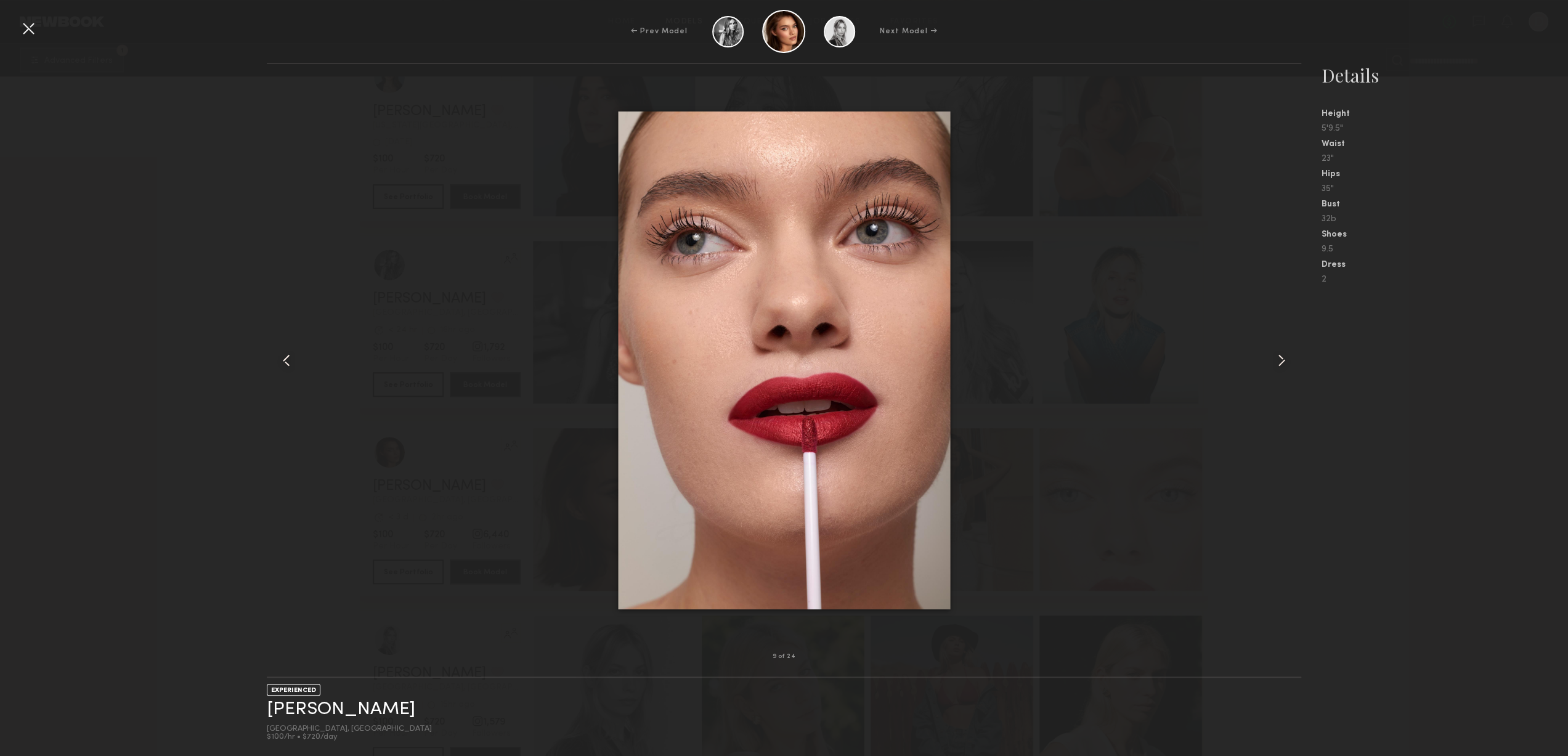
click at [1272, 360] on common-icon at bounding box center [1282, 361] width 20 height 20
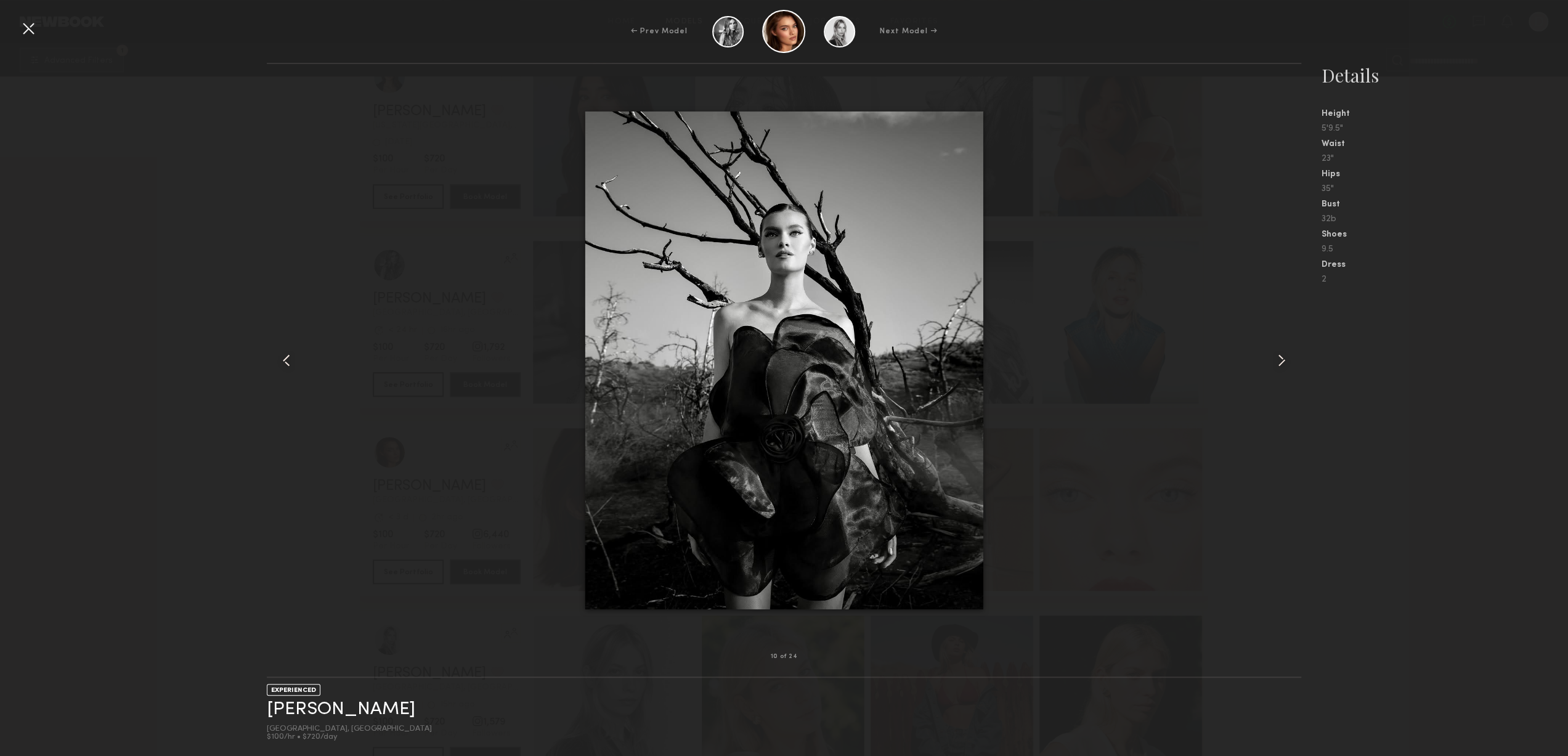
click at [1272, 360] on common-icon at bounding box center [1282, 361] width 20 height 20
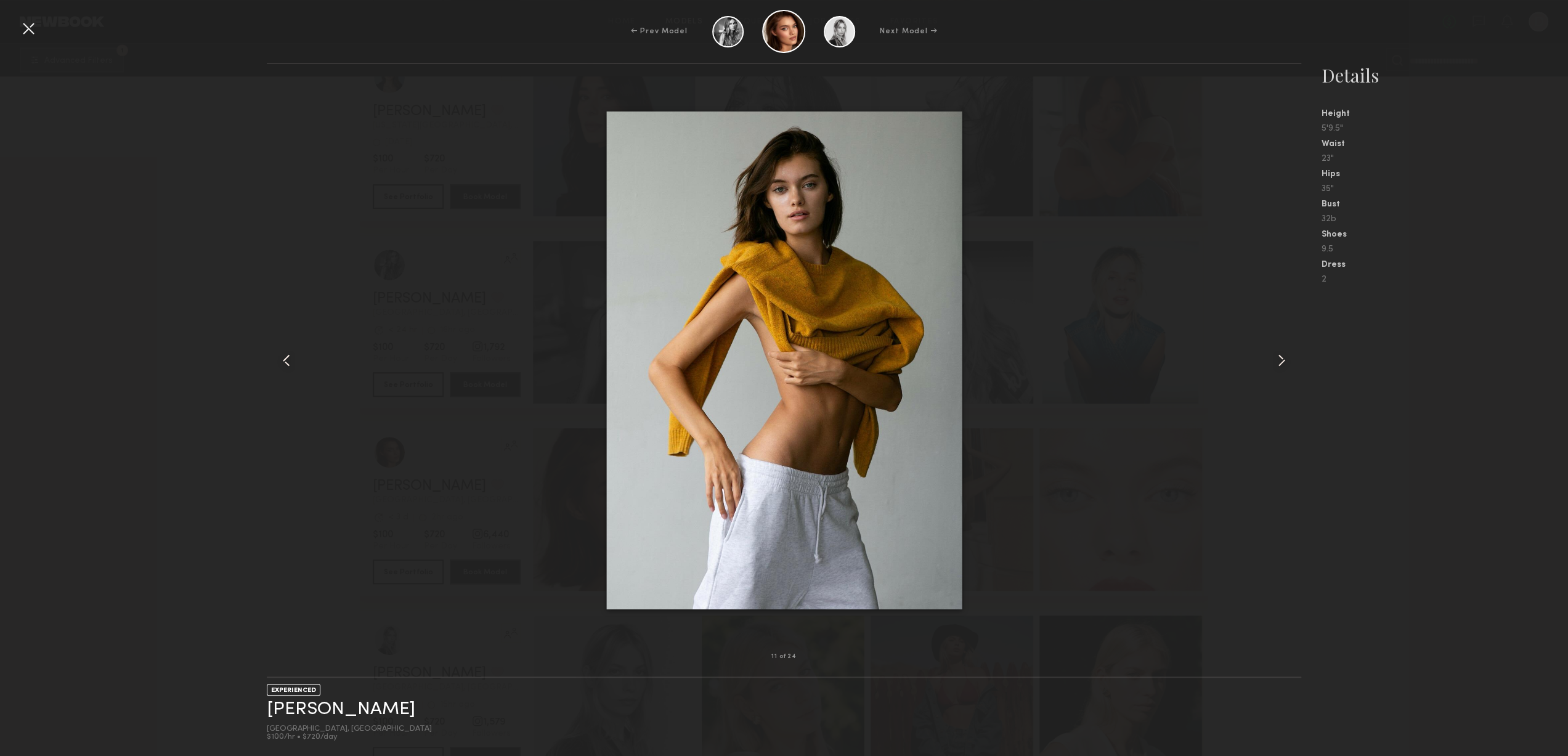
click at [1272, 360] on common-icon at bounding box center [1282, 361] width 20 height 20
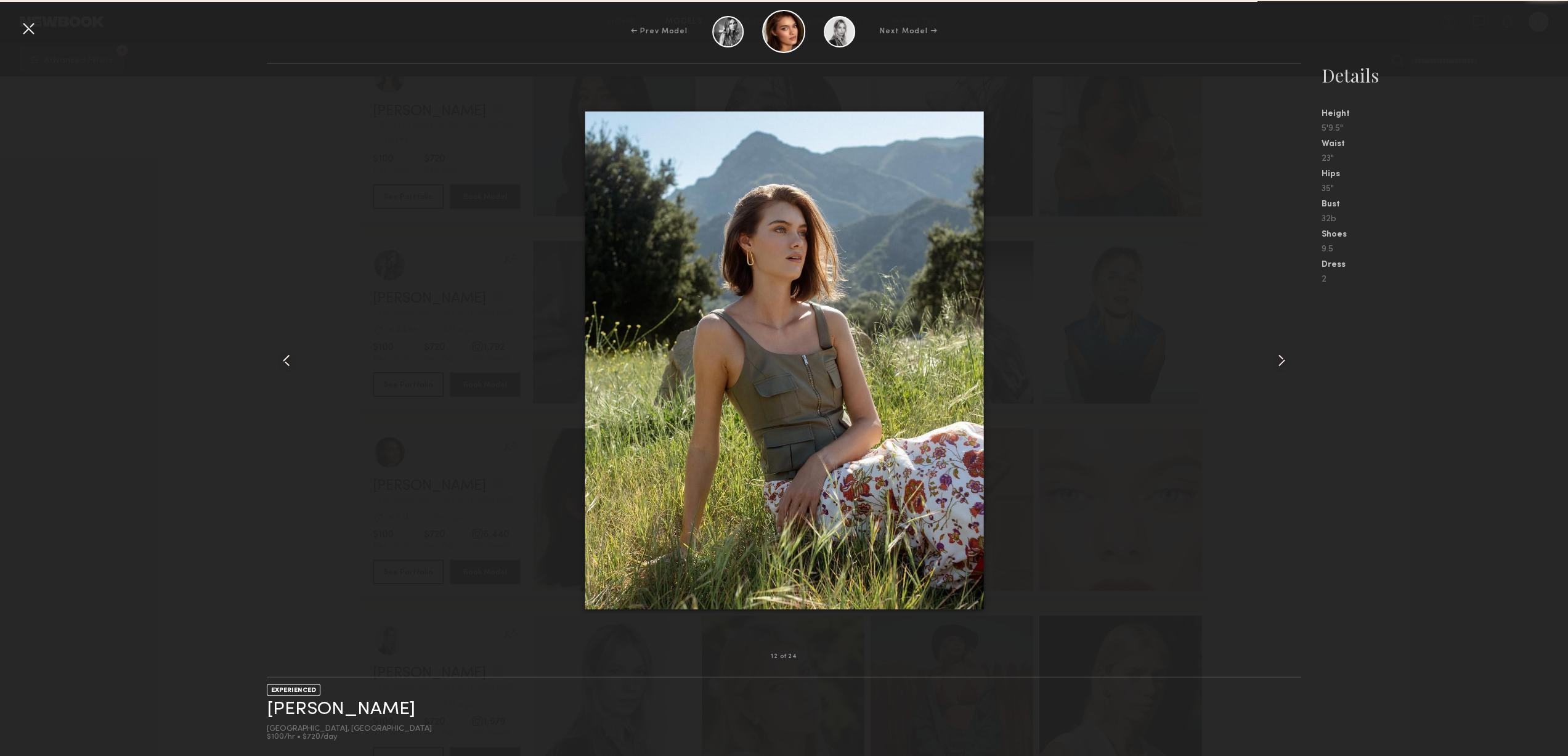
click at [1272, 360] on common-icon at bounding box center [1282, 361] width 20 height 20
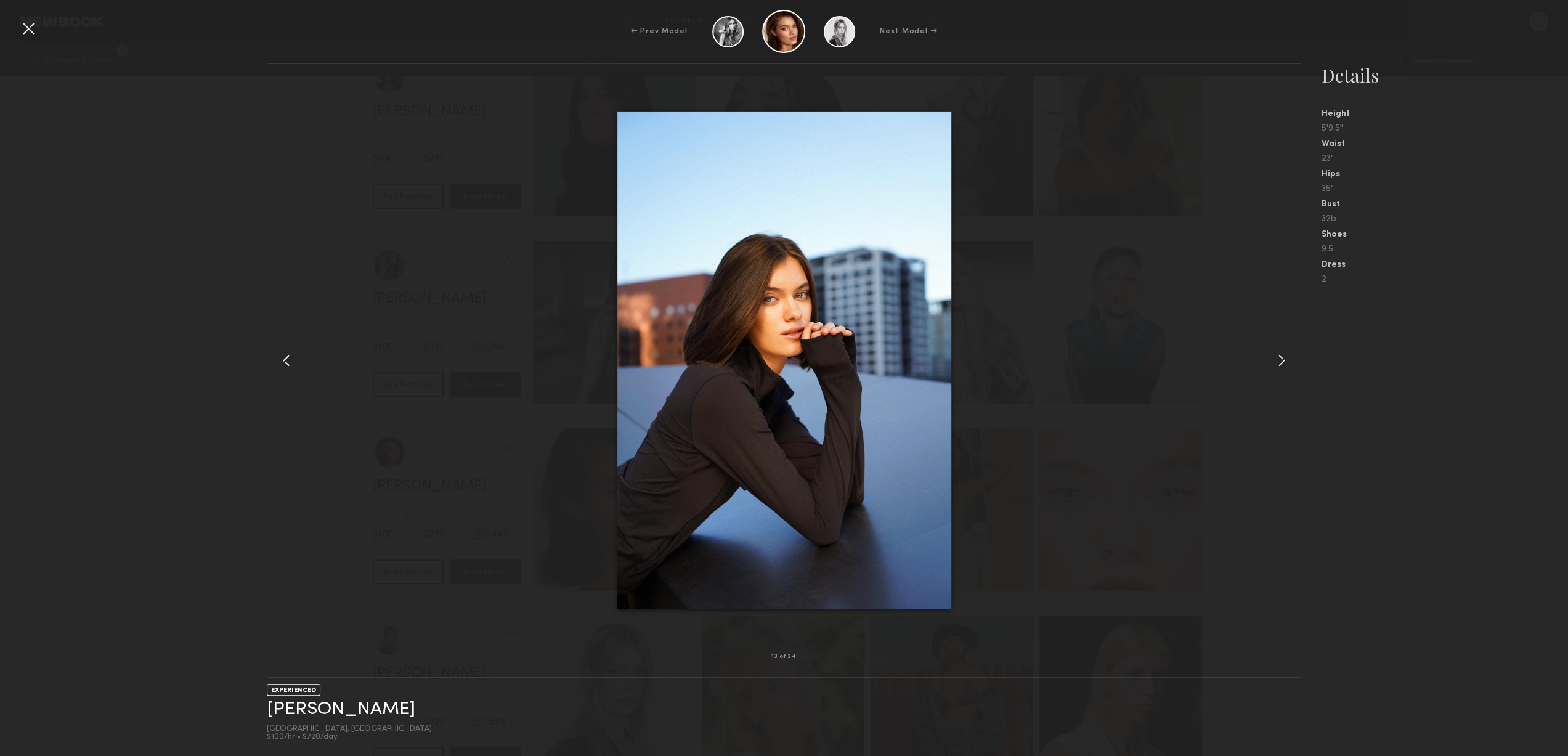
click at [1272, 360] on common-icon at bounding box center [1282, 361] width 20 height 20
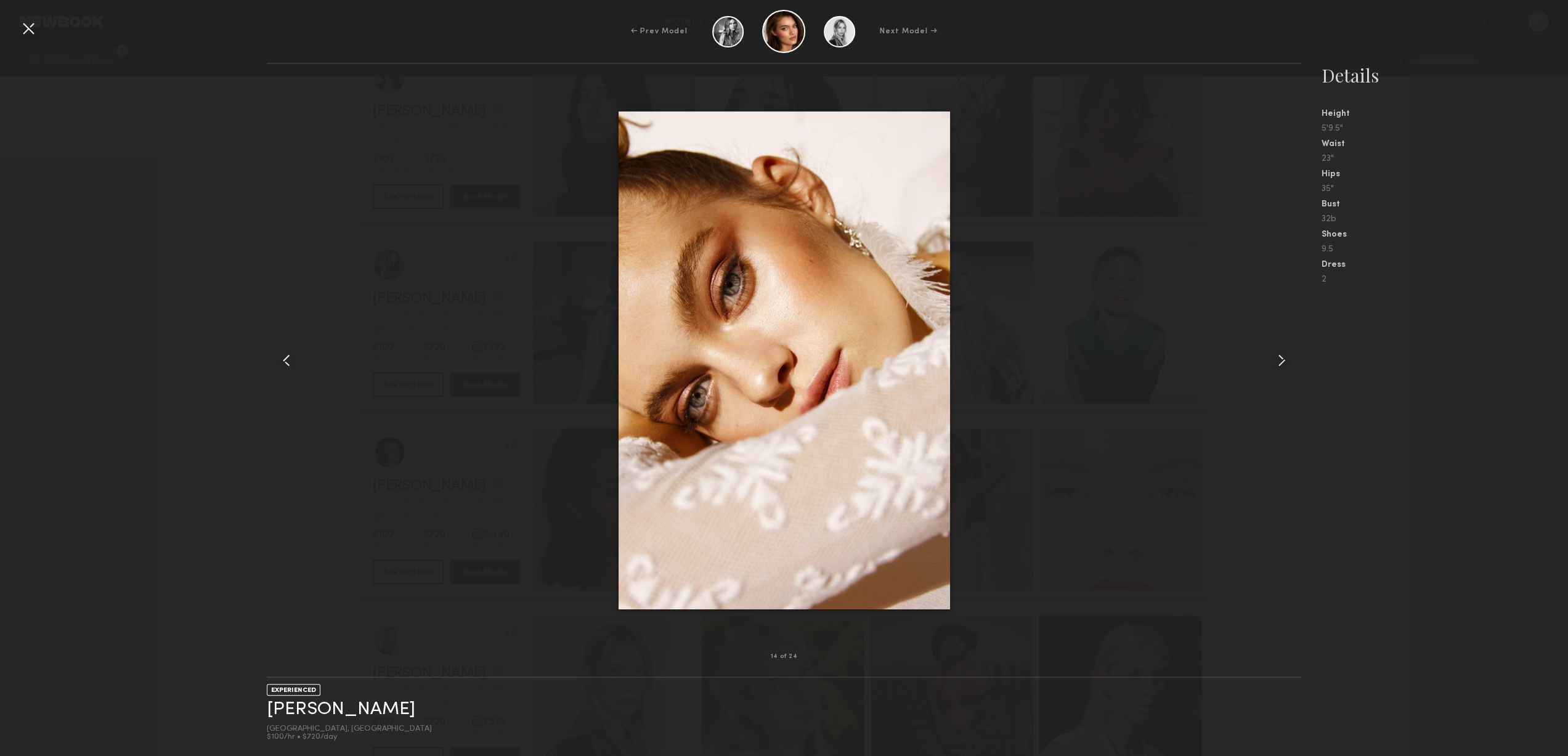
click at [1272, 360] on common-icon at bounding box center [1282, 361] width 20 height 20
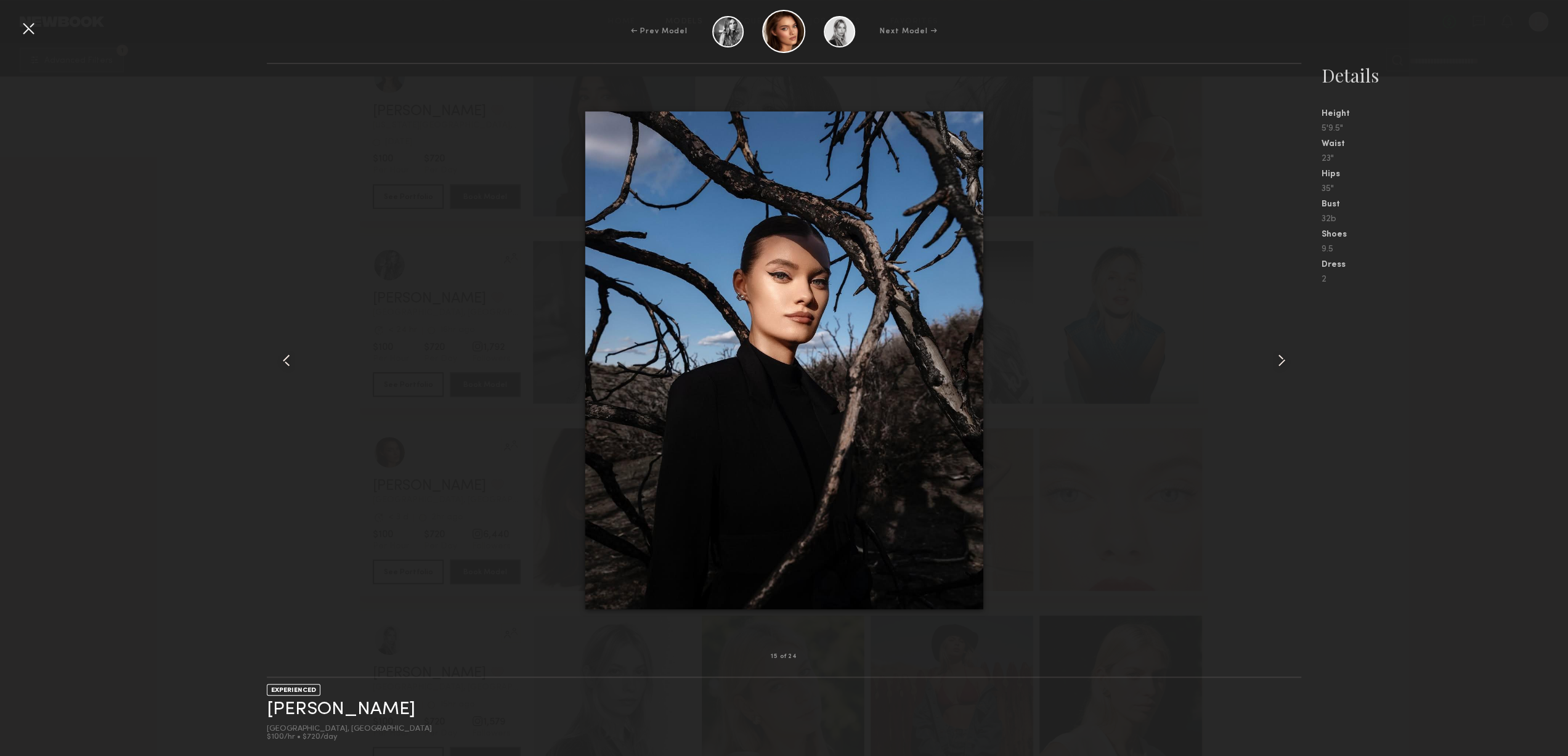
click at [1272, 360] on common-icon at bounding box center [1282, 361] width 20 height 20
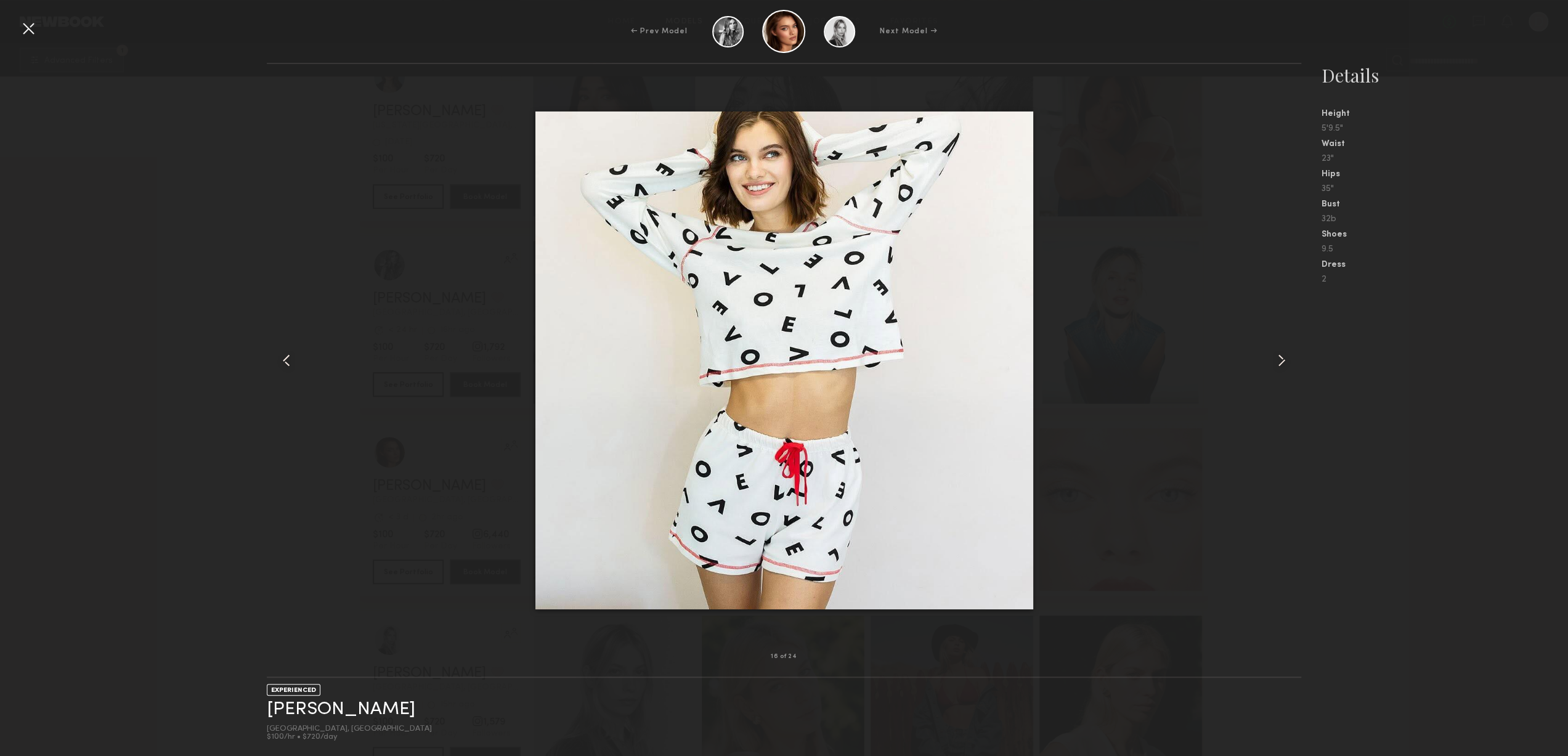
click at [1272, 360] on common-icon at bounding box center [1282, 361] width 20 height 20
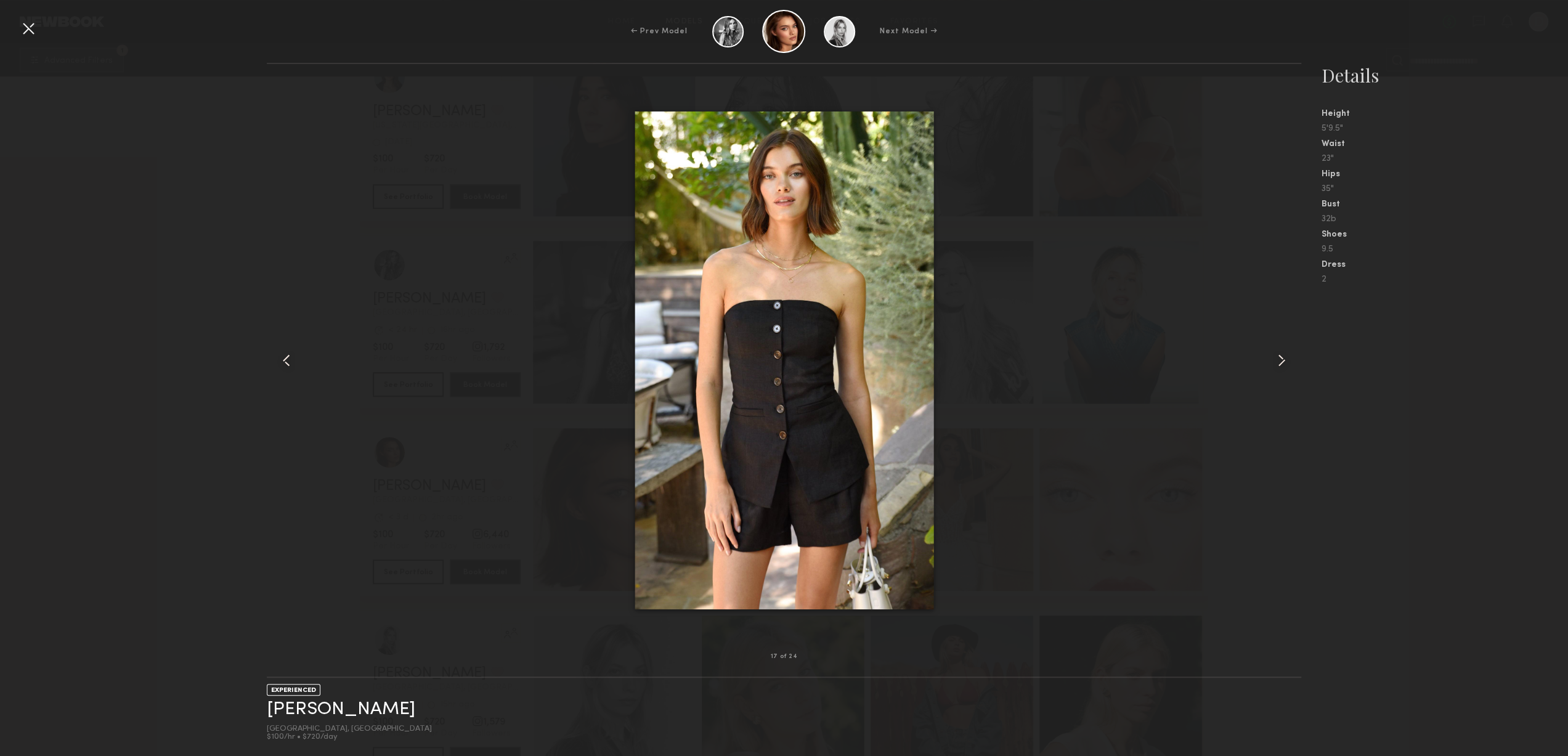
click at [1272, 360] on common-icon at bounding box center [1282, 361] width 20 height 20
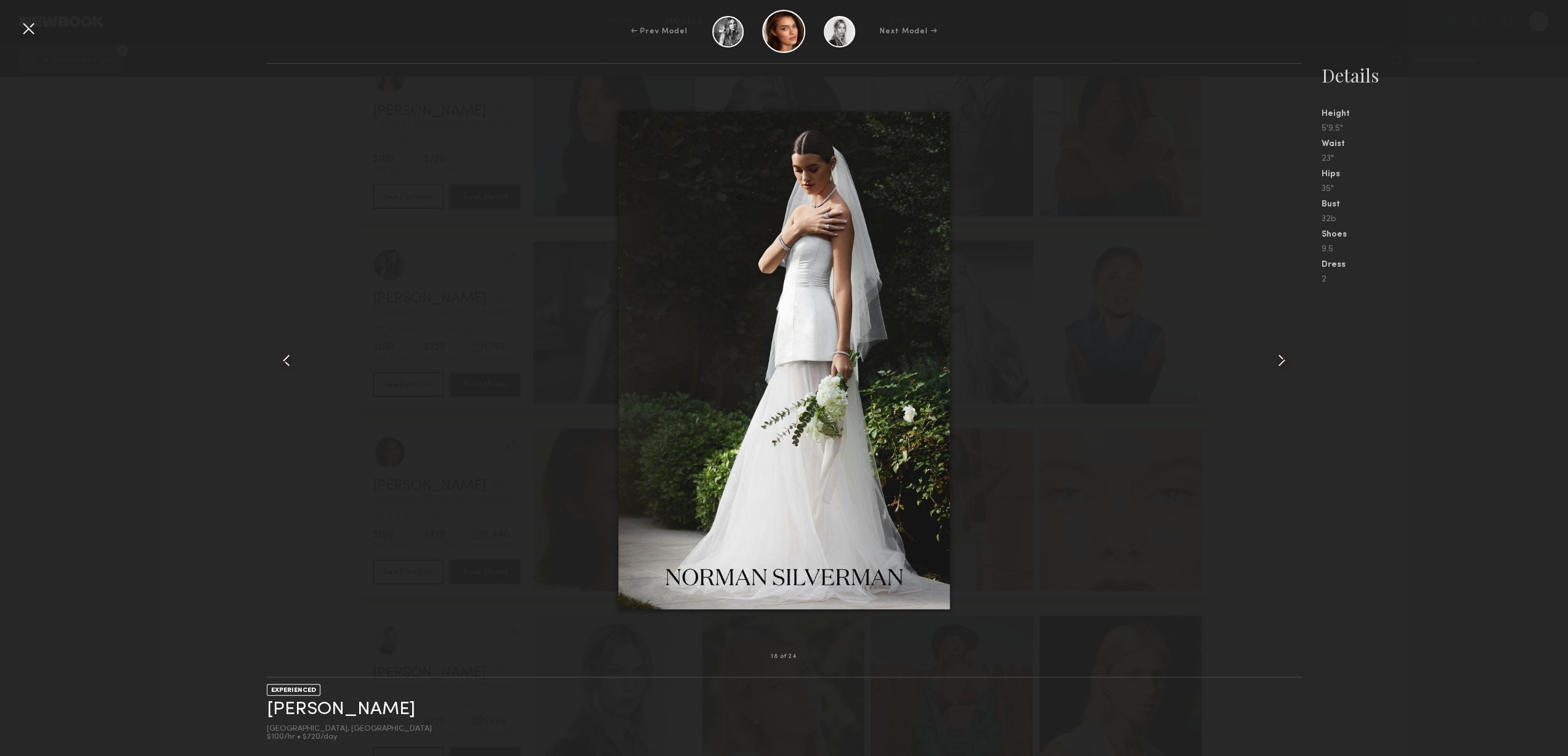
click at [285, 367] on common-icon at bounding box center [286, 361] width 20 height 20
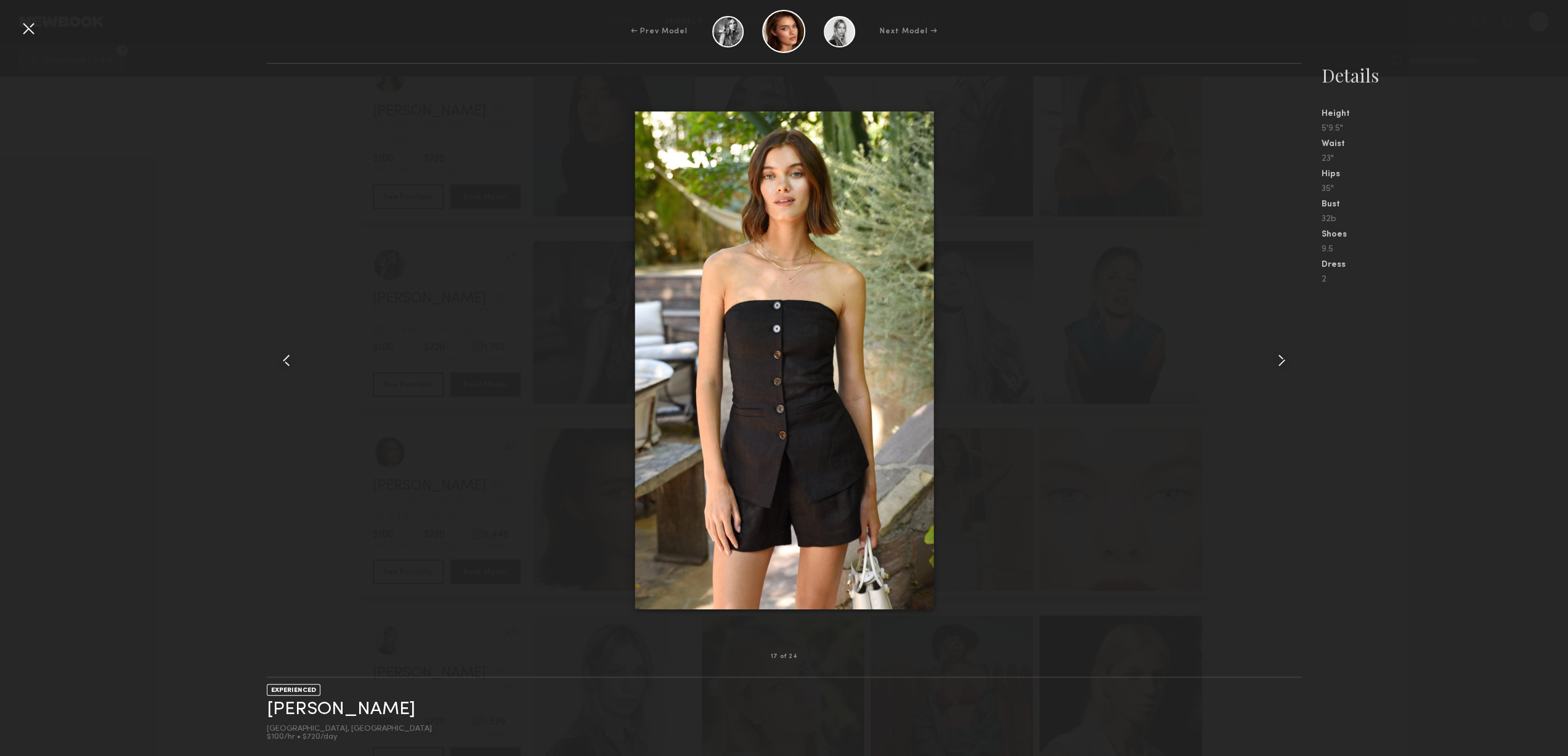
click at [1257, 361] on div at bounding box center [784, 360] width 1035 height 553
click at [1243, 380] on div at bounding box center [784, 360] width 1035 height 553
click at [1282, 357] on common-icon at bounding box center [1282, 361] width 20 height 20
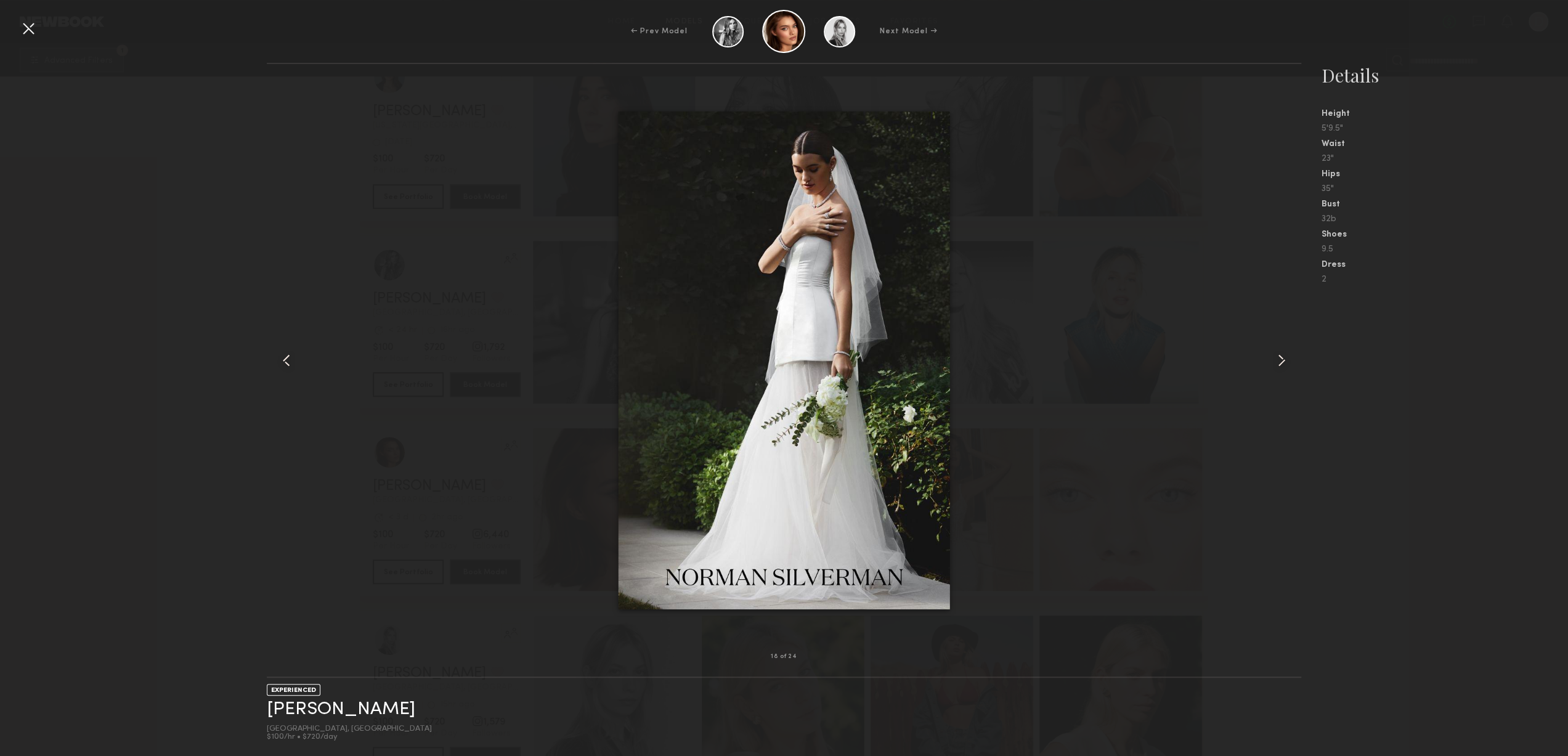
click at [1282, 357] on common-icon at bounding box center [1282, 361] width 20 height 20
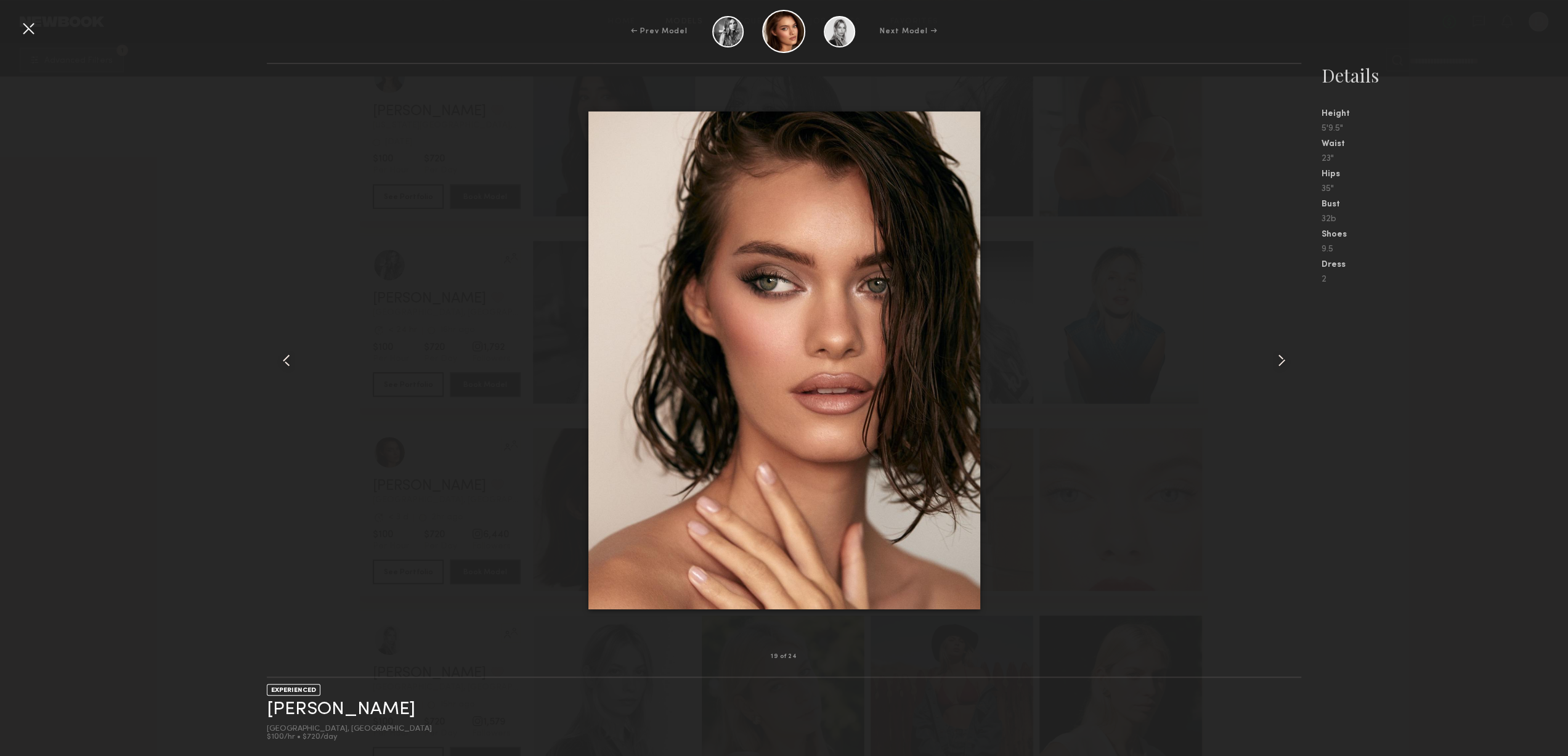
click at [1282, 357] on common-icon at bounding box center [1282, 361] width 20 height 20
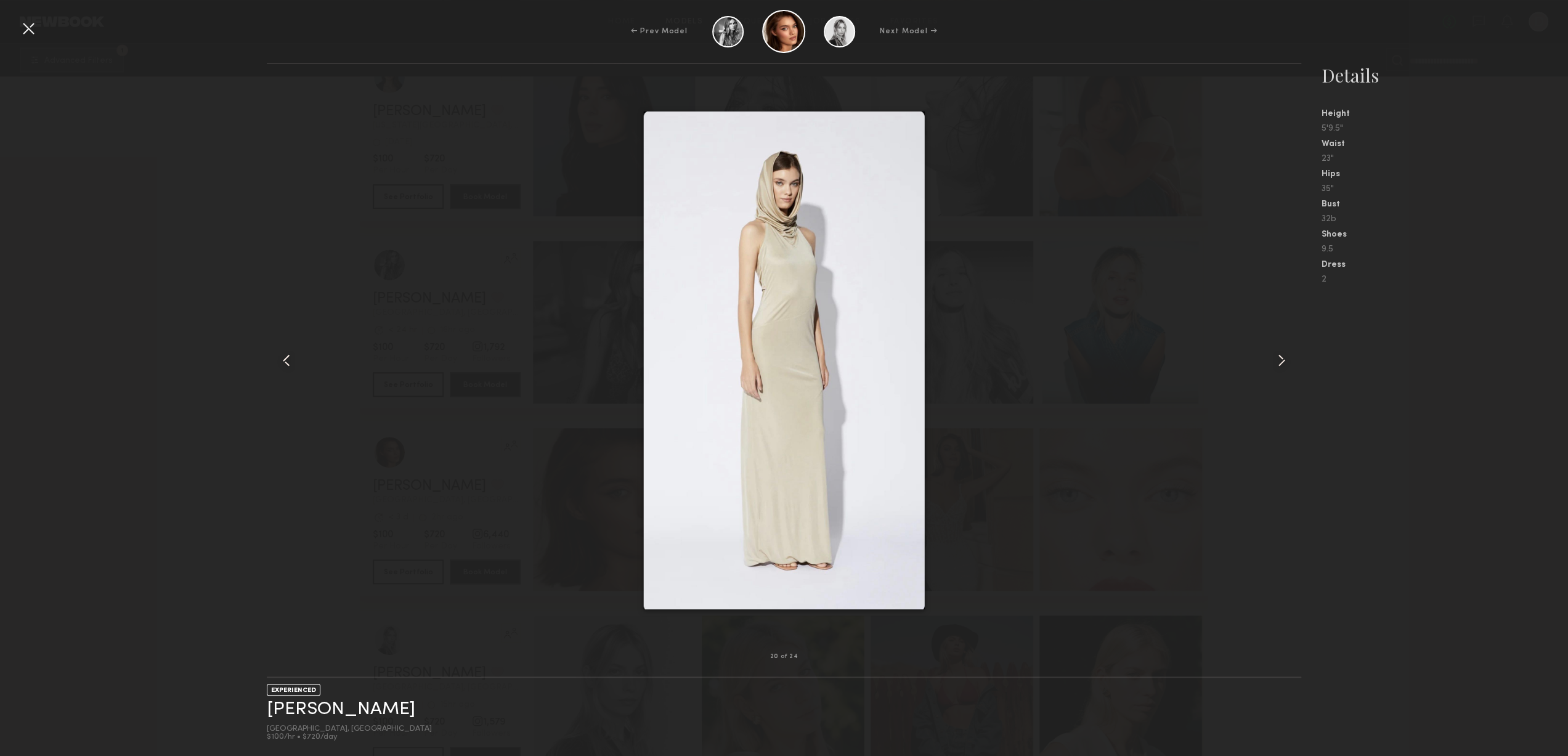
click at [1282, 357] on common-icon at bounding box center [1282, 361] width 20 height 20
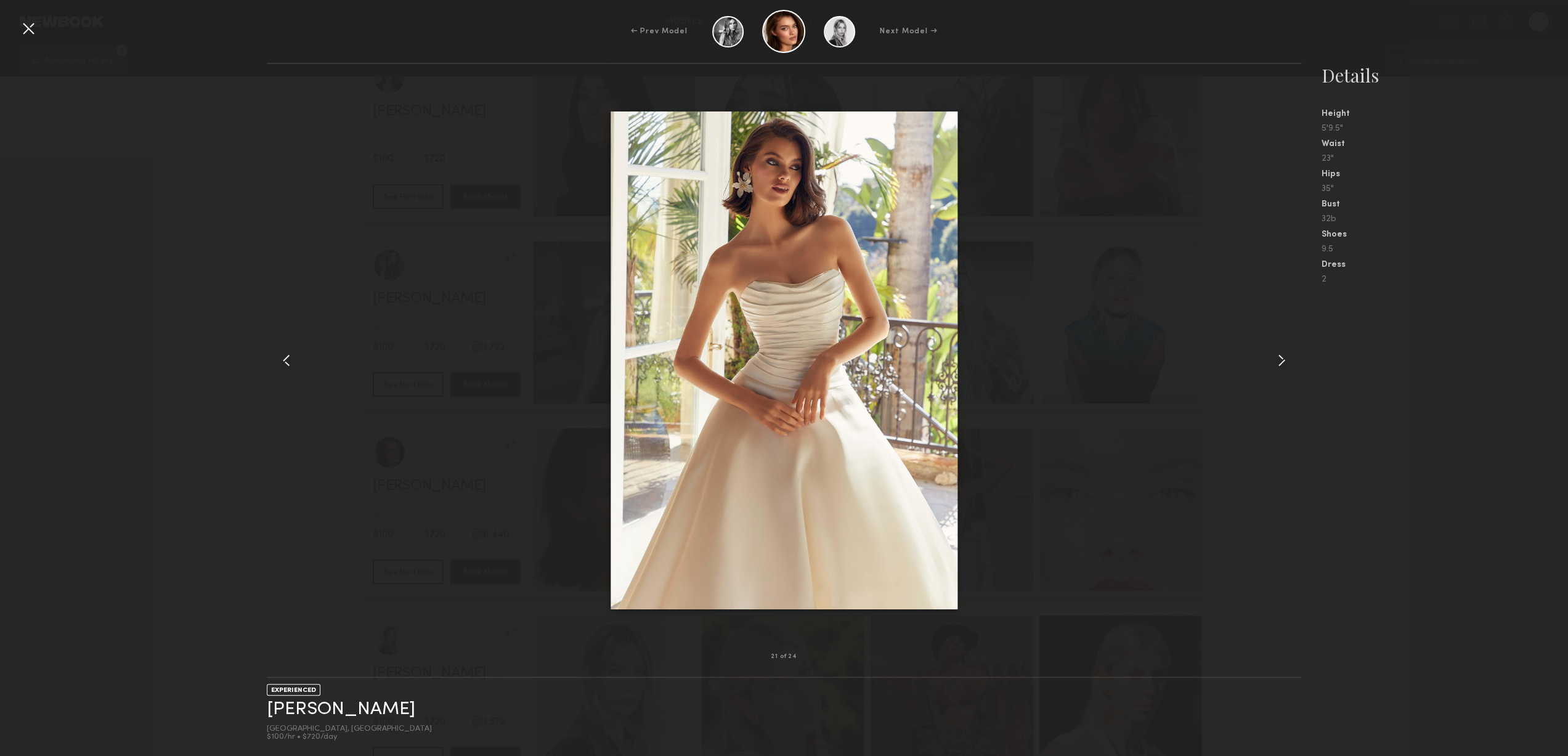
click at [1282, 357] on common-icon at bounding box center [1282, 361] width 20 height 20
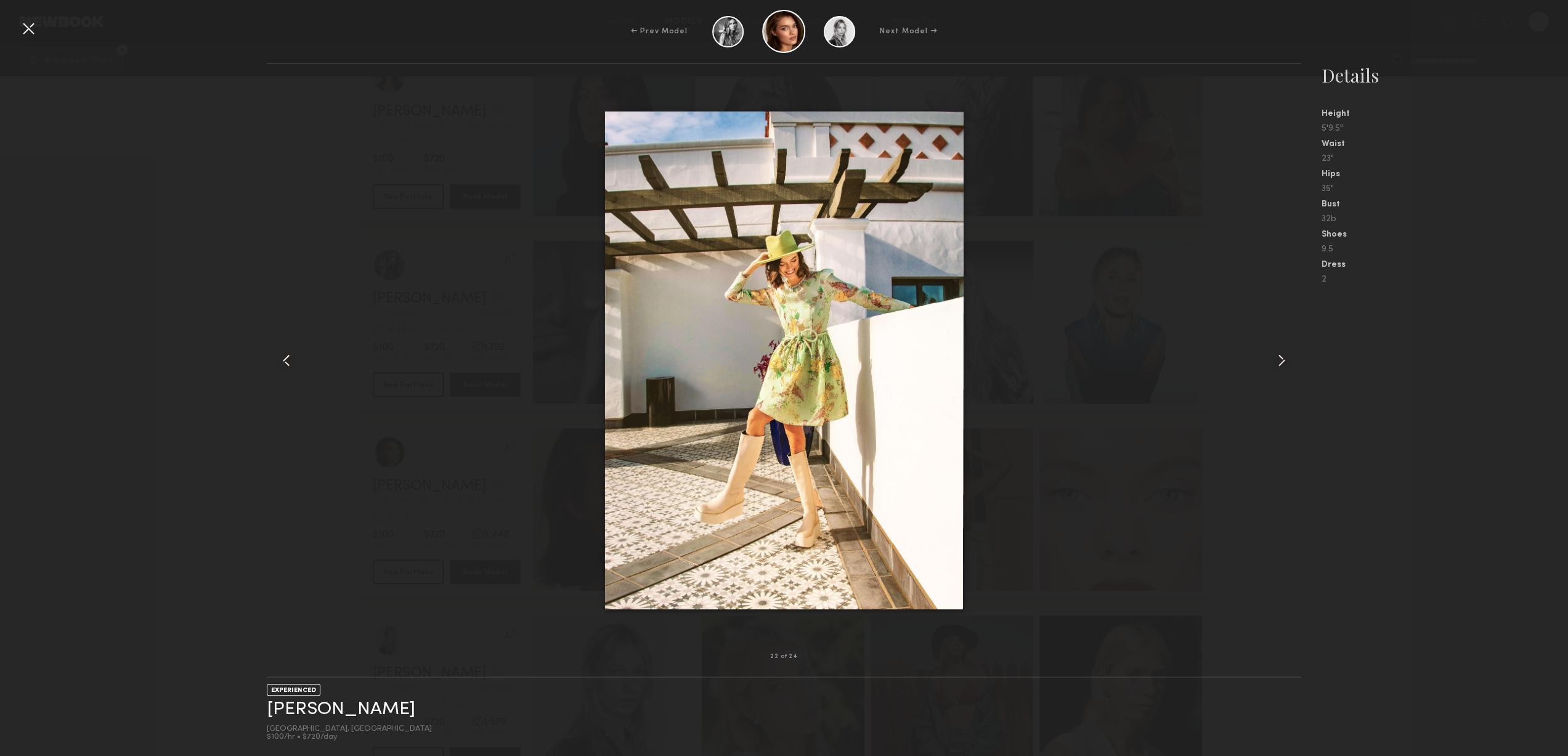
click at [1282, 357] on common-icon at bounding box center [1282, 361] width 20 height 20
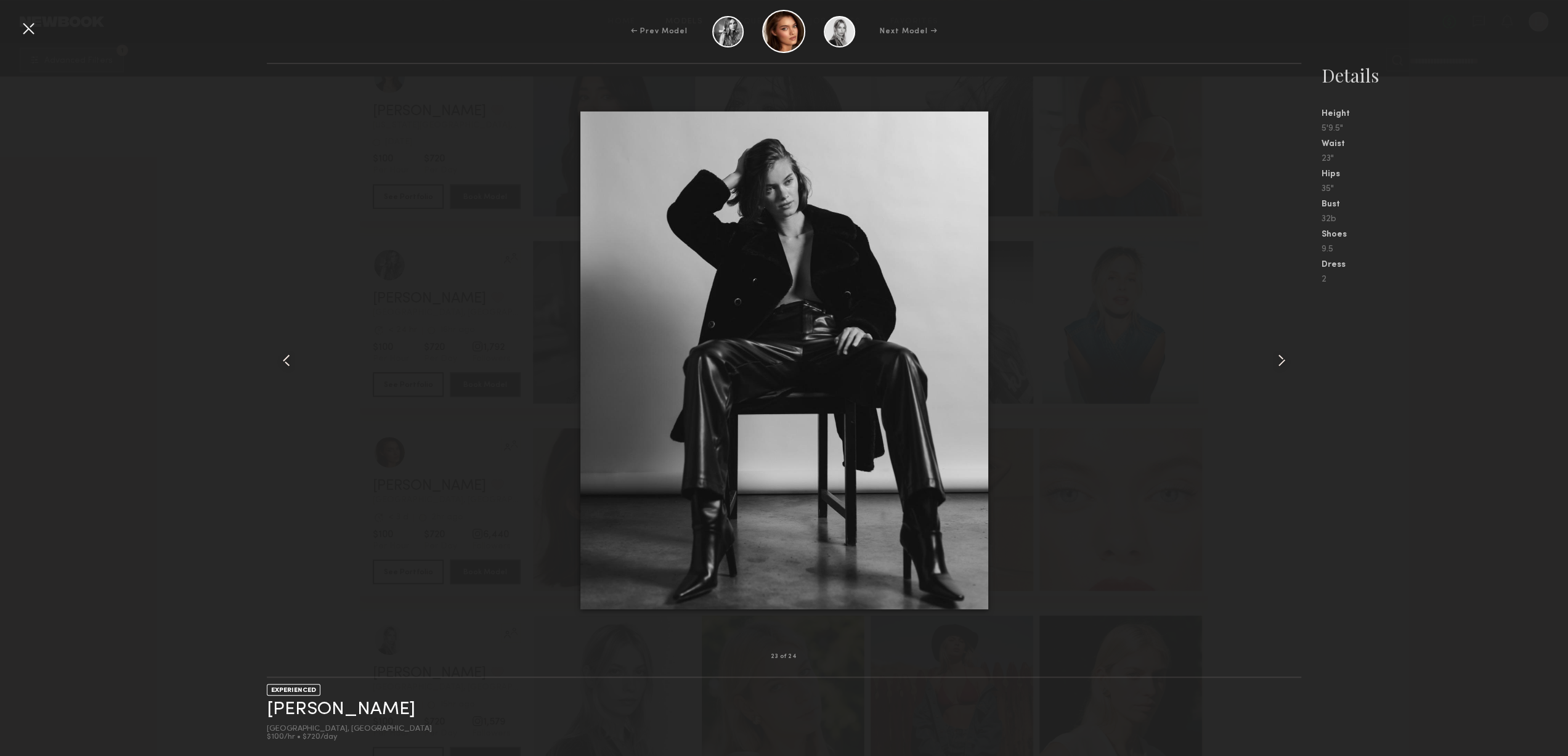
click at [1282, 357] on common-icon at bounding box center [1282, 361] width 20 height 20
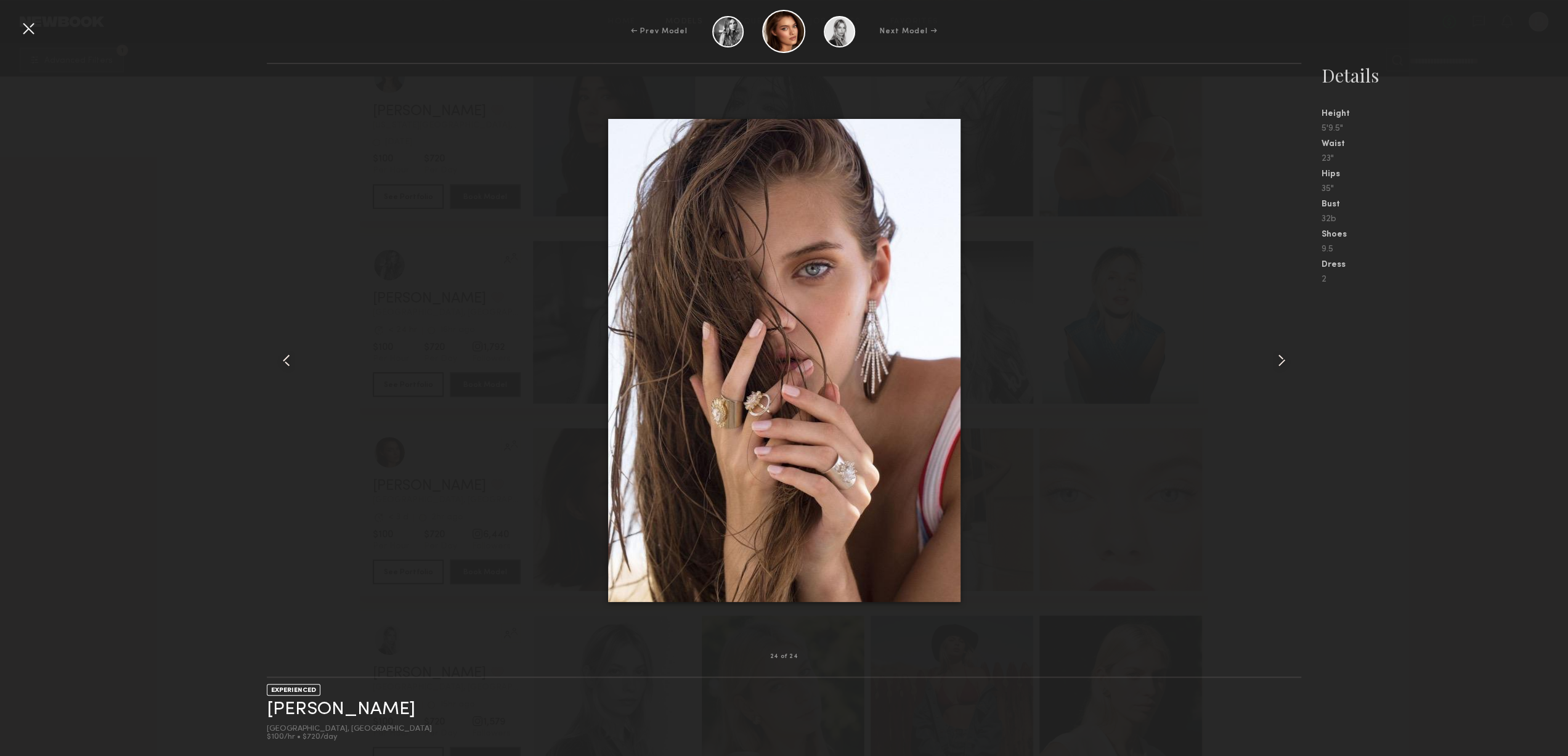
click at [1282, 357] on common-icon at bounding box center [1282, 361] width 20 height 20
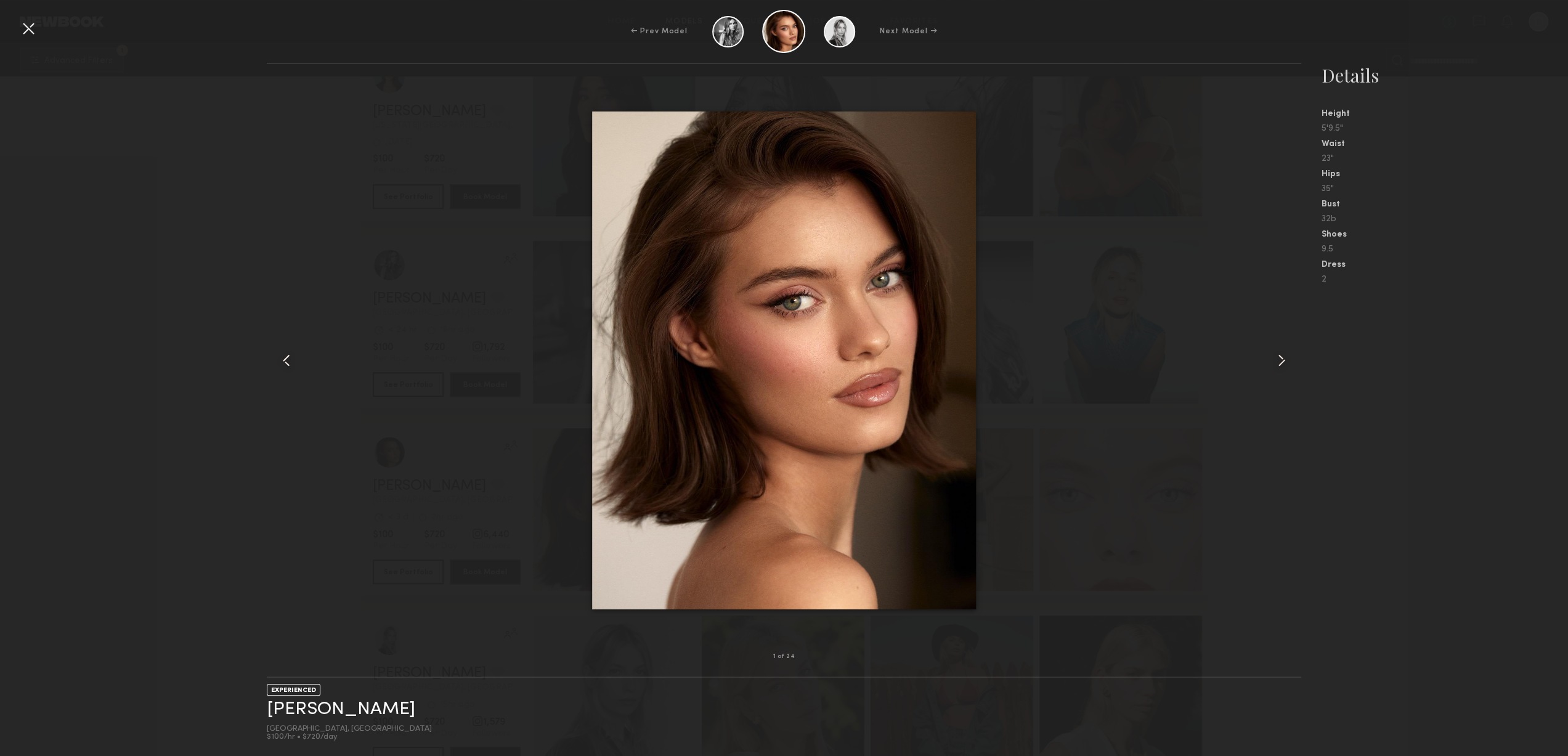
click at [1282, 357] on common-icon at bounding box center [1282, 361] width 20 height 20
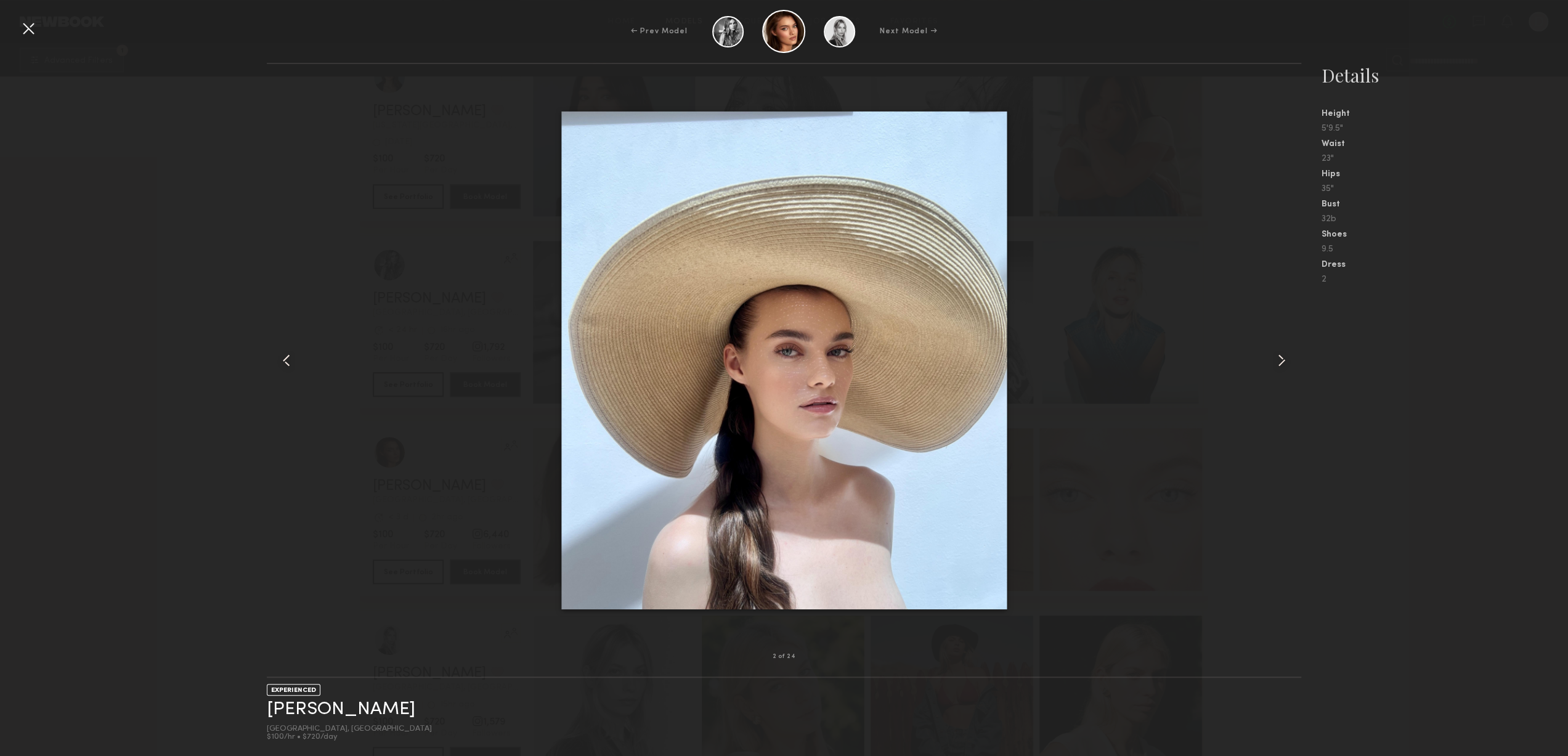
click at [18, 28] on div "← Prev Model Next Model →" at bounding box center [784, 31] width 1568 height 43
click at [24, 26] on div at bounding box center [29, 29] width 20 height 20
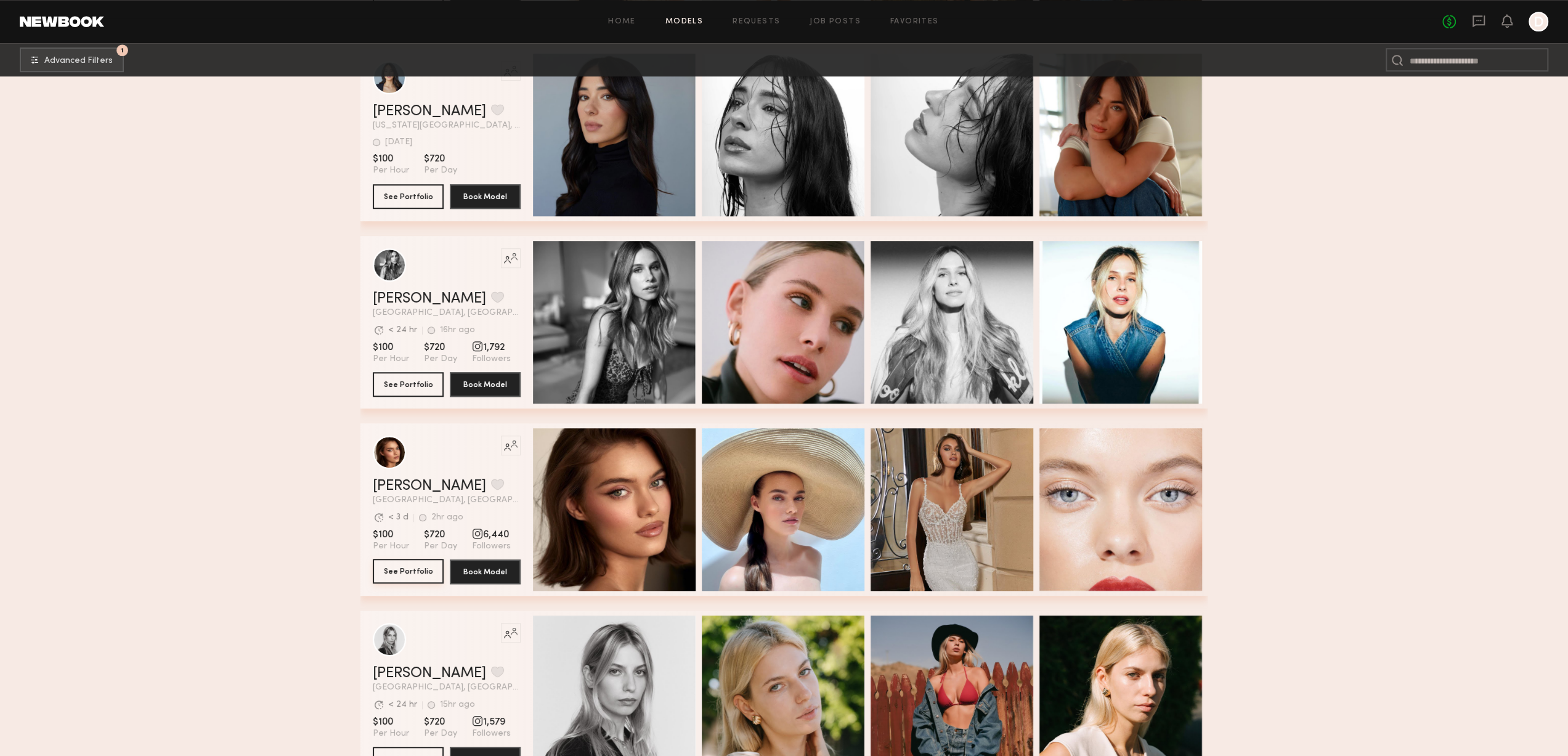
click at [387, 572] on button "See Portfolio" at bounding box center [408, 571] width 71 height 24
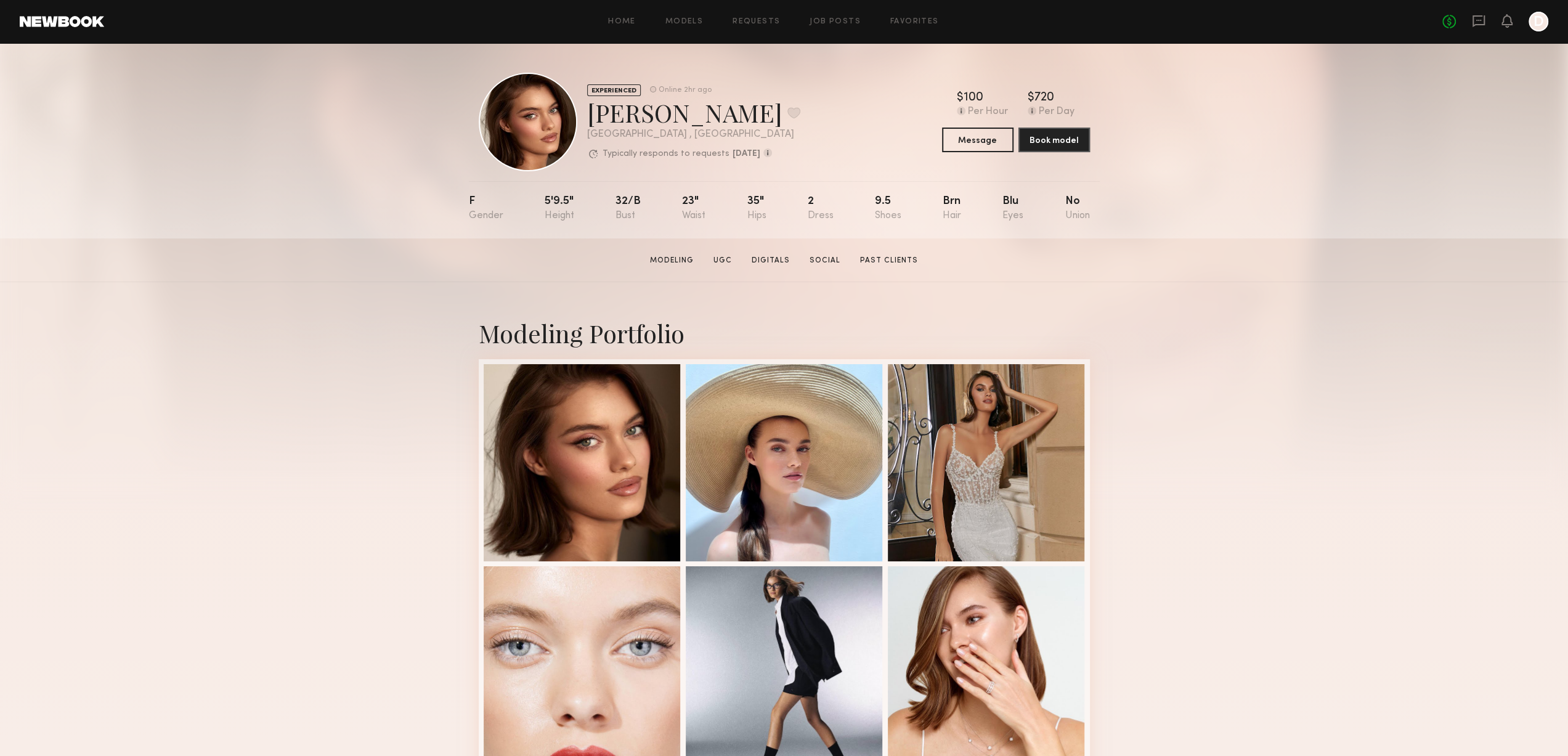
drag, startPoint x: 1285, startPoint y: 285, endPoint x: 1273, endPoint y: 57, distance: 228.3
click at [787, 111] on button at bounding box center [794, 113] width 13 height 11
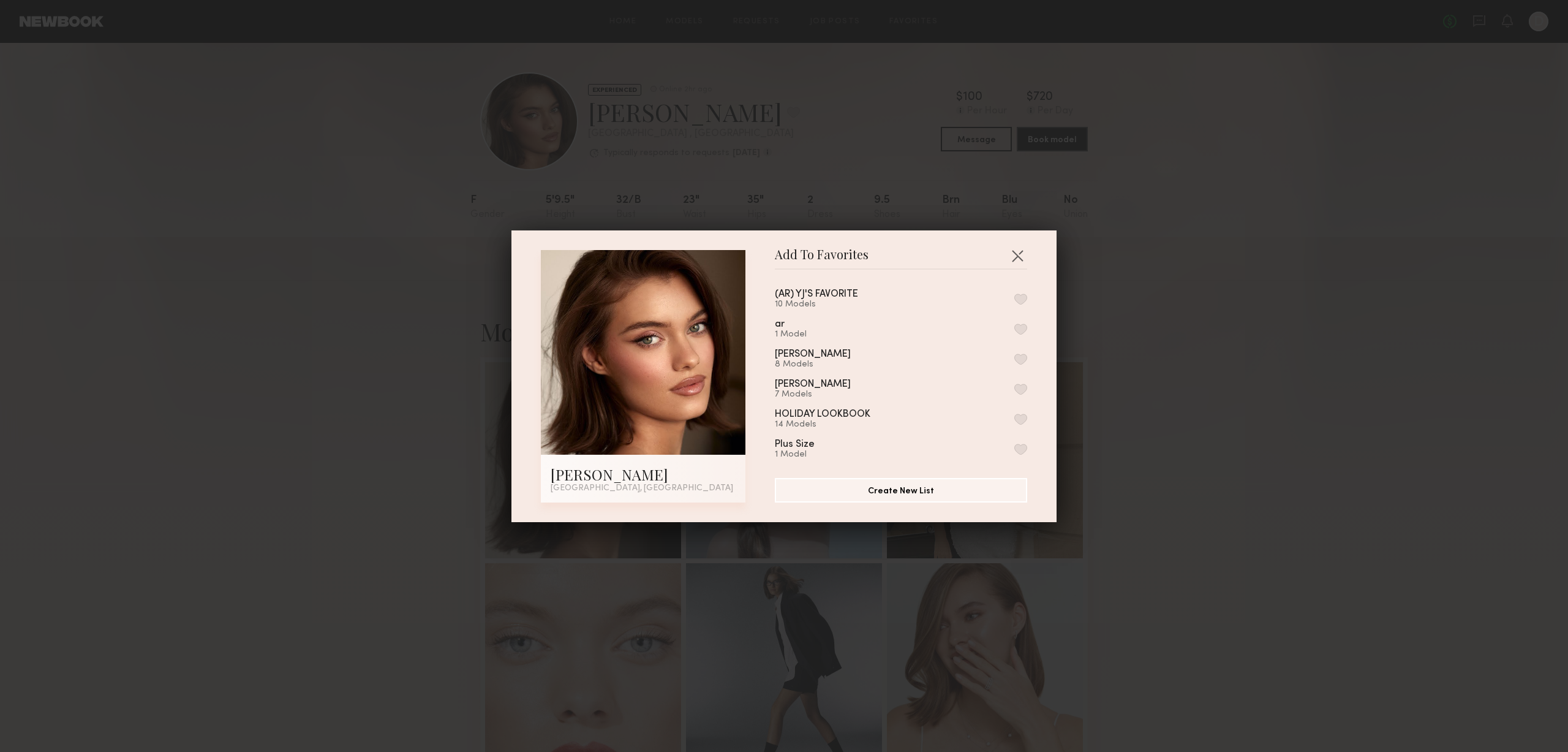
click at [894, 292] on div "(AR) YJ'S FAVORITE 10 Models" at bounding box center [901, 299] width 252 height 21
click at [1014, 299] on button "button" at bounding box center [1020, 299] width 13 height 11
click at [1139, 361] on div "Add To Favorites Oleksandra K. Los Angeles, CA Add To Favorites (AR) YJ'S FAVOR…" at bounding box center [784, 376] width 1568 height 752
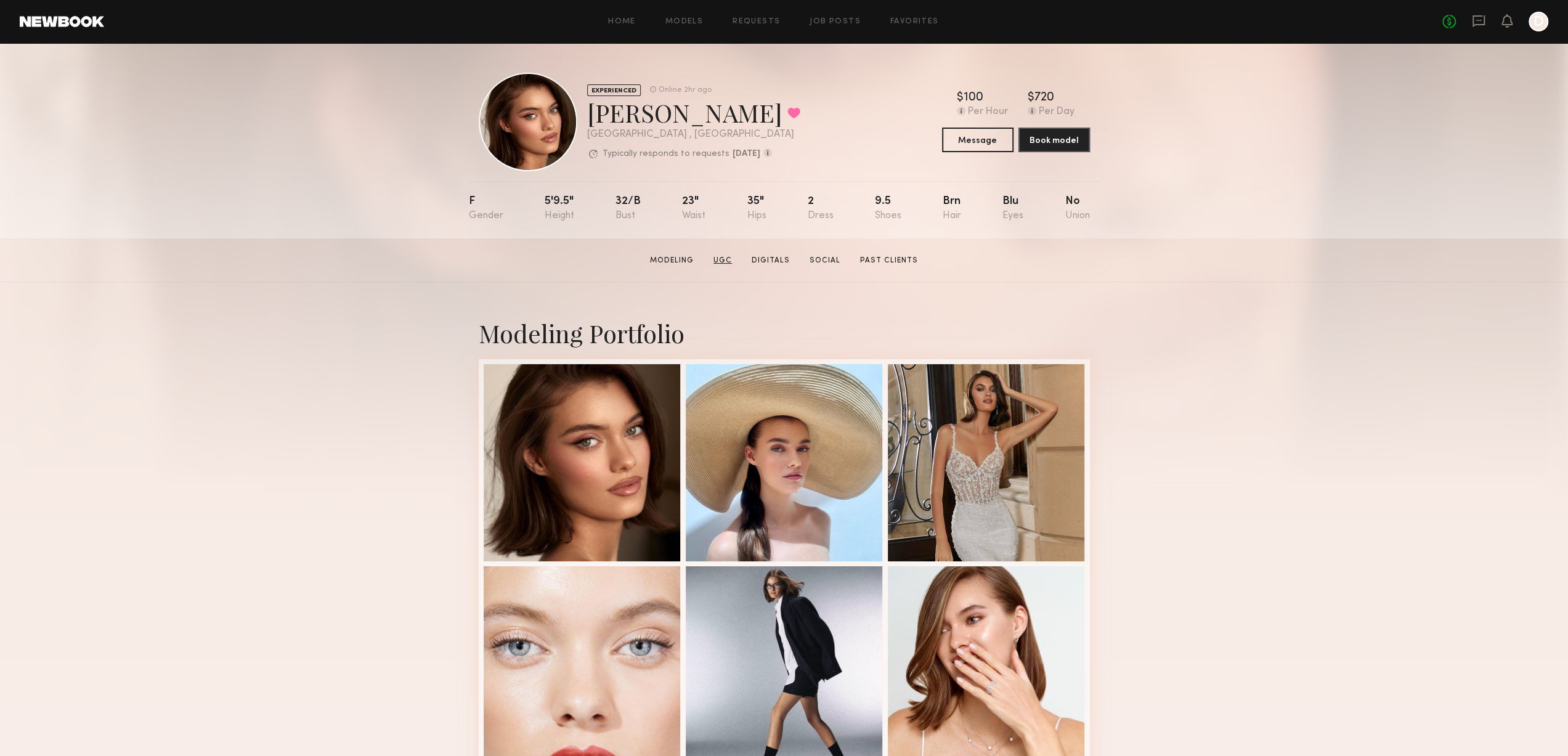
click at [724, 262] on link "UGC" at bounding box center [722, 261] width 28 height 11
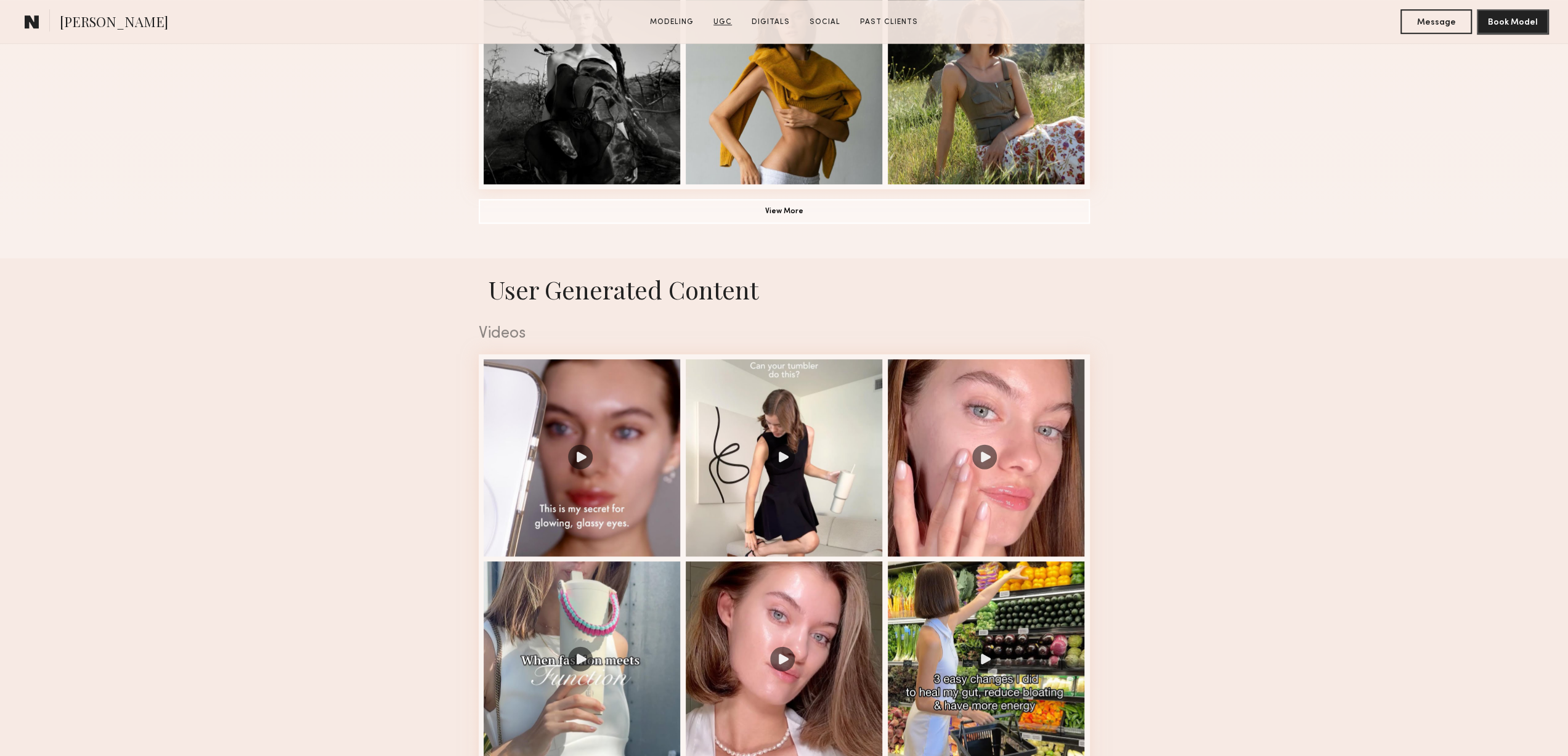
scroll to position [1172, 0]
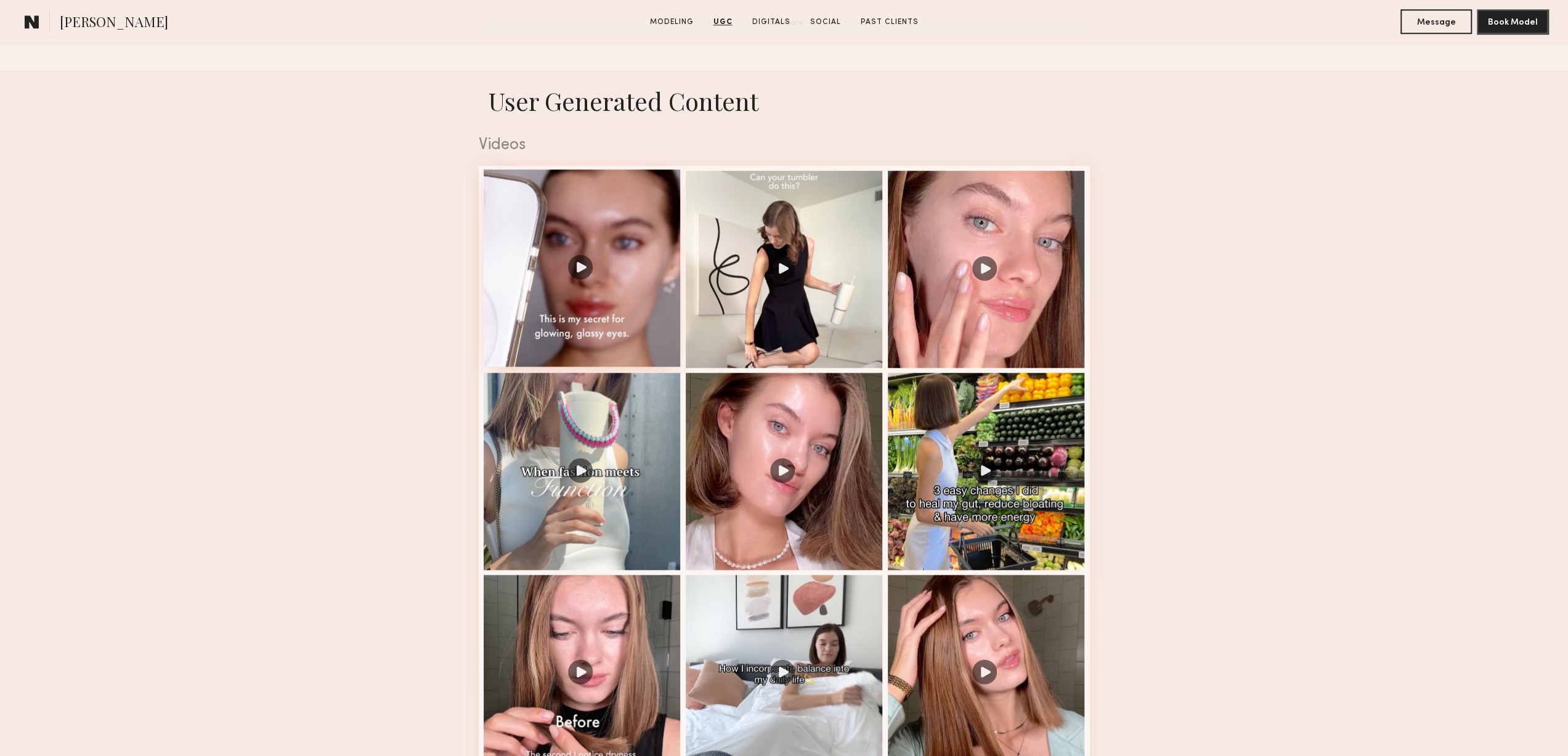
click at [572, 295] on div at bounding box center [582, 268] width 197 height 197
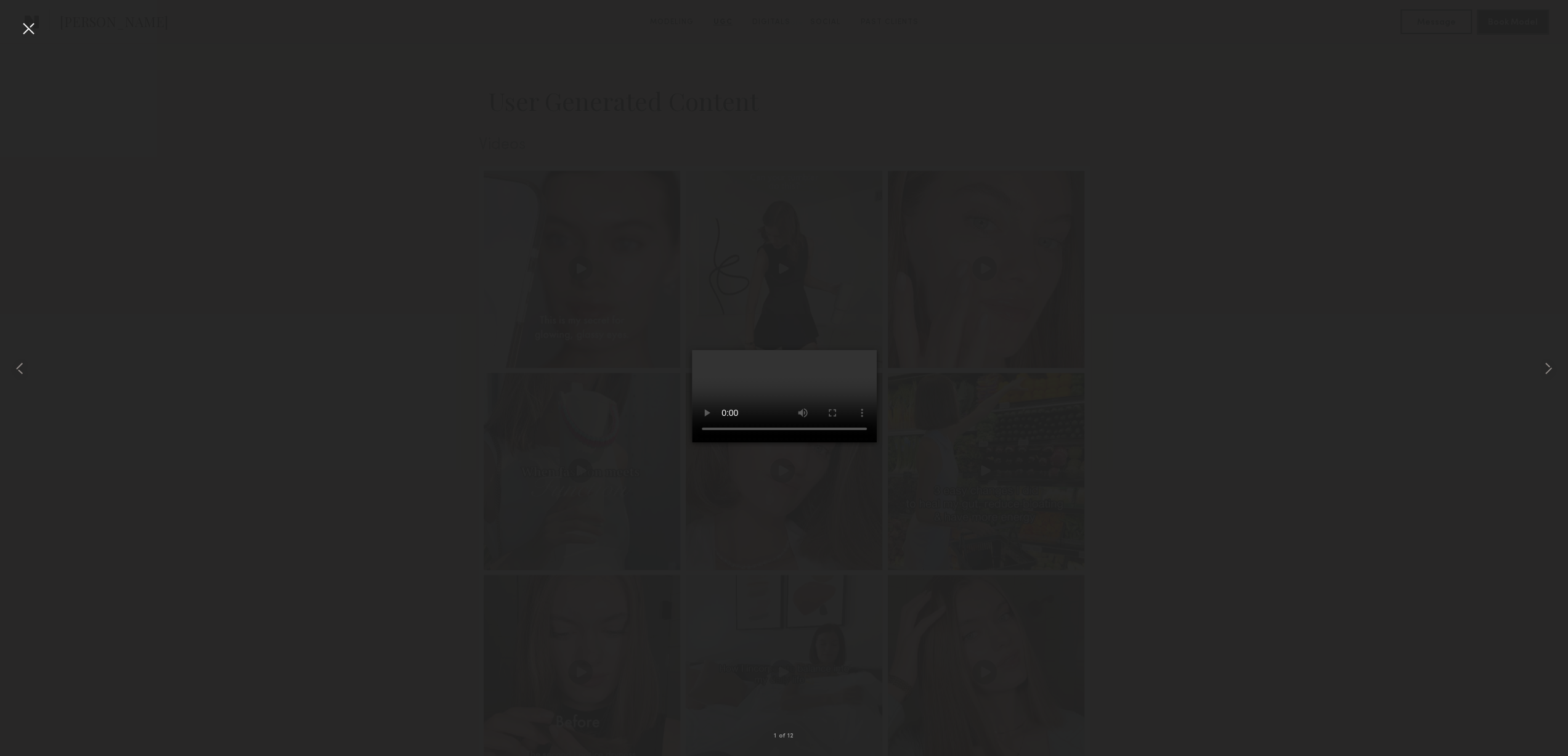
click at [28, 29] on div at bounding box center [29, 29] width 20 height 20
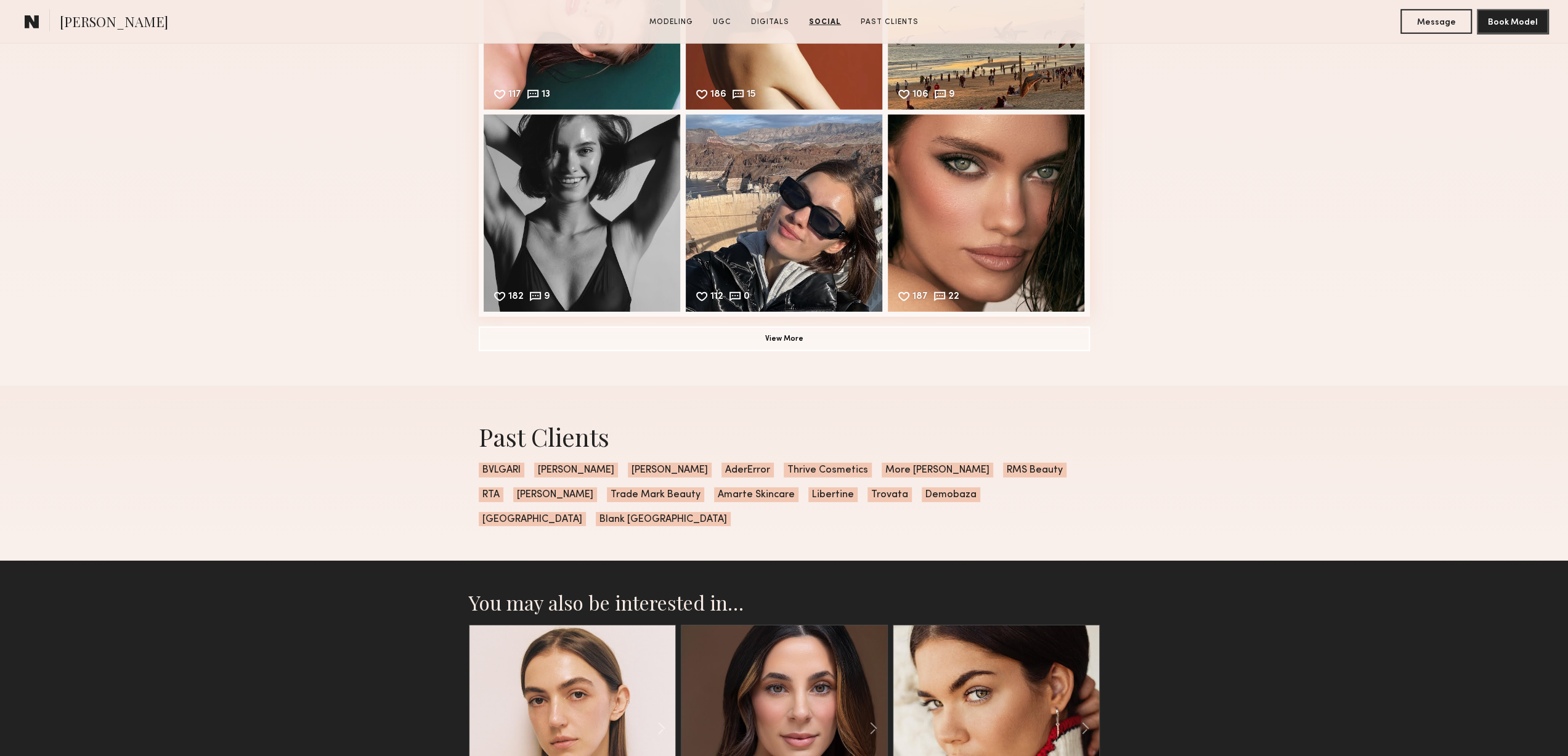
scroll to position [4051, 0]
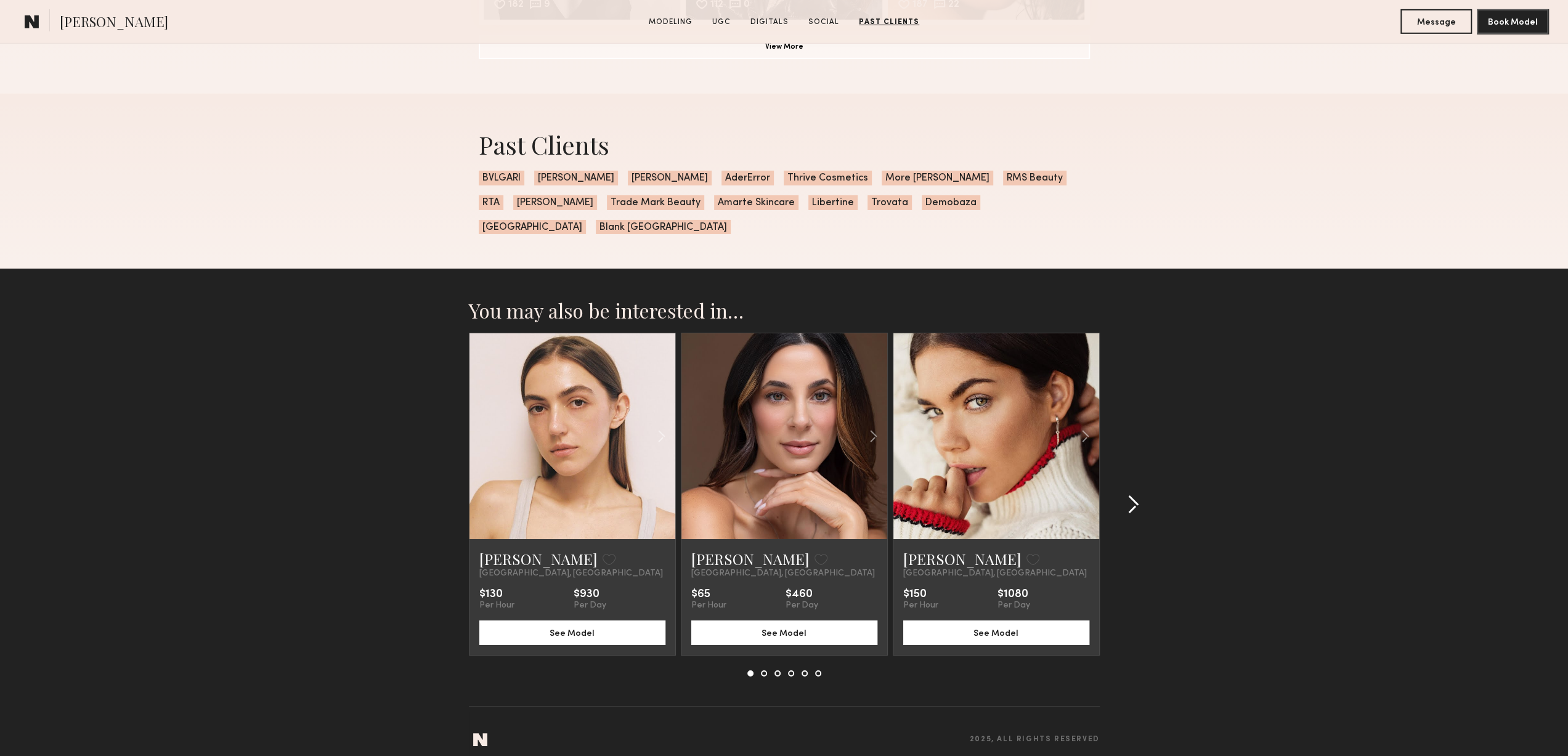
click at [1135, 495] on common-icon at bounding box center [1133, 505] width 13 height 20
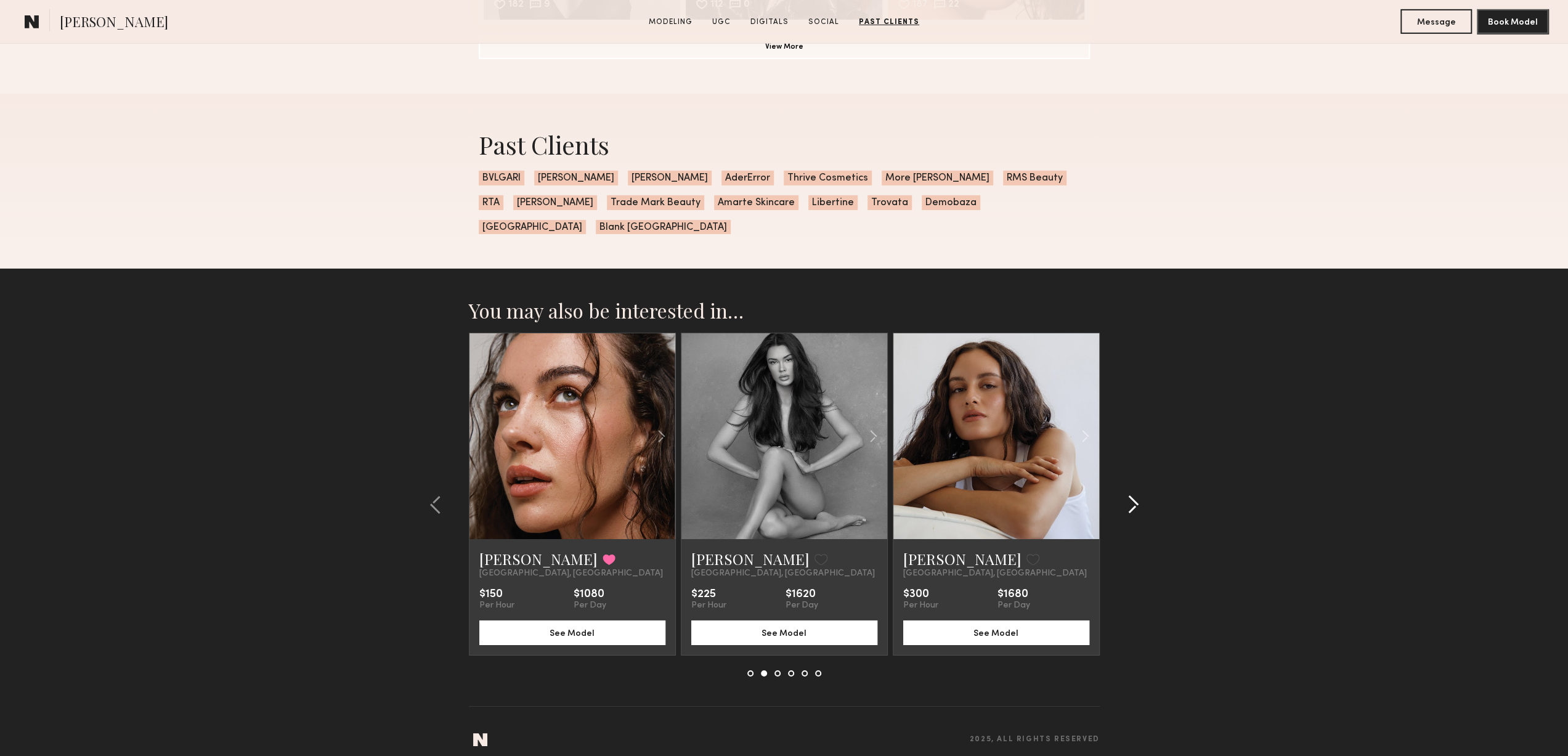
click at [1135, 495] on common-icon at bounding box center [1133, 505] width 13 height 20
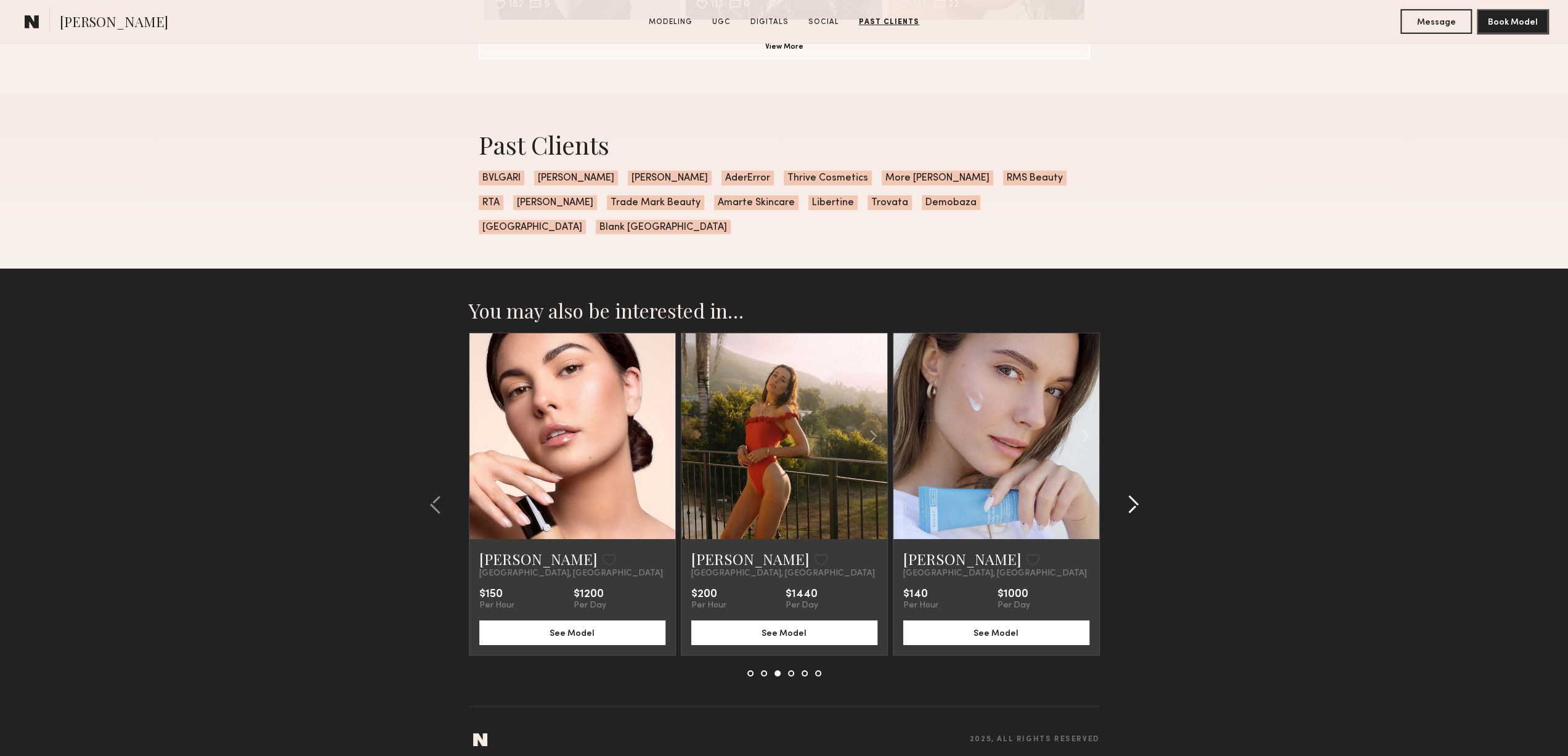
click at [1135, 495] on common-icon at bounding box center [1133, 505] width 13 height 20
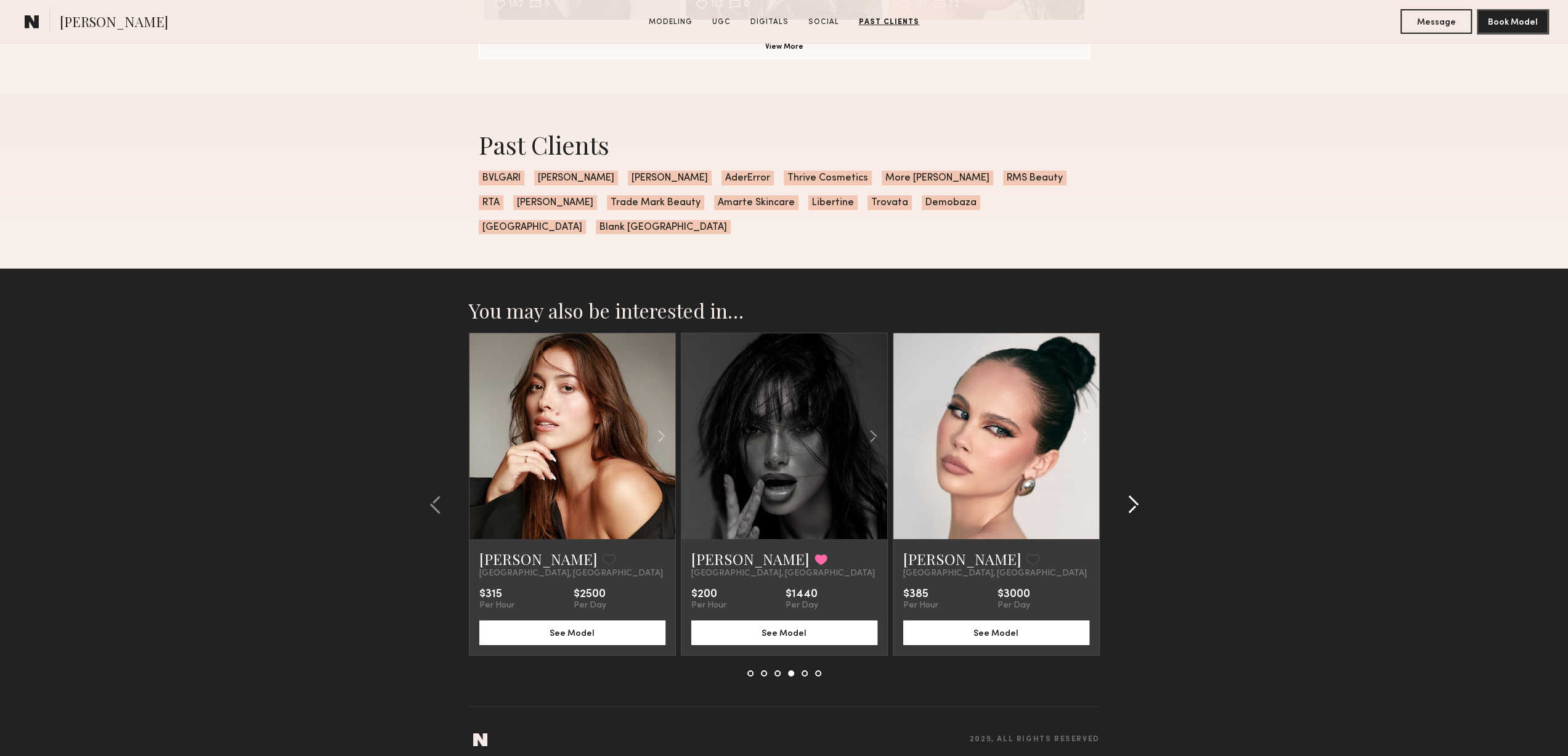
click at [1139, 495] on common-icon at bounding box center [1133, 505] width 13 height 20
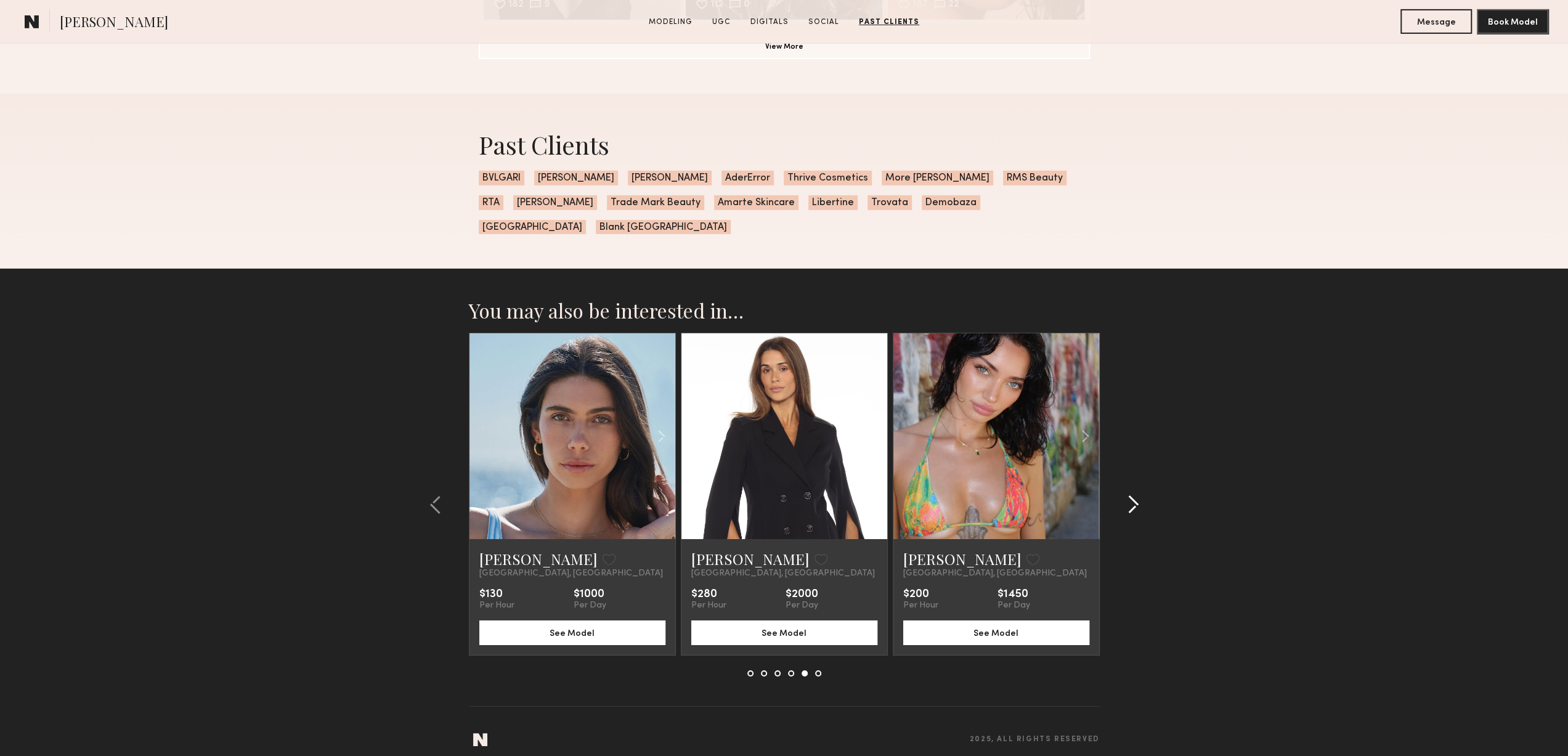
click at [1139, 495] on common-icon at bounding box center [1133, 505] width 13 height 20
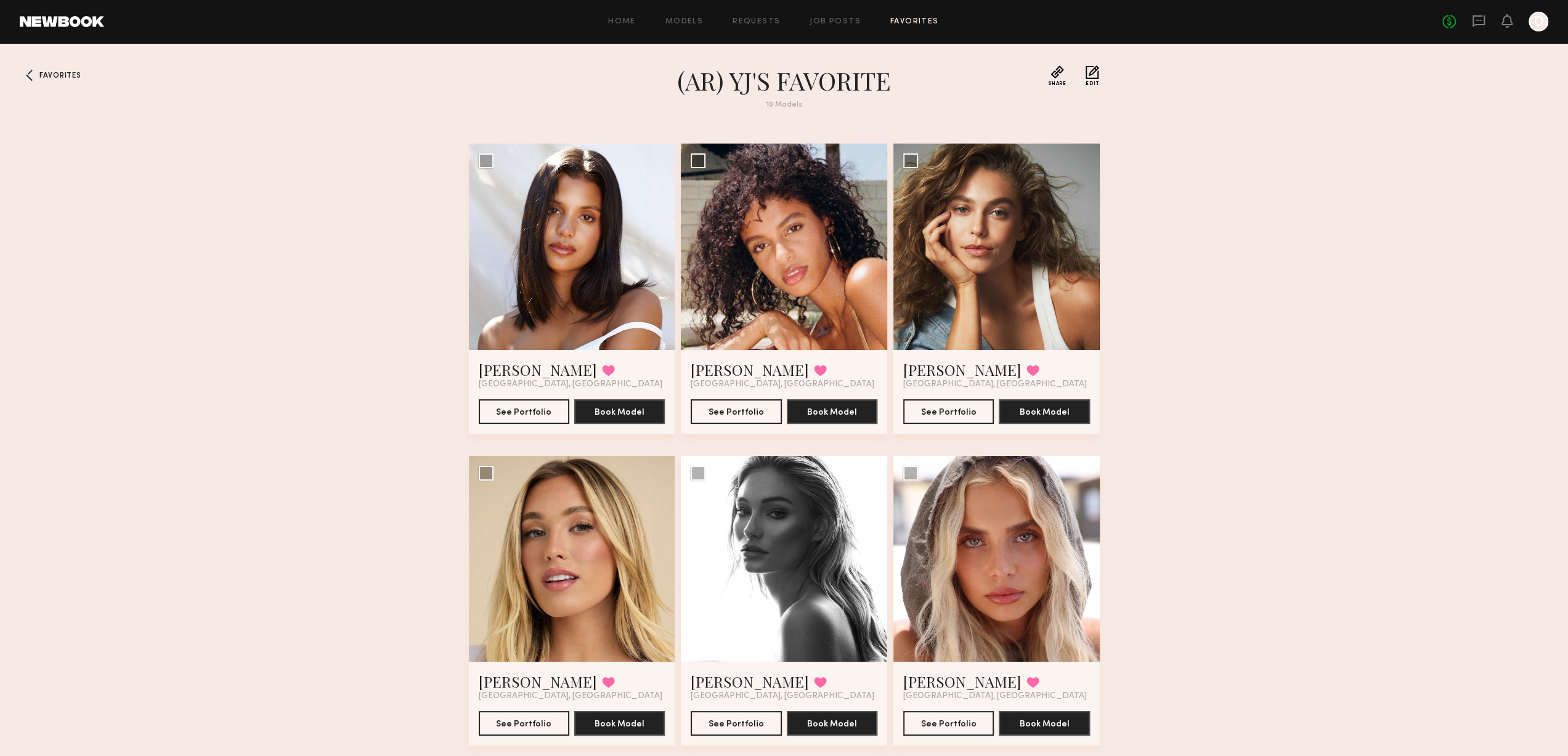
click at [1547, 23] on div at bounding box center [1539, 22] width 20 height 20
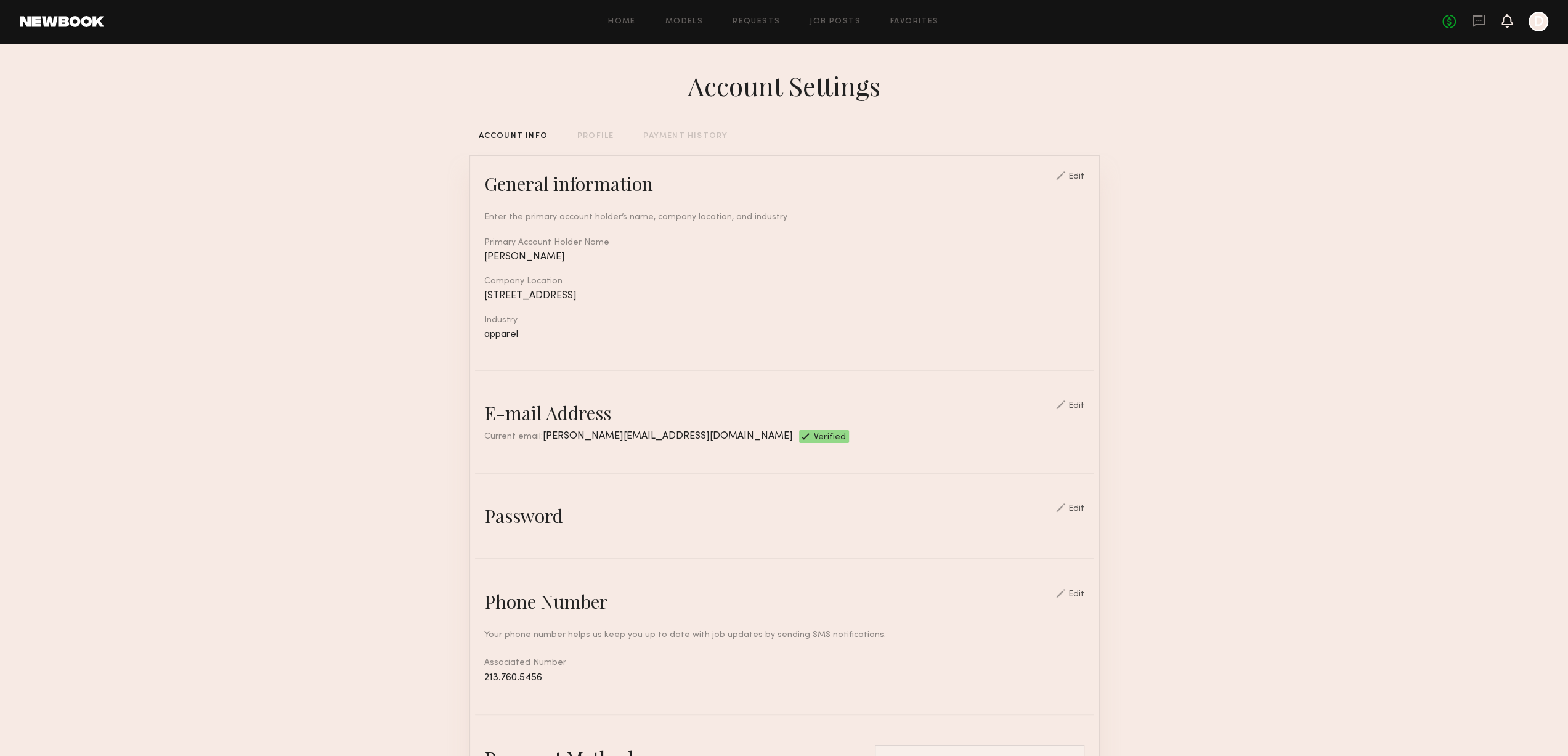
click at [1509, 25] on icon at bounding box center [1507, 21] width 11 height 14
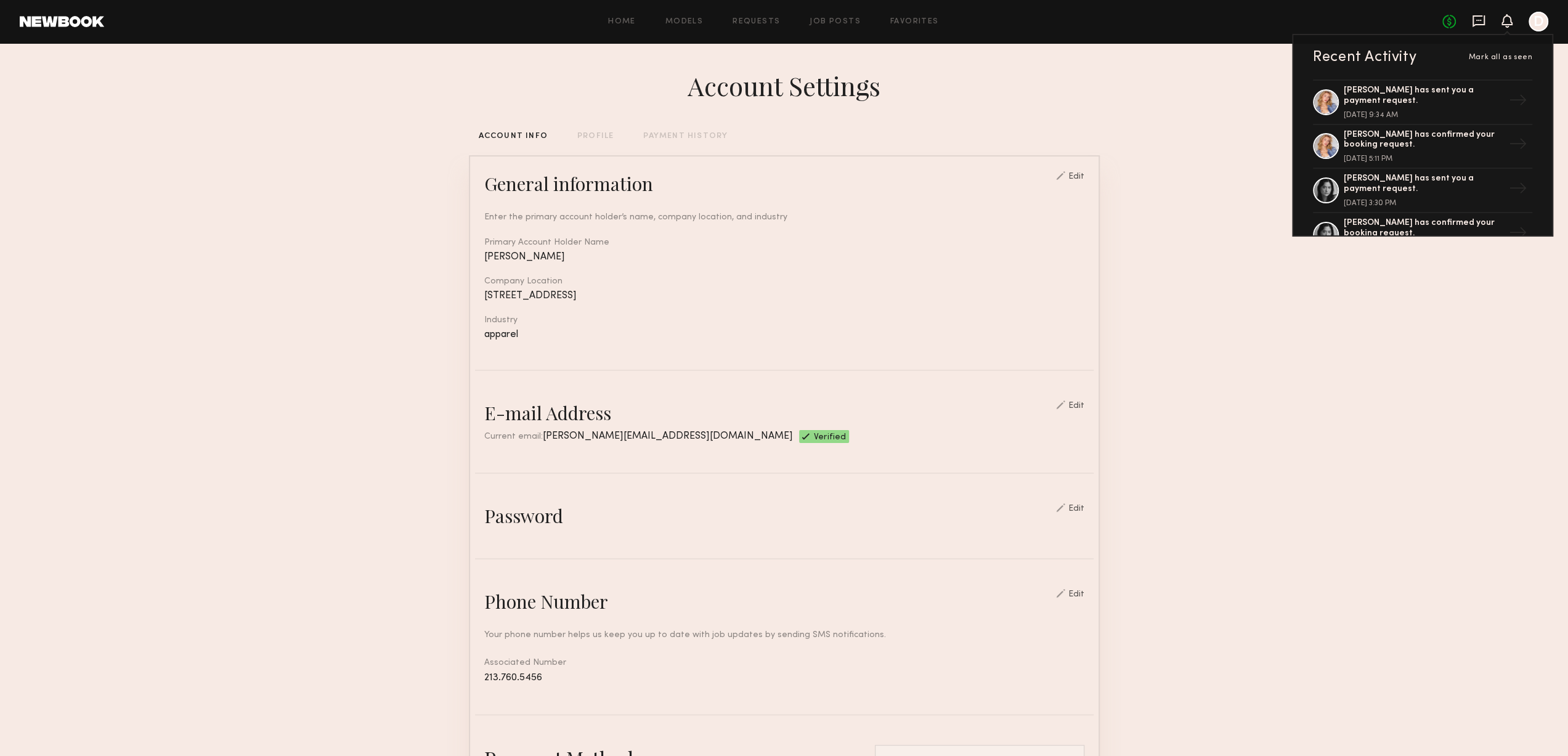
click at [1480, 26] on icon at bounding box center [1479, 21] width 14 height 14
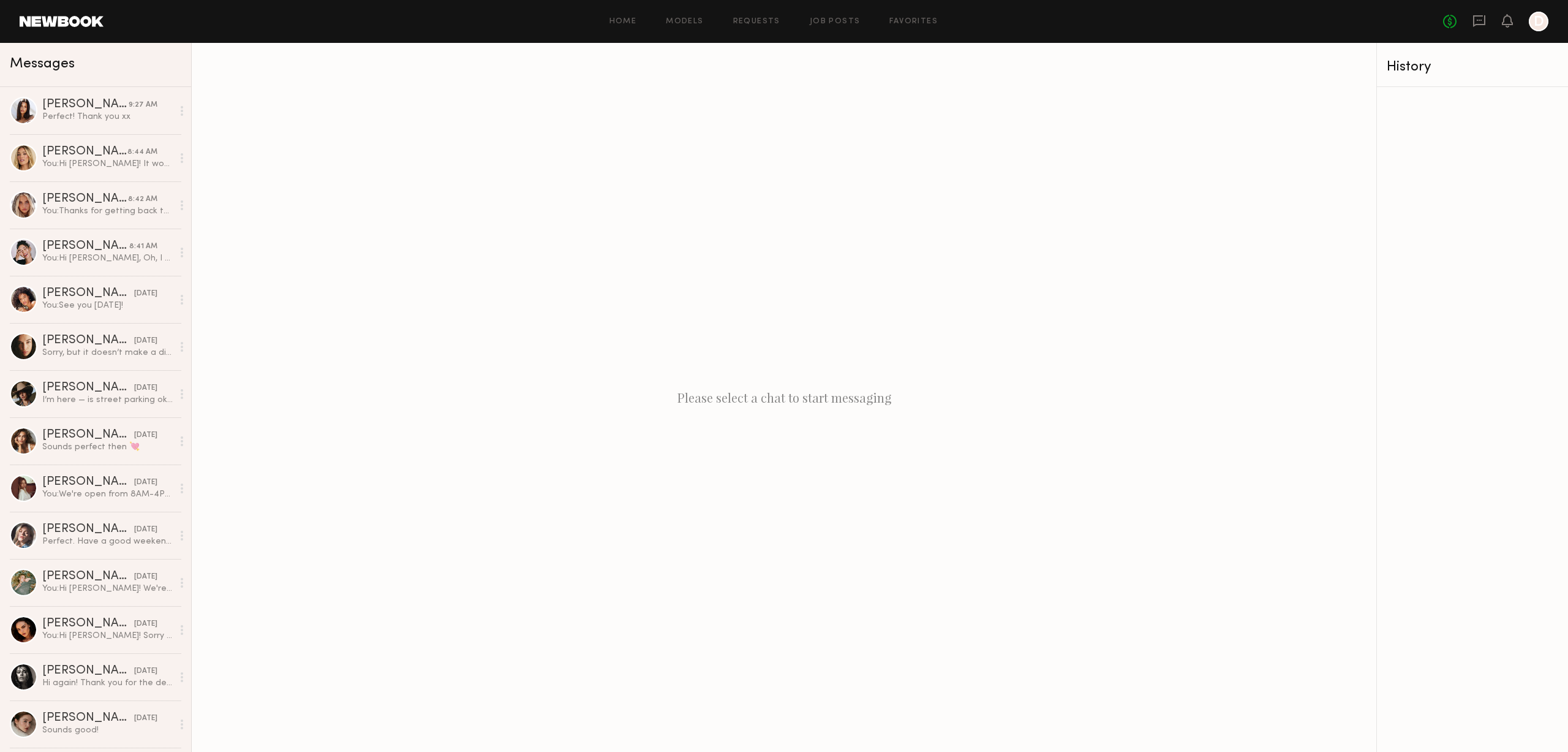
click at [1513, 19] on div "No fees up to $5,000 D" at bounding box center [1495, 22] width 105 height 20
click at [1510, 22] on icon at bounding box center [1508, 21] width 10 height 9
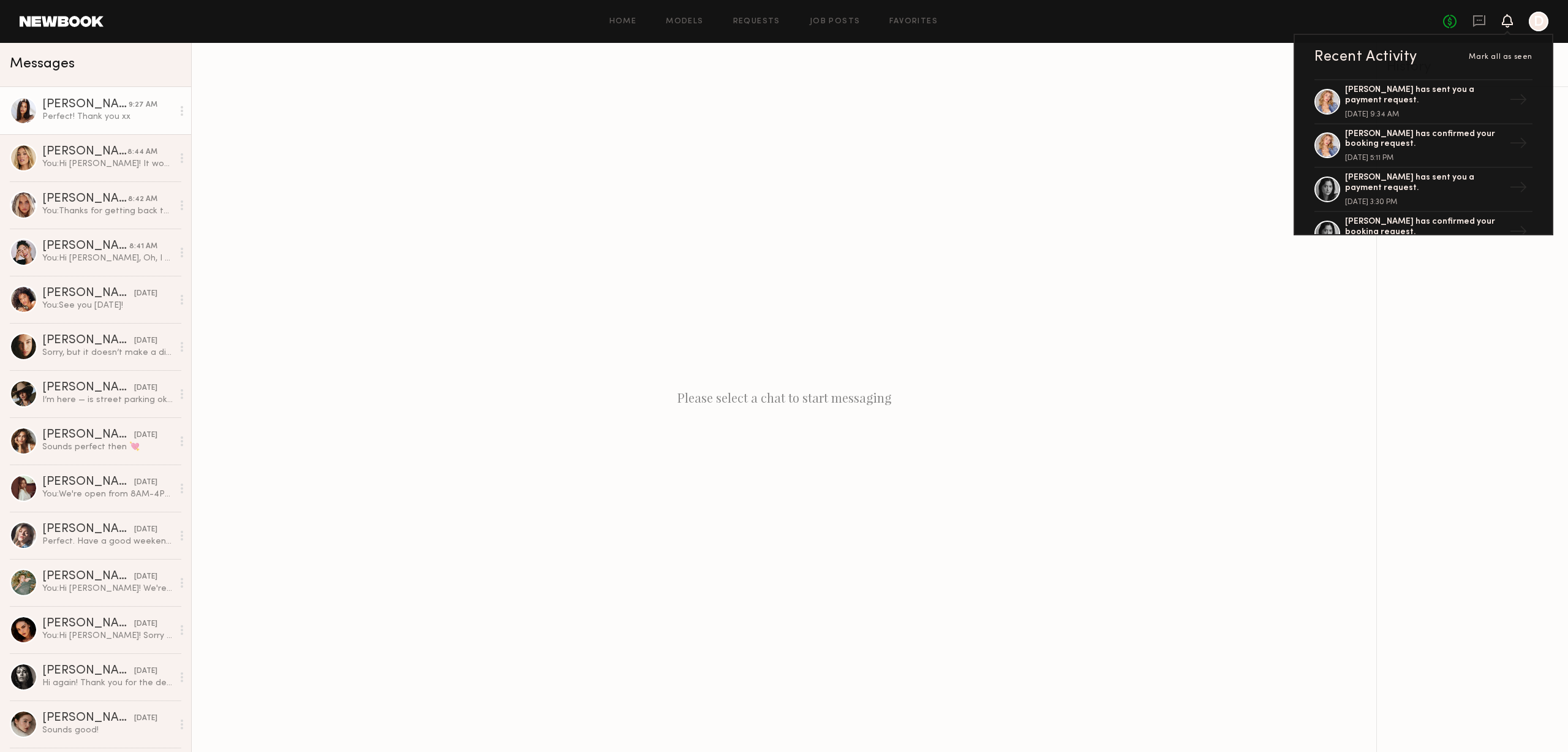
click at [73, 123] on div "Perfect! Thank you xx" at bounding box center [108, 116] width 131 height 12
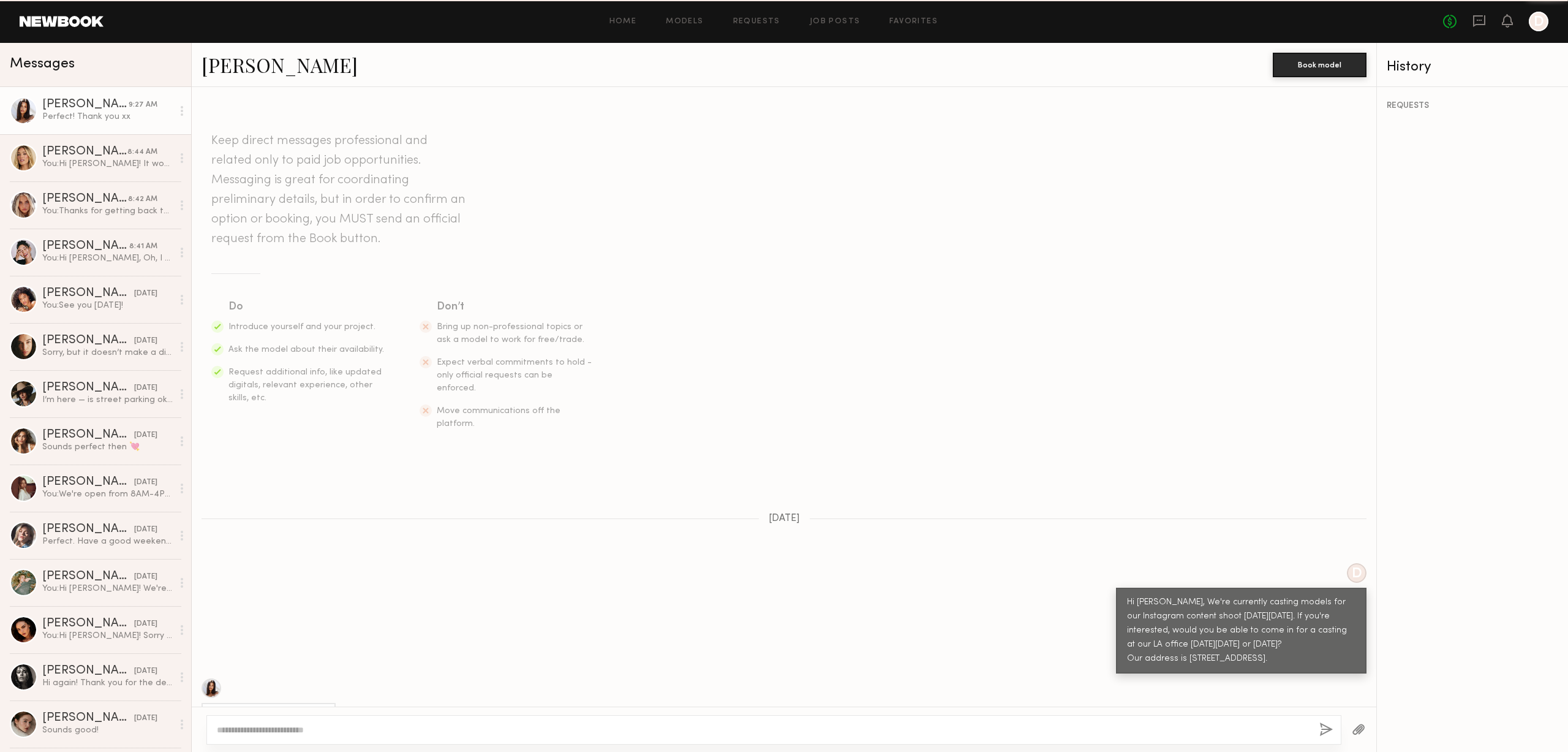
scroll to position [315, 0]
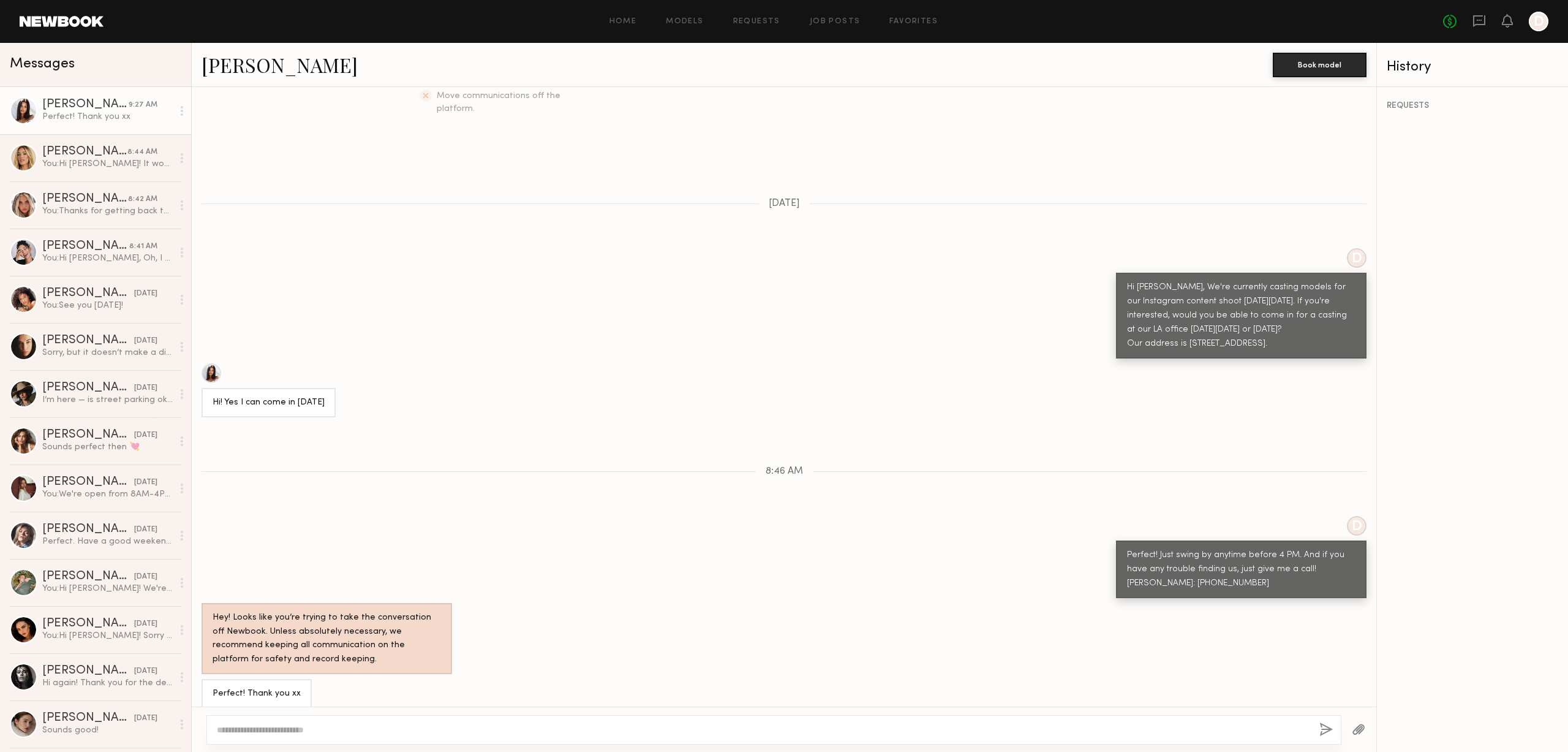
click at [211, 363] on div at bounding box center [211, 373] width 20 height 20
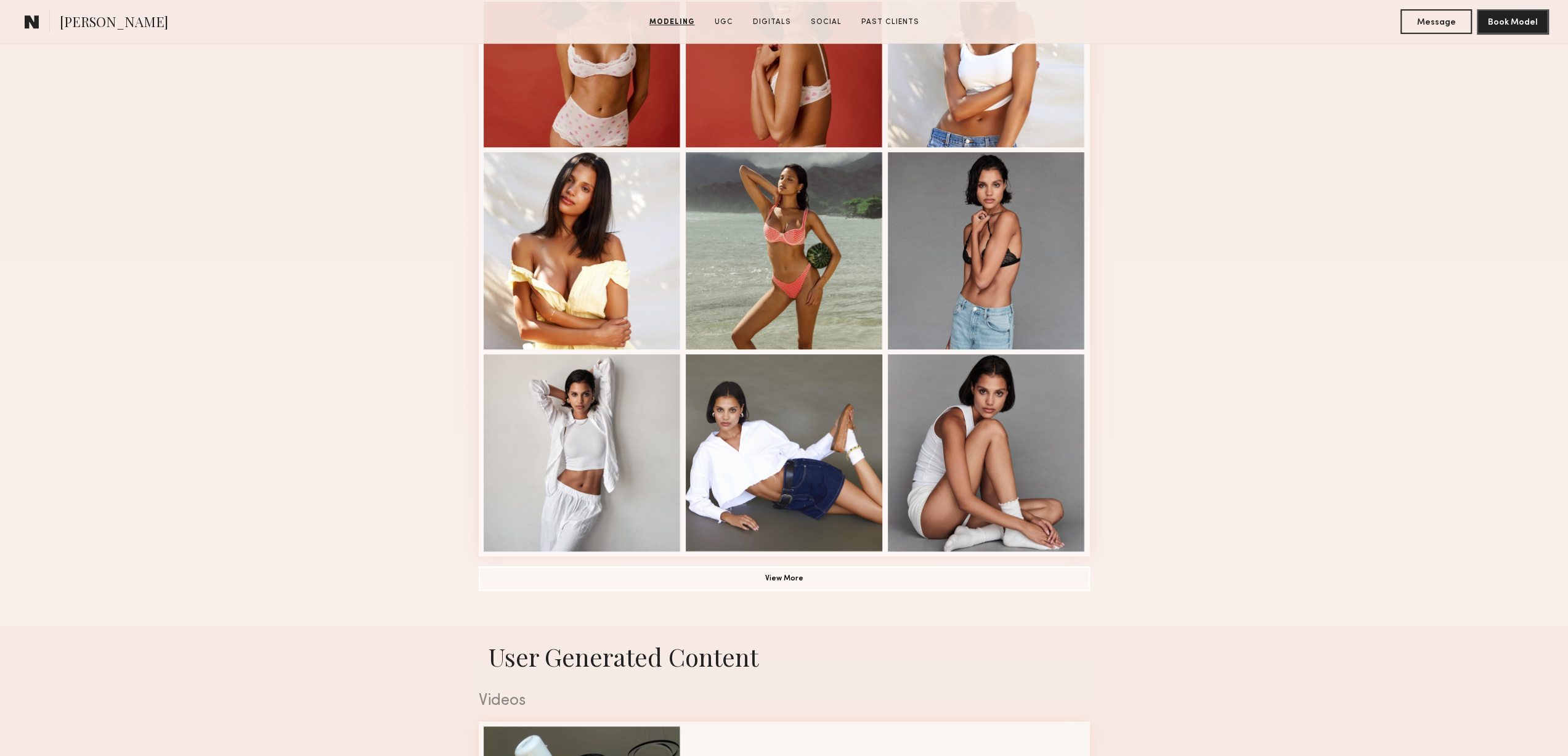
scroll to position [924, 0]
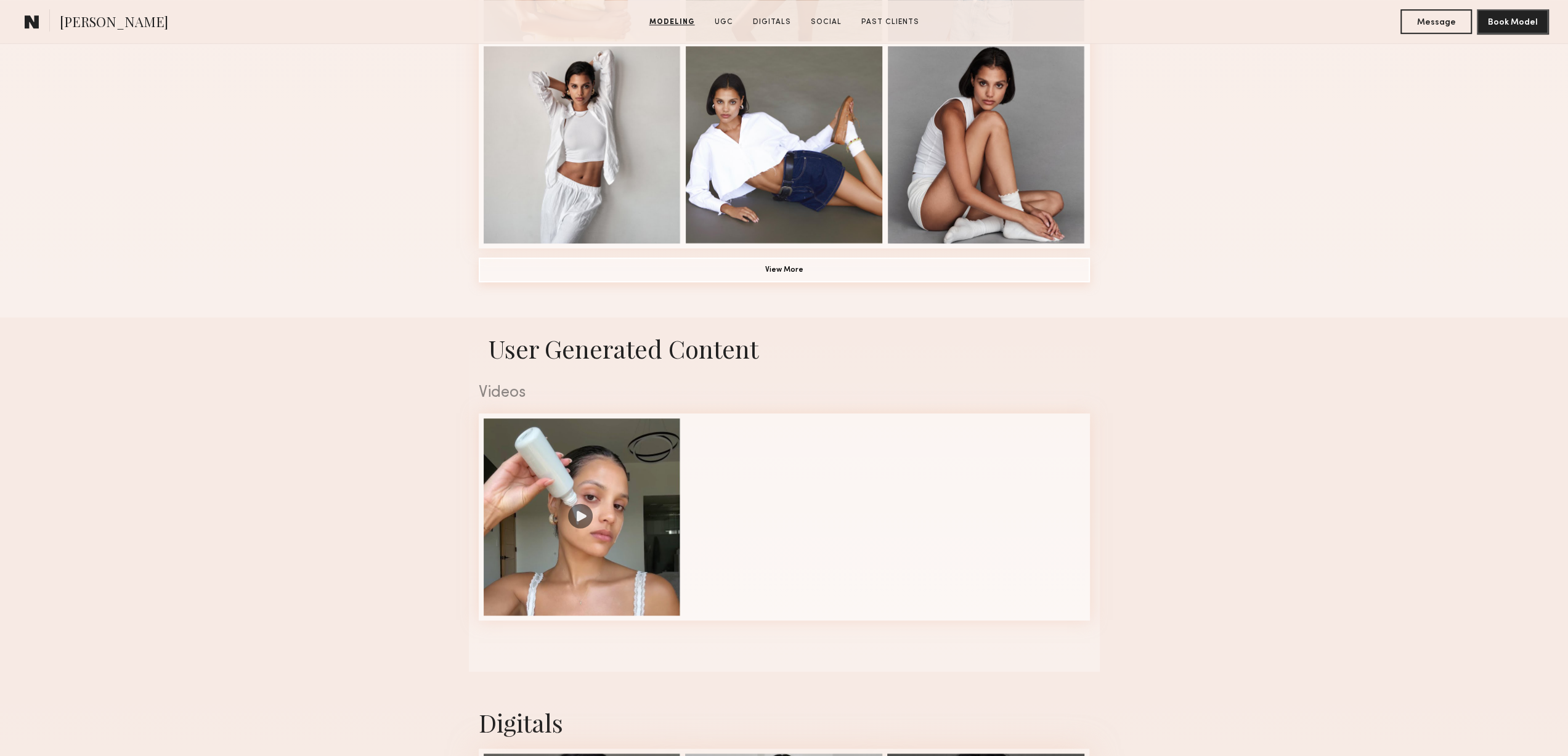
click at [767, 264] on button "View More" at bounding box center [784, 270] width 611 height 24
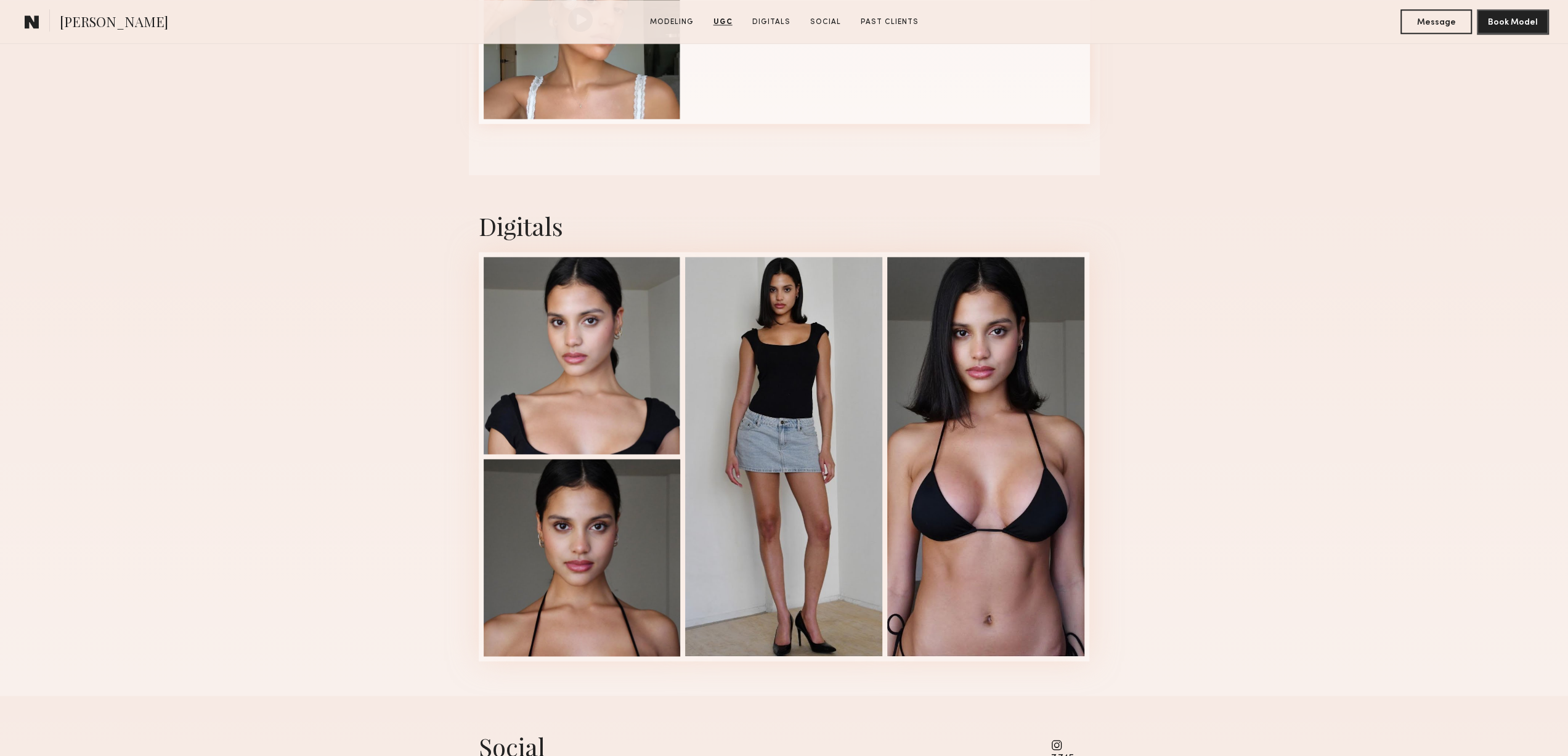
scroll to position [1601, 0]
